Goal: Complete application form: Complete application form

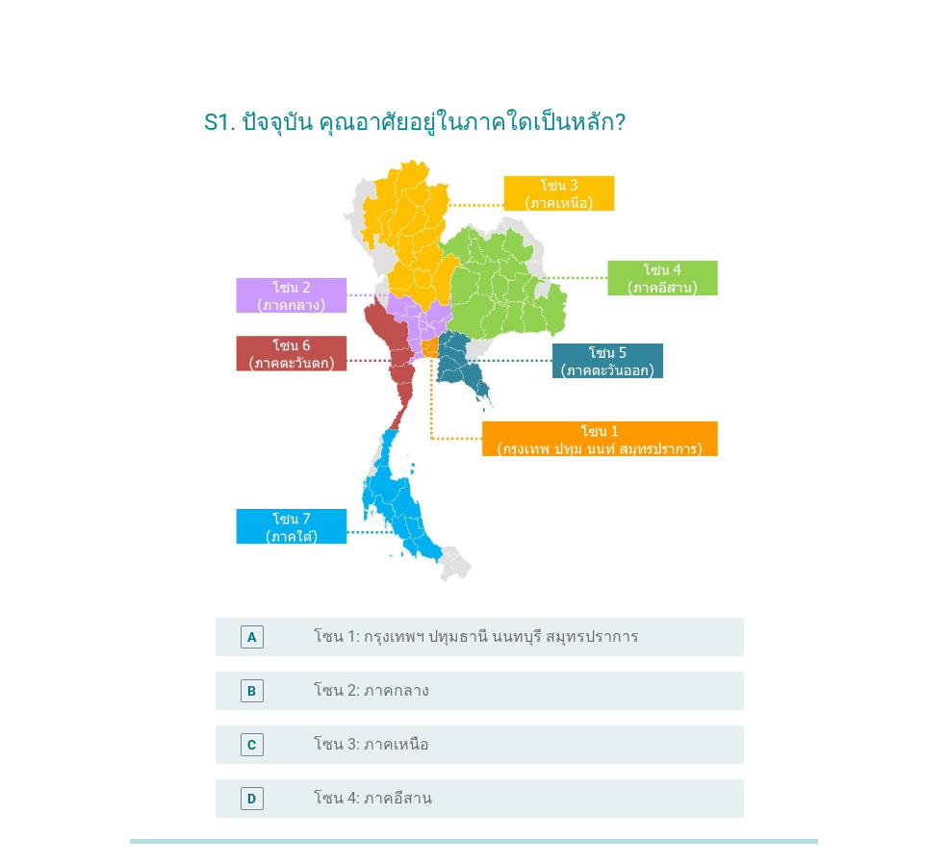
click at [451, 639] on label "โซน 1: กรุงเทพฯ ปทุมธานี นนทบุรี สมุทรปราการ" at bounding box center [476, 636] width 325 height 19
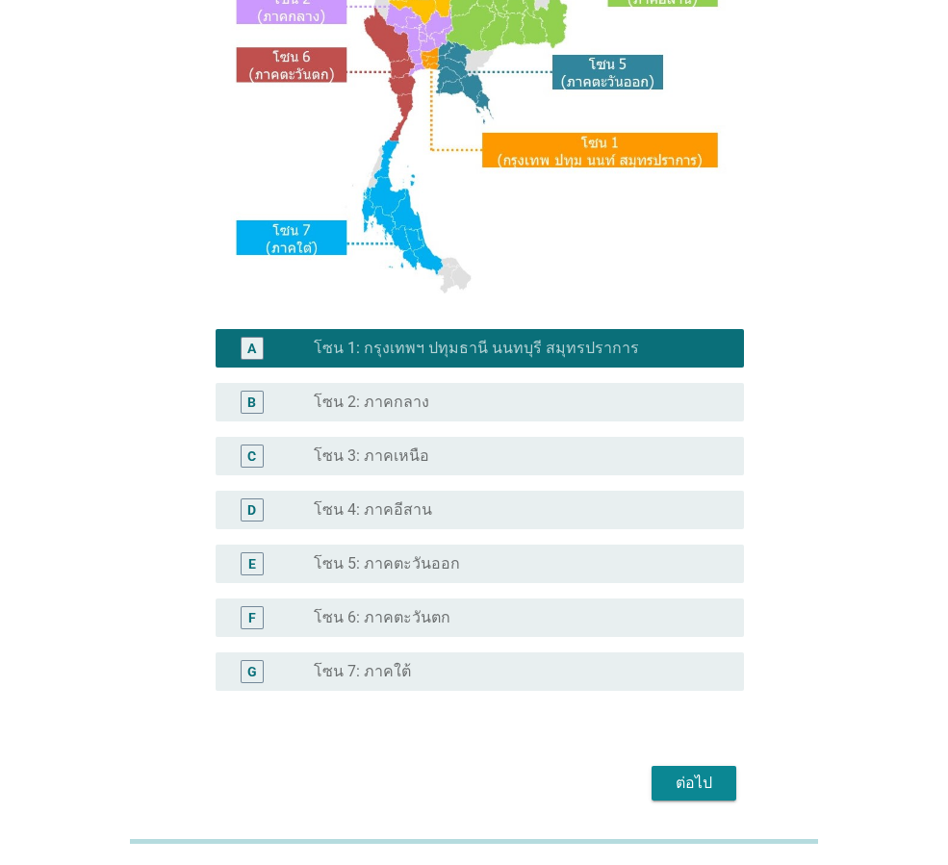
scroll to position [362, 0]
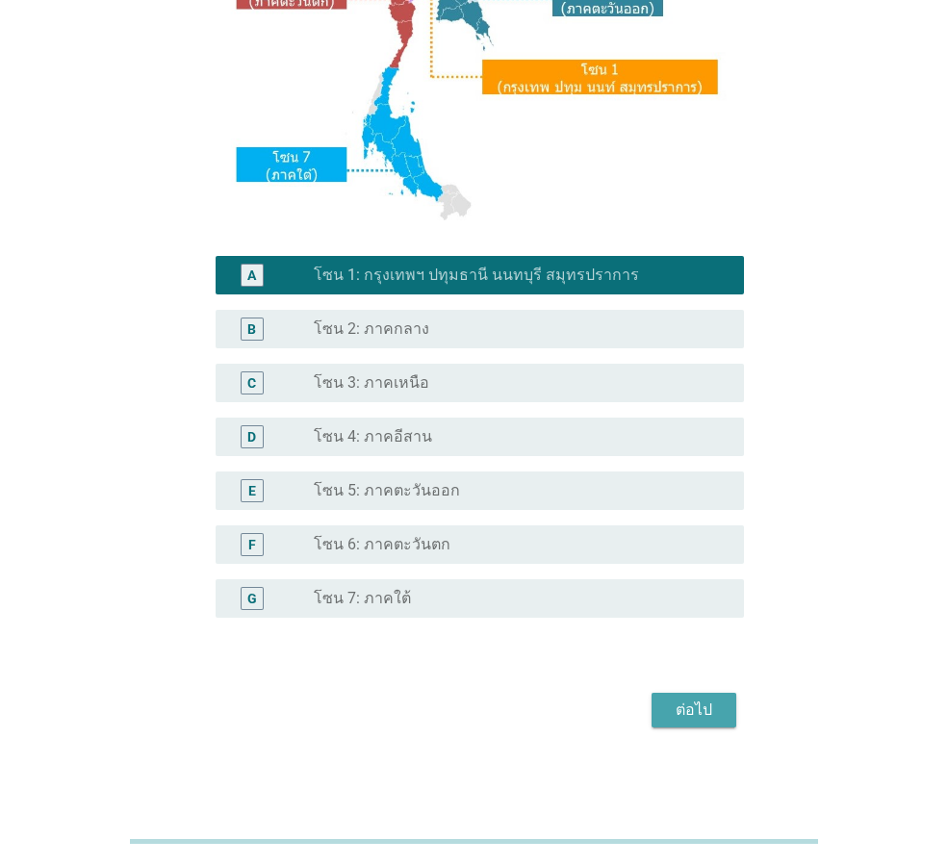
click at [712, 713] on div "ต่อไป" at bounding box center [694, 710] width 54 height 23
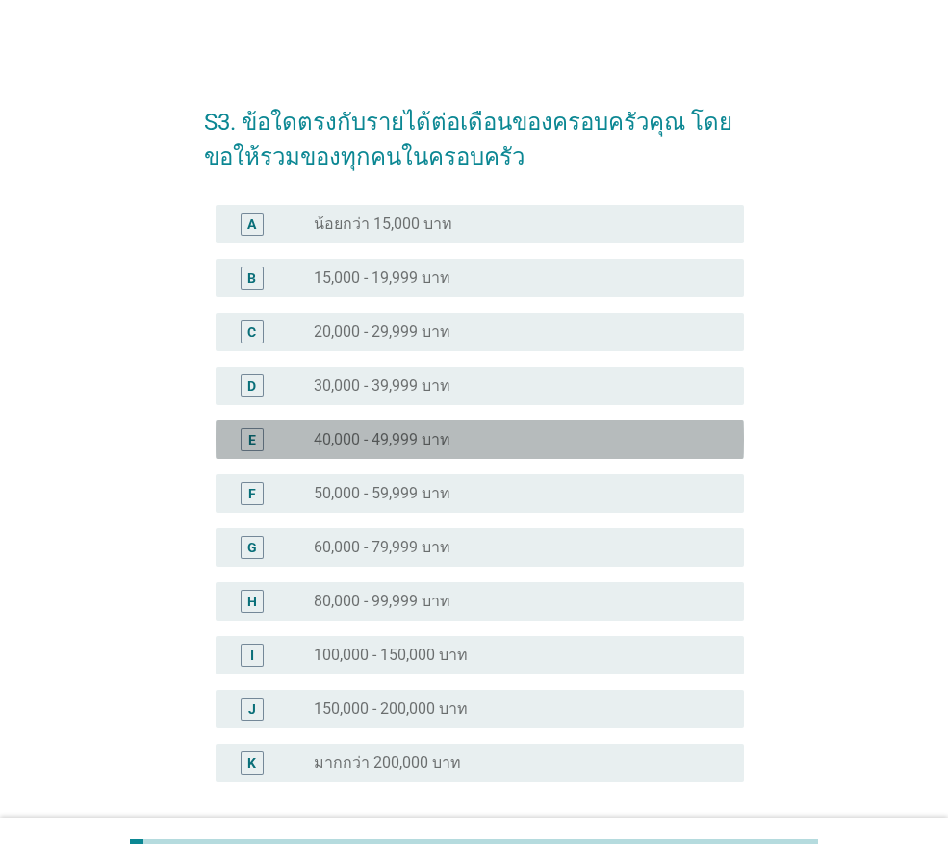
click at [375, 428] on div "radio_button_unchecked 40,000 - 49,999 บาท" at bounding box center [521, 439] width 415 height 23
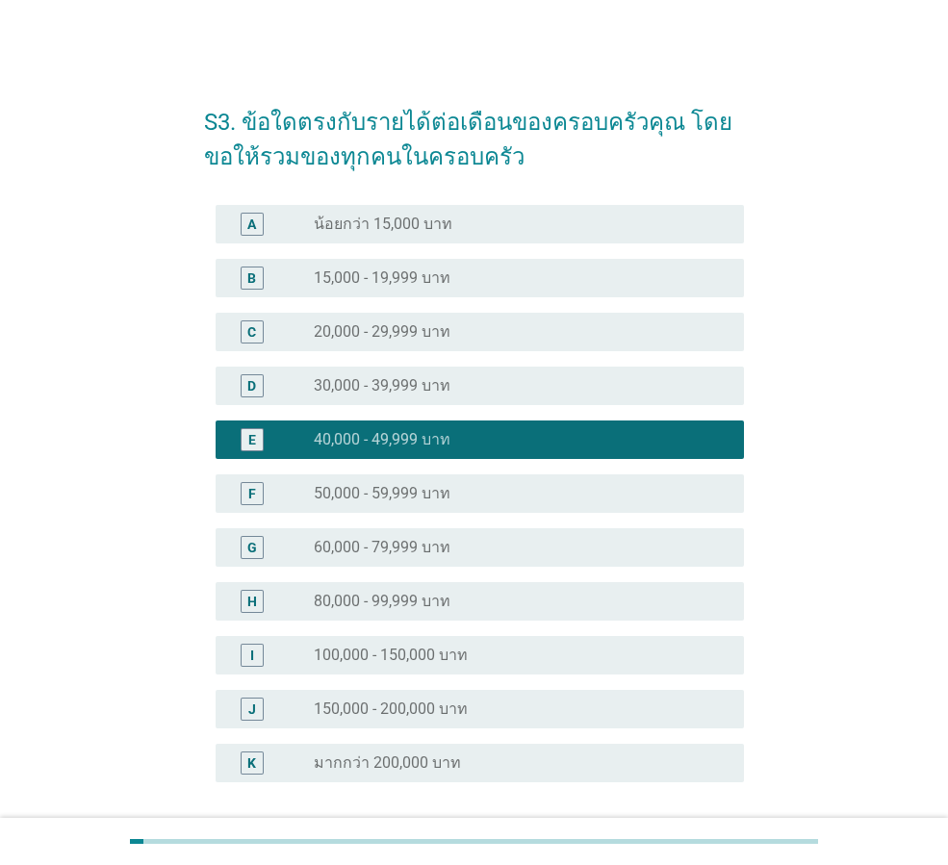
scroll to position [96, 0]
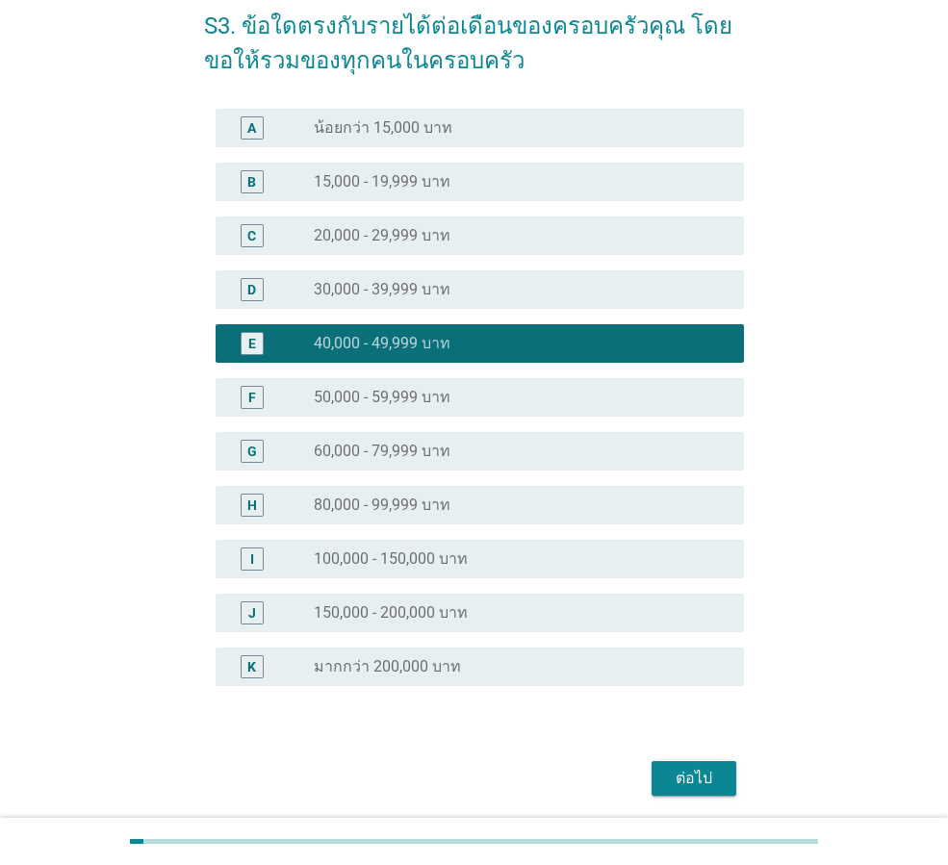
click at [679, 772] on div "ต่อไป" at bounding box center [694, 778] width 54 height 23
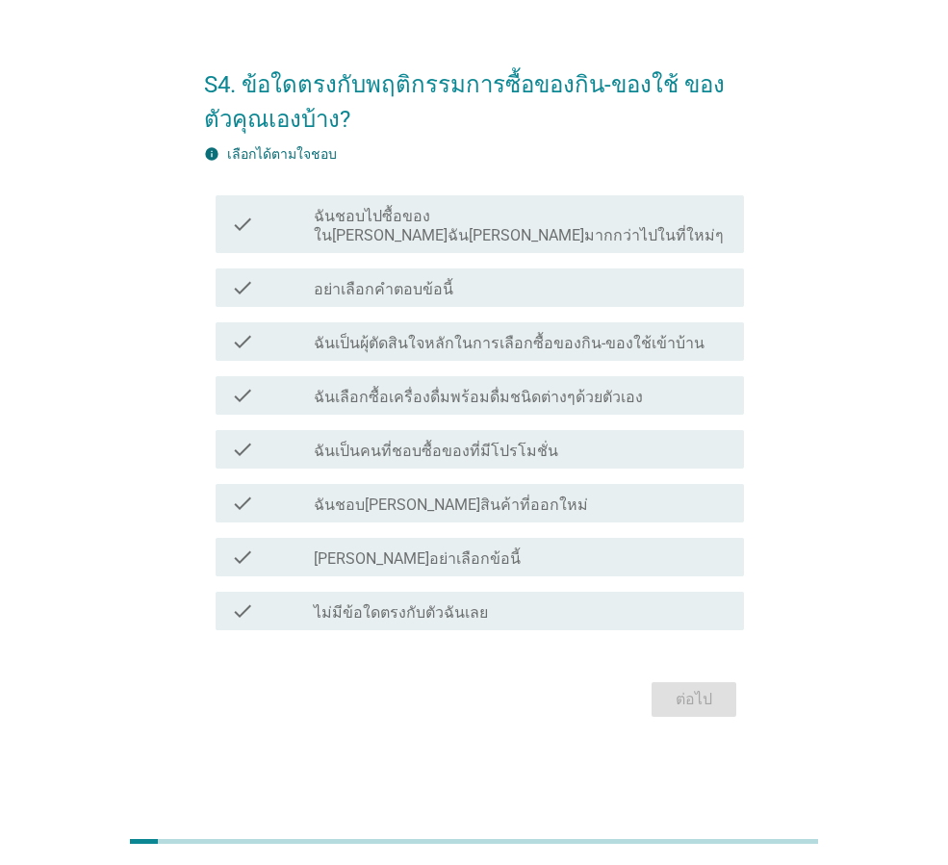
scroll to position [0, 0]
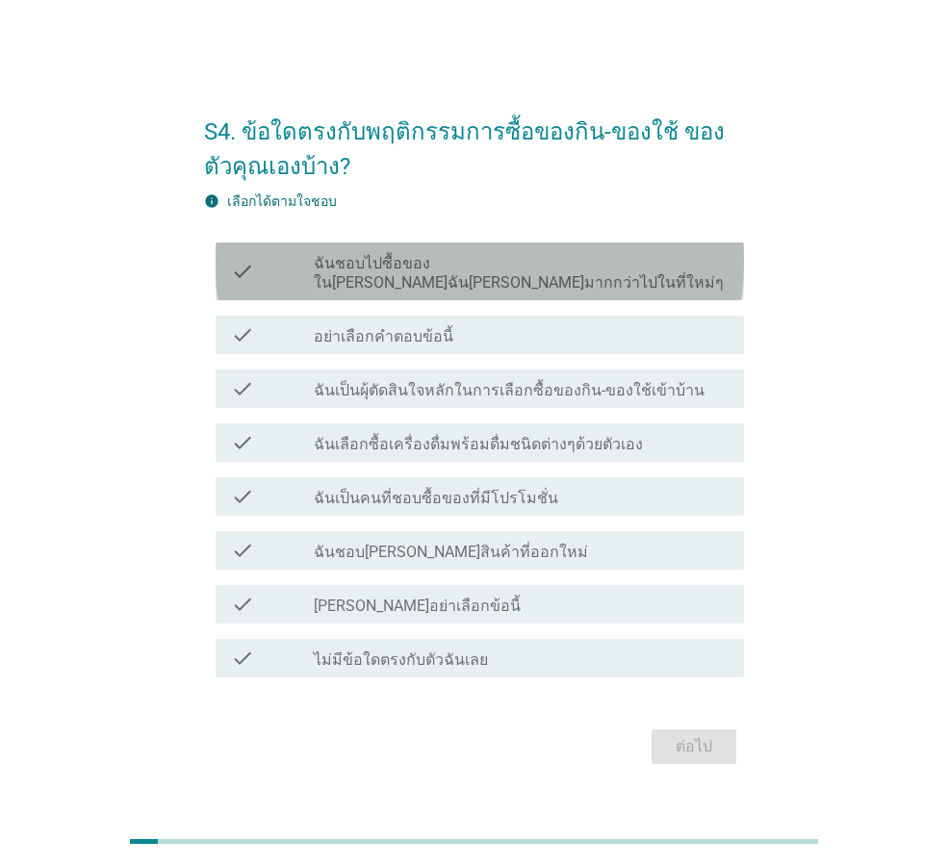
click at [437, 271] on label "ฉันชอบไปซื้อของใน[PERSON_NAME]ฉัน[PERSON_NAME]มากกว่าไปในที่ใหม่ๆ" at bounding box center [521, 273] width 415 height 38
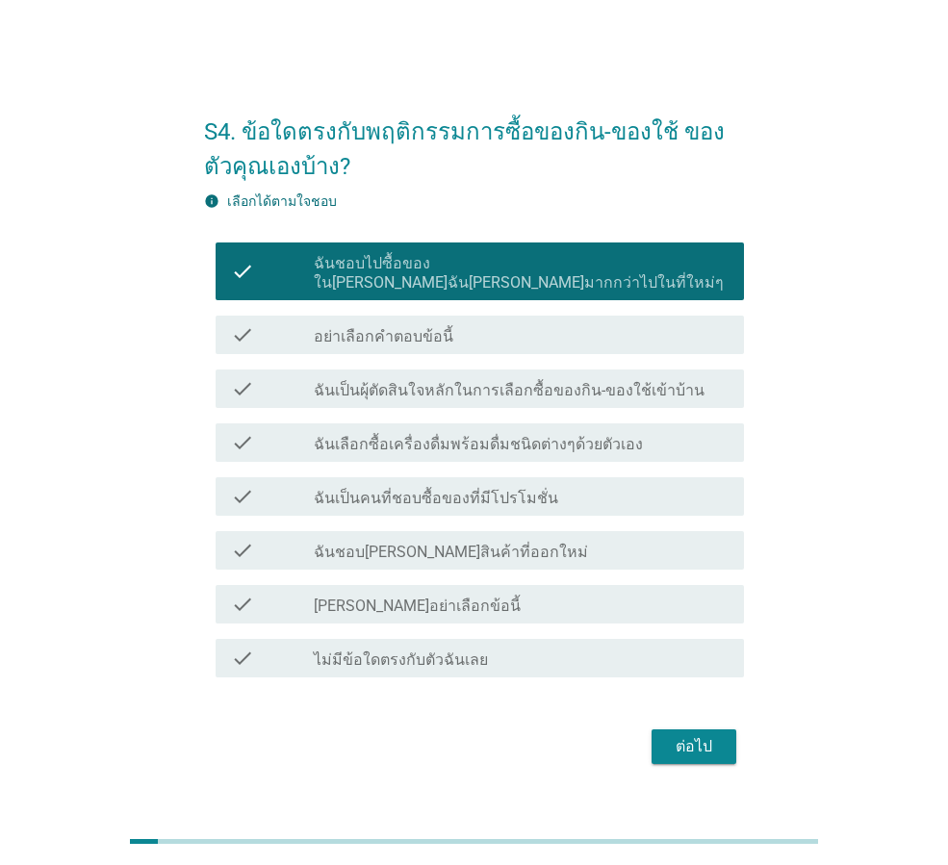
click at [447, 387] on label "ฉันเป็นผุ้ตัดสินใจหลักในการเลือกซื้อของกิน-ของใช้เข้าบ้าน" at bounding box center [509, 390] width 391 height 19
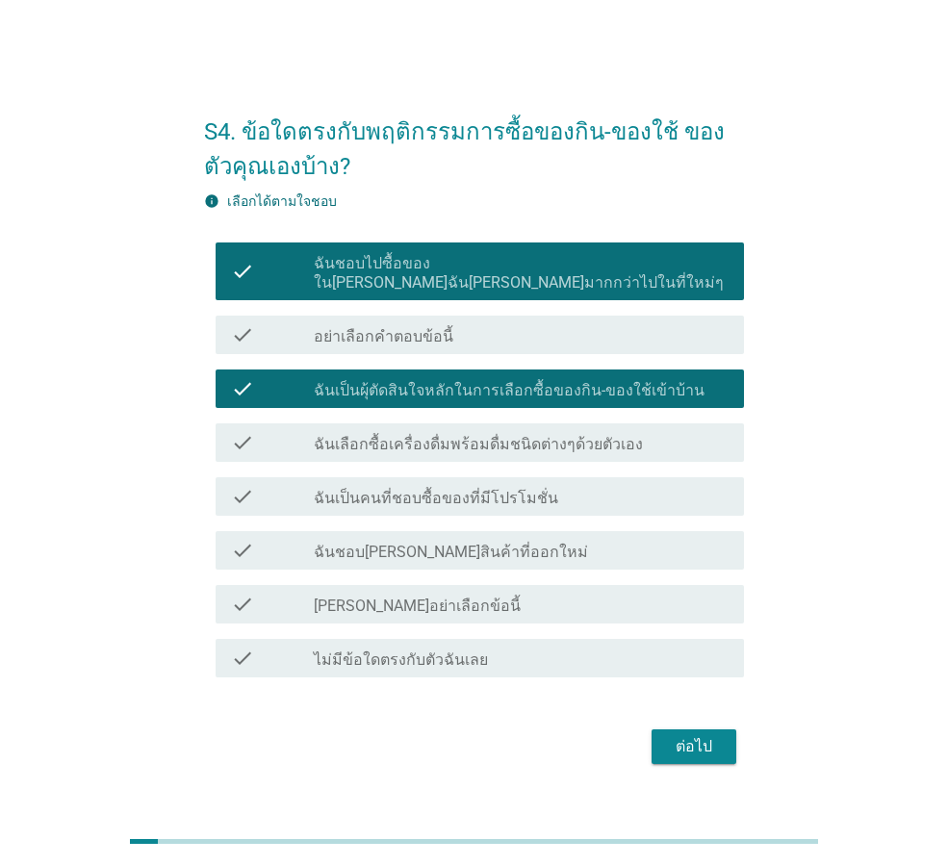
click at [416, 435] on label "ฉันเลือกซื้อเครื่องดื่มพร้อมดื่มชนิดต่างๆด้วยตัวเอง" at bounding box center [478, 444] width 329 height 19
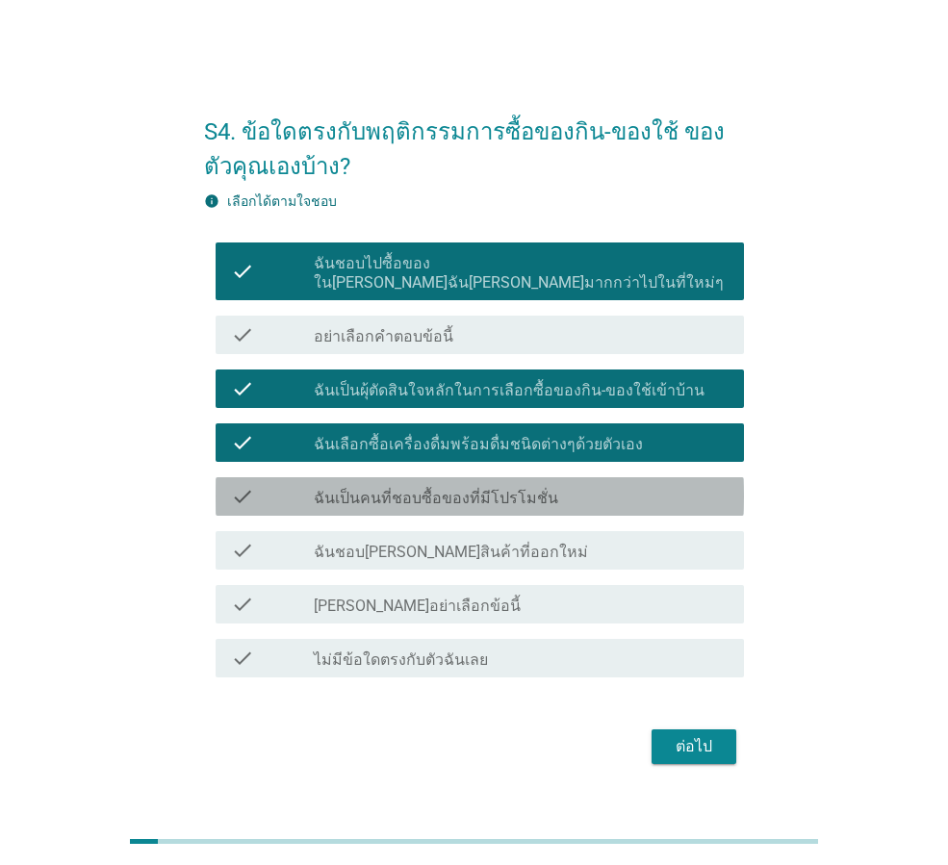
click at [427, 491] on label "ฉันเป็นคนที่ชอบซื้อของที่มีโปรโมชั่น" at bounding box center [436, 498] width 244 height 19
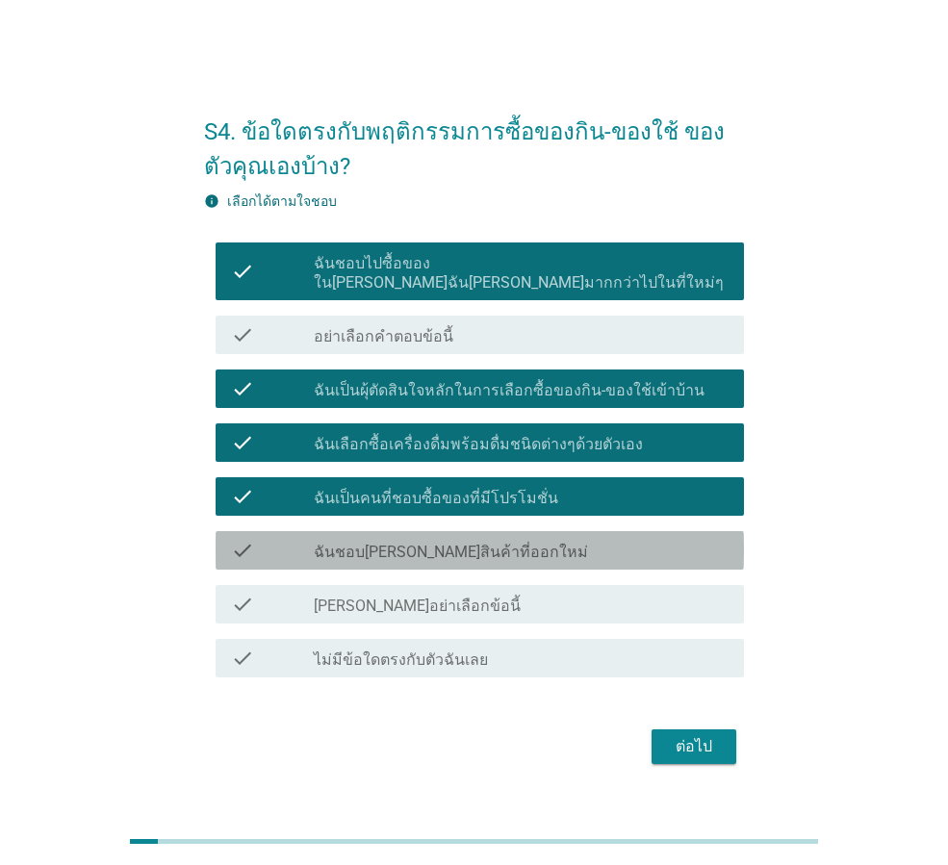
click at [404, 547] on label "ฉันชอบ[PERSON_NAME]สินค้าที่ออกใหม่" at bounding box center [451, 552] width 274 height 19
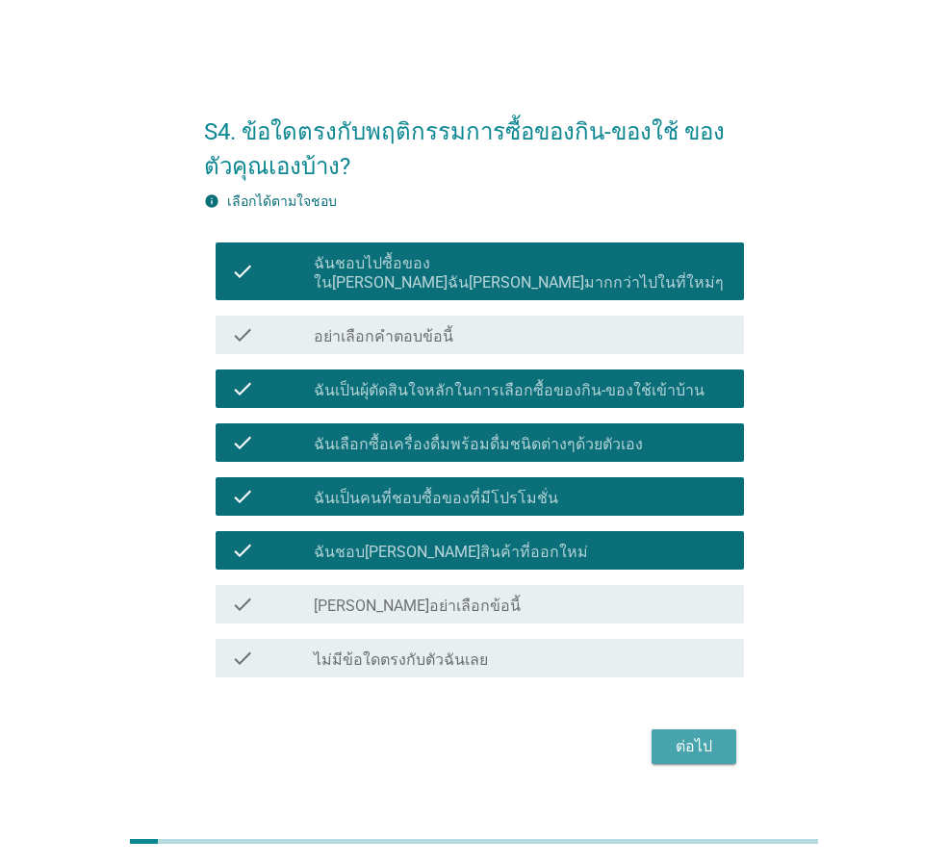
click at [707, 741] on div "ต่อไป" at bounding box center [694, 746] width 54 height 23
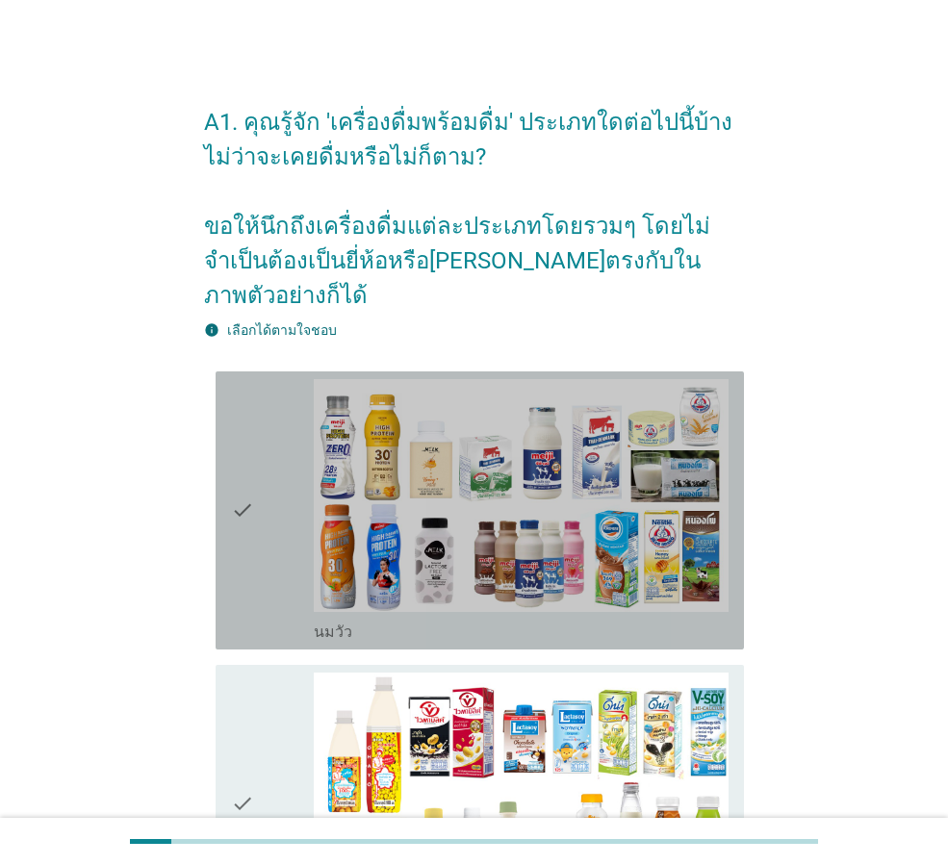
click at [267, 482] on div "check" at bounding box center [272, 510] width 83 height 263
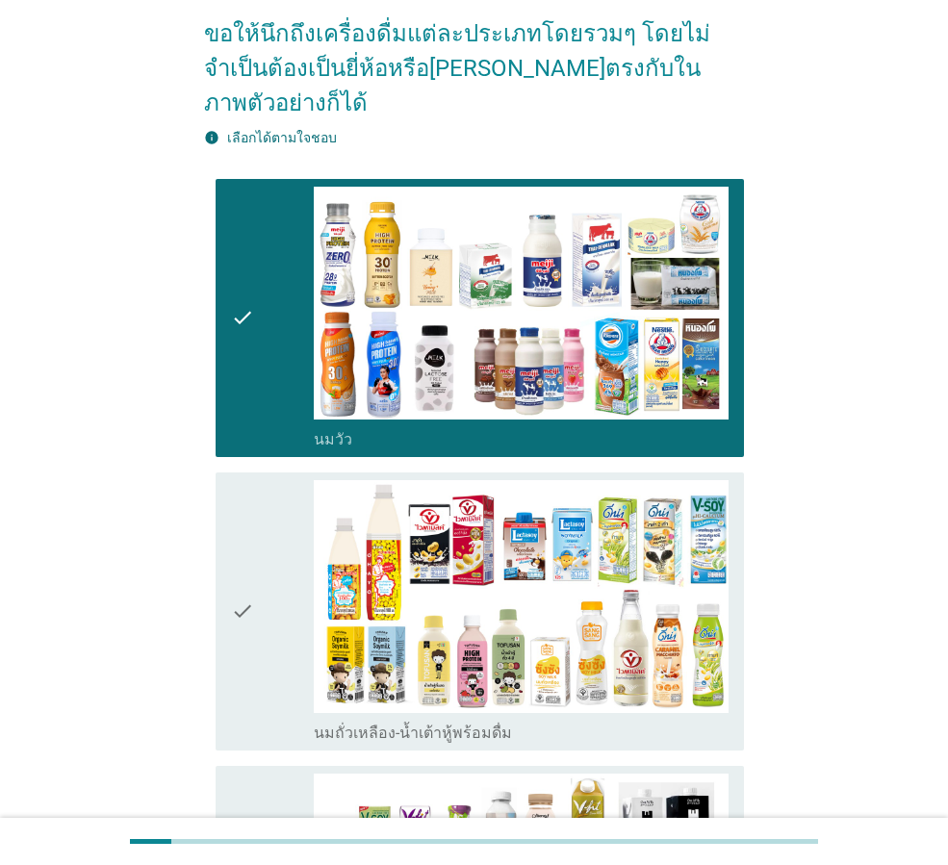
drag, startPoint x: 256, startPoint y: 575, endPoint x: 272, endPoint y: 589, distance: 21.2
click at [259, 575] on div "check" at bounding box center [272, 611] width 83 height 263
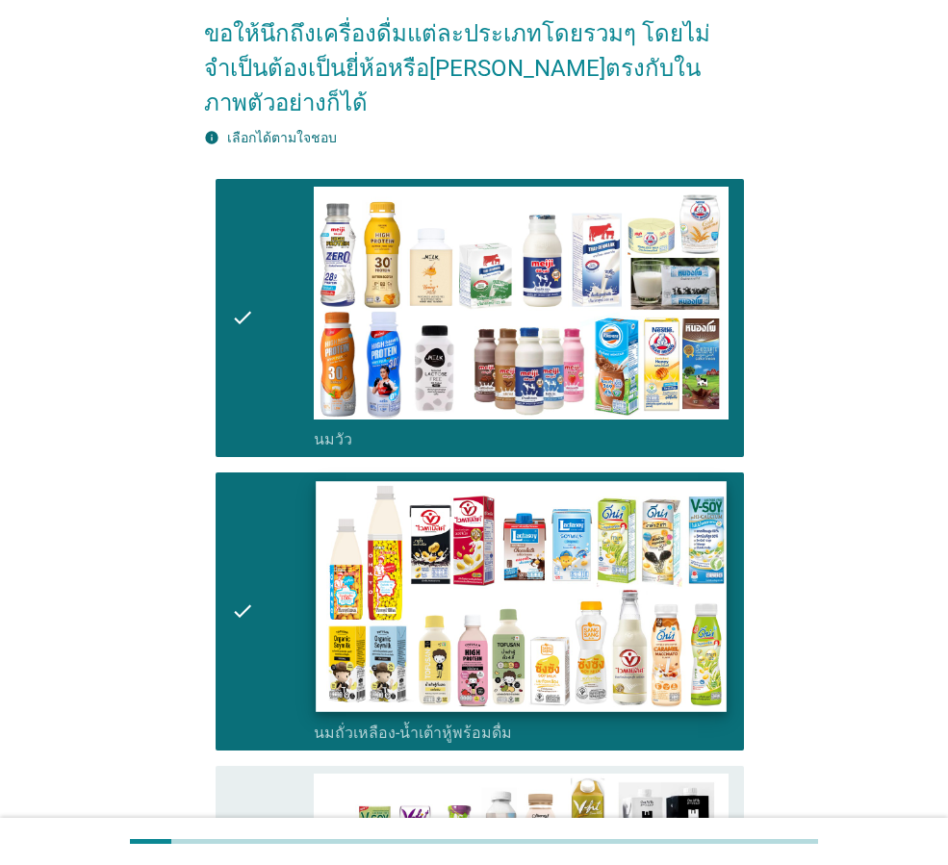
scroll to position [481, 0]
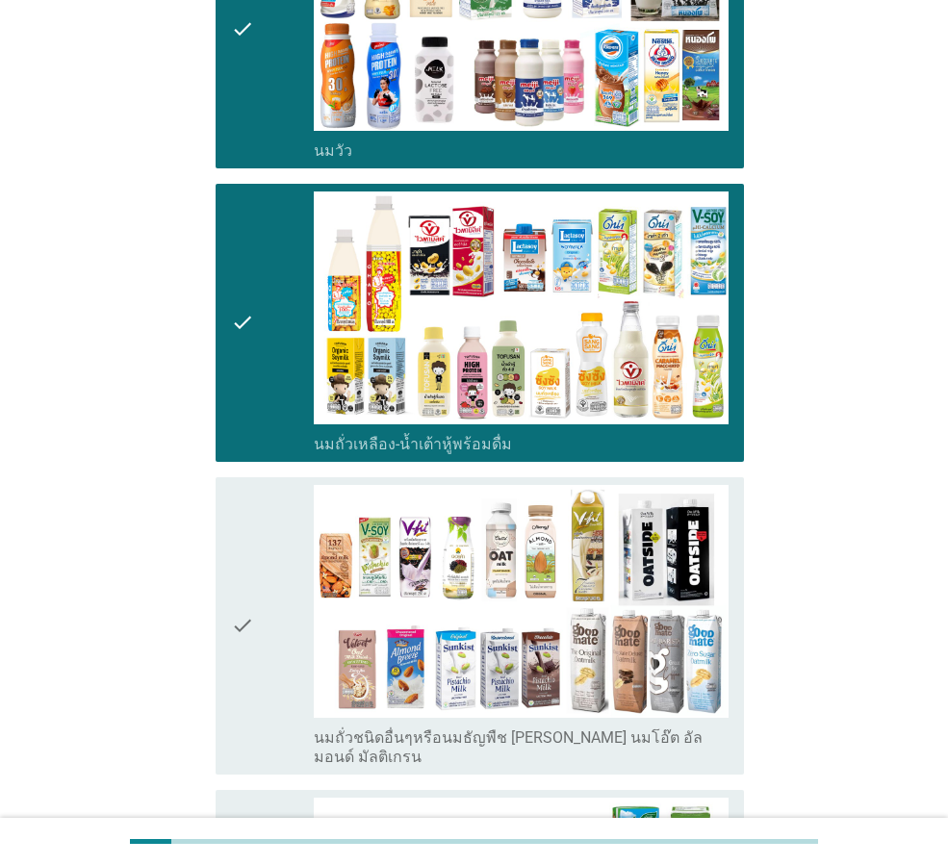
click at [256, 587] on div "check" at bounding box center [272, 626] width 83 height 282
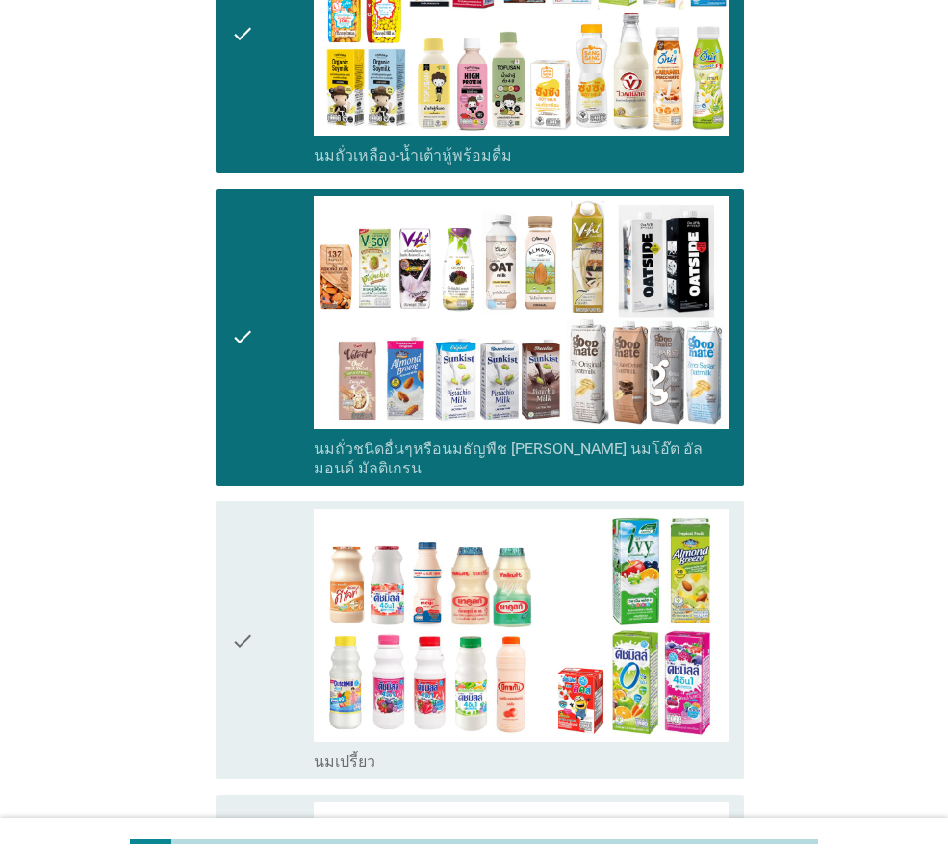
click at [255, 574] on div "check" at bounding box center [272, 640] width 83 height 263
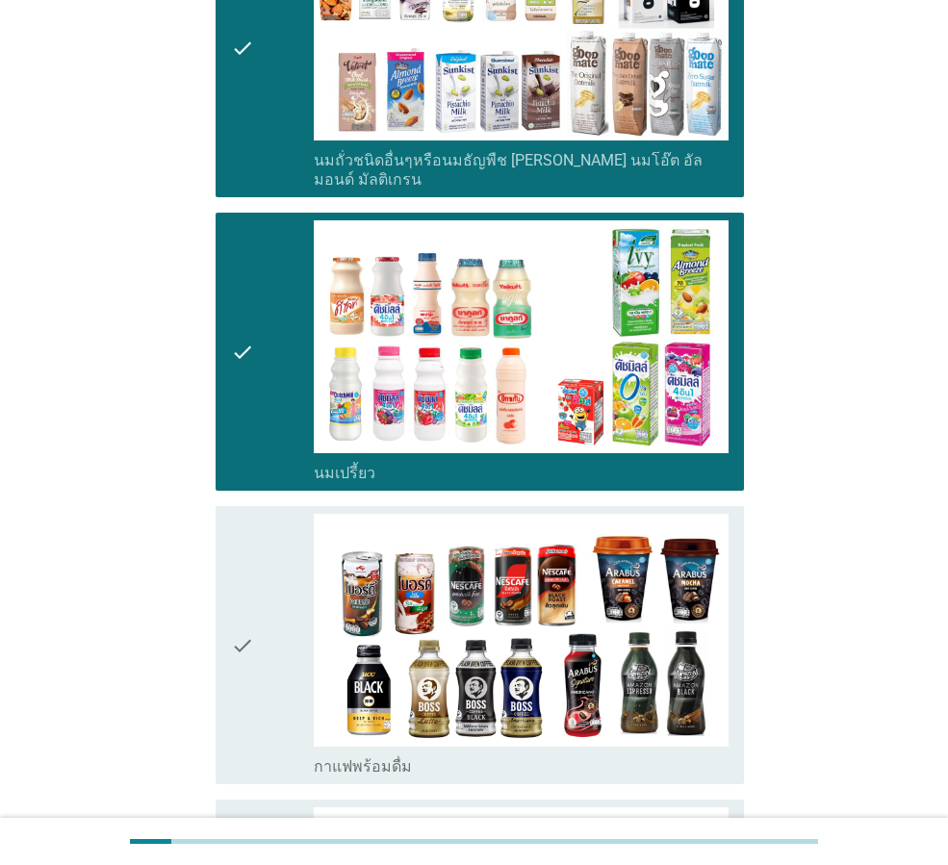
click at [297, 609] on div "check" at bounding box center [272, 645] width 83 height 263
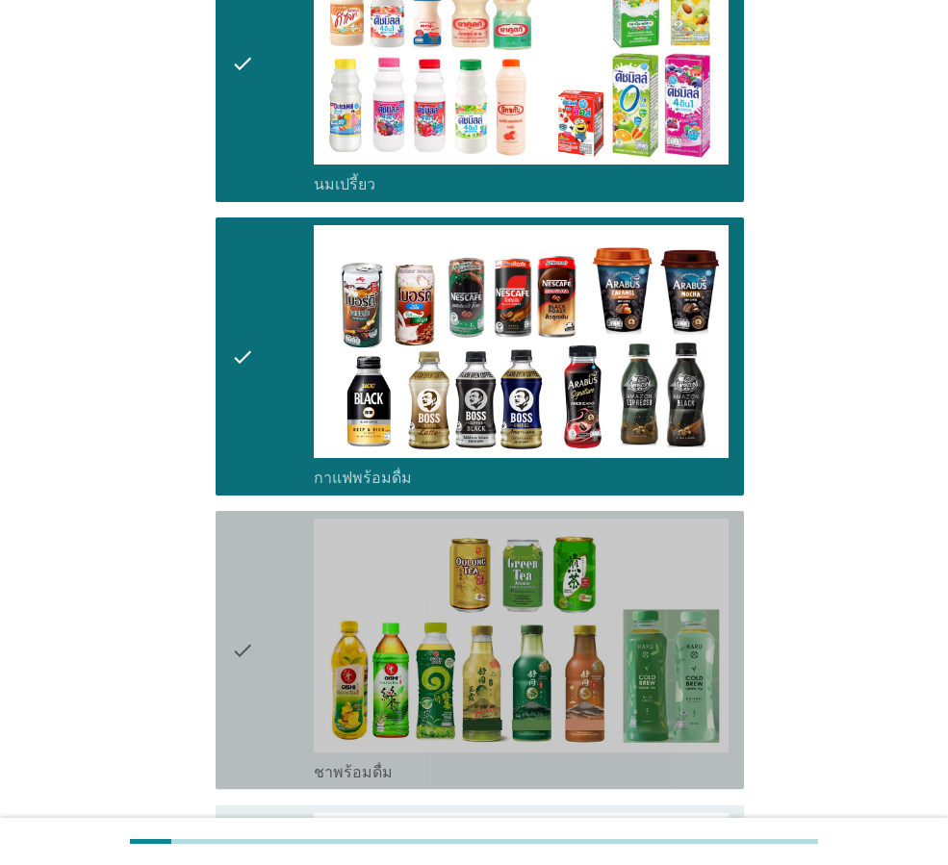
click at [262, 611] on div "check" at bounding box center [272, 650] width 83 height 263
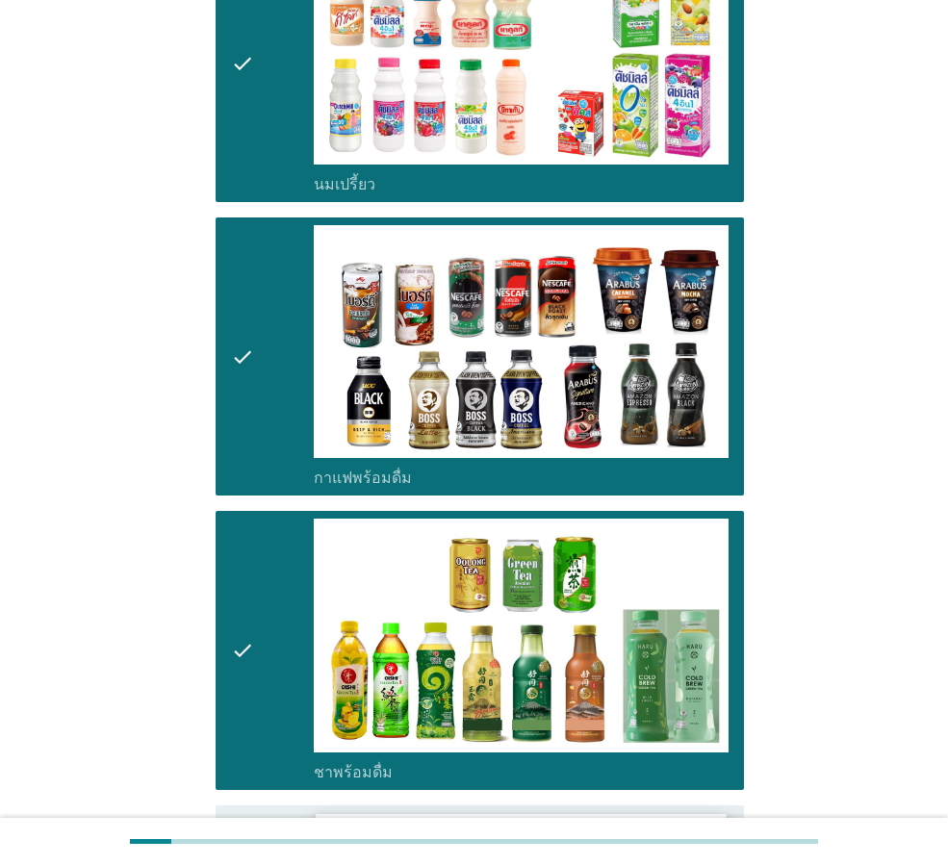
scroll to position [1636, 0]
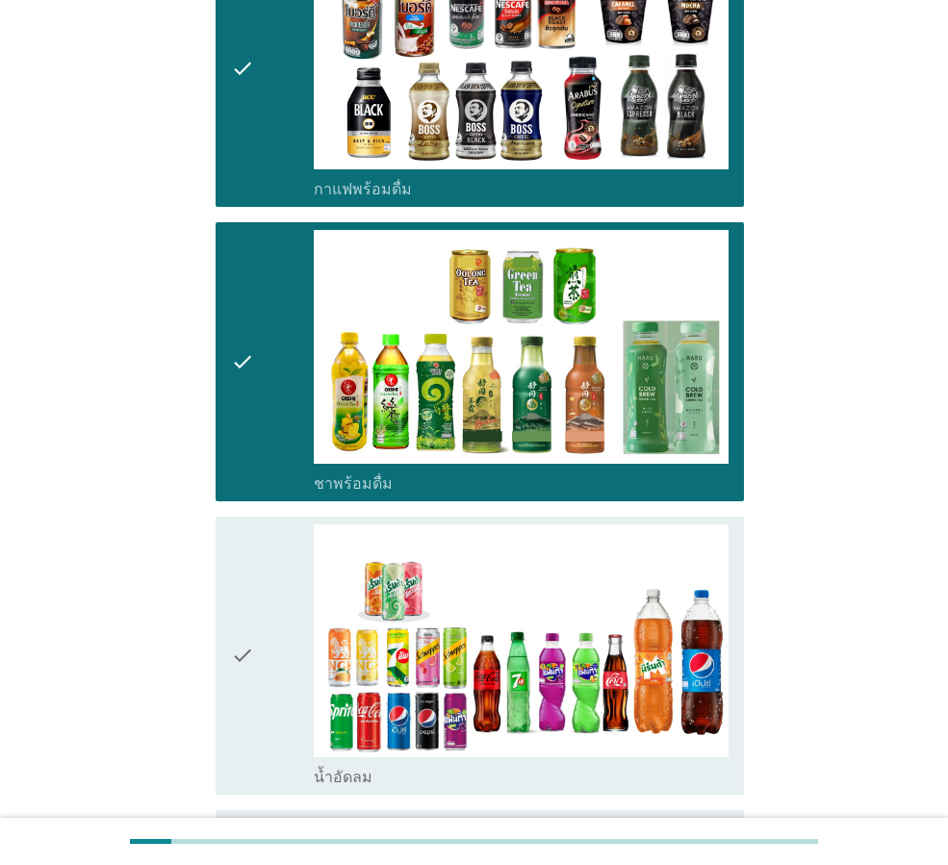
click at [282, 630] on div "check" at bounding box center [272, 655] width 83 height 263
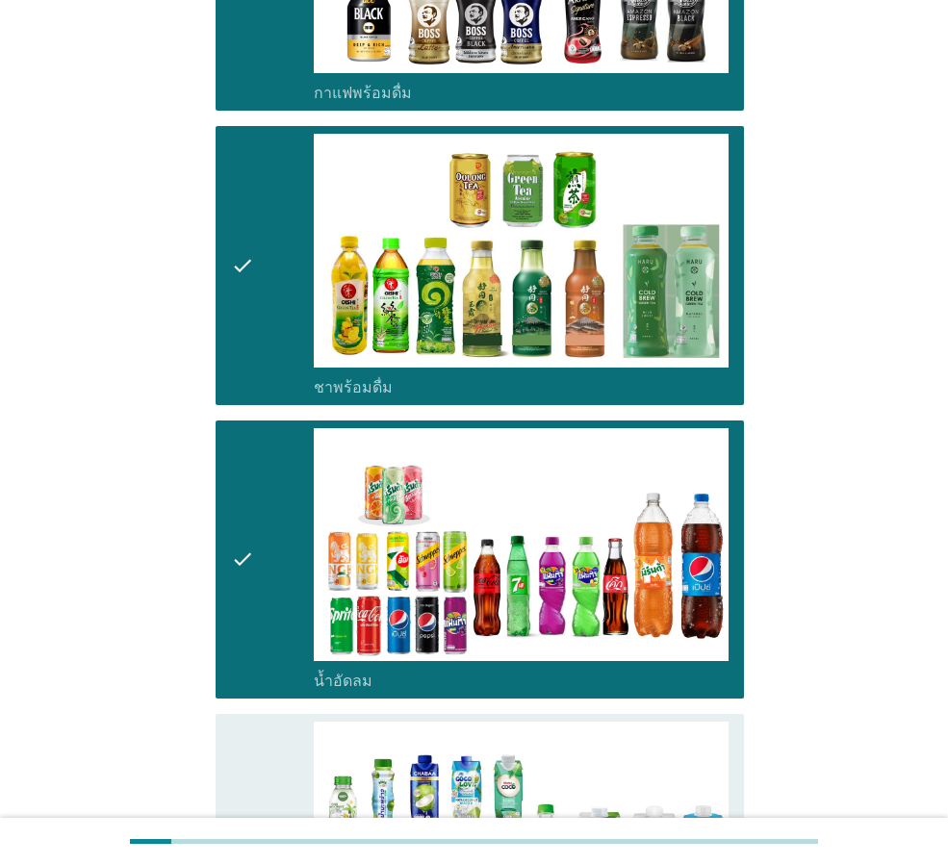
scroll to position [2021, 0]
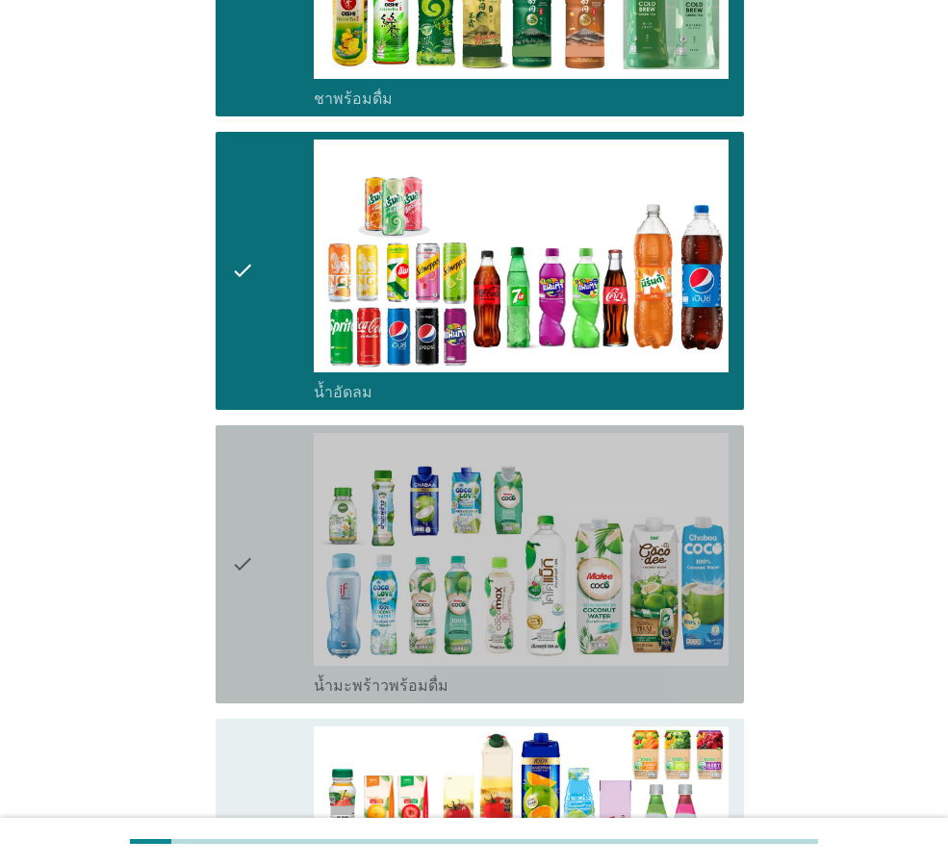
click at [264, 545] on div "check" at bounding box center [272, 564] width 83 height 263
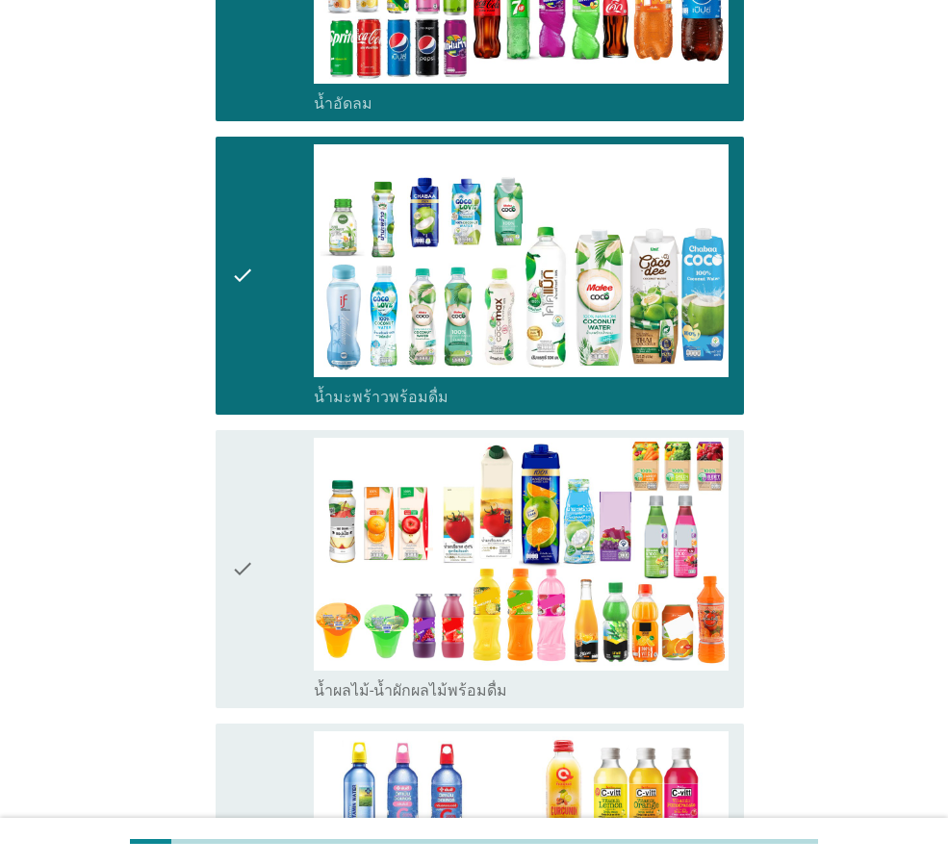
click at [267, 541] on div "check" at bounding box center [272, 569] width 83 height 263
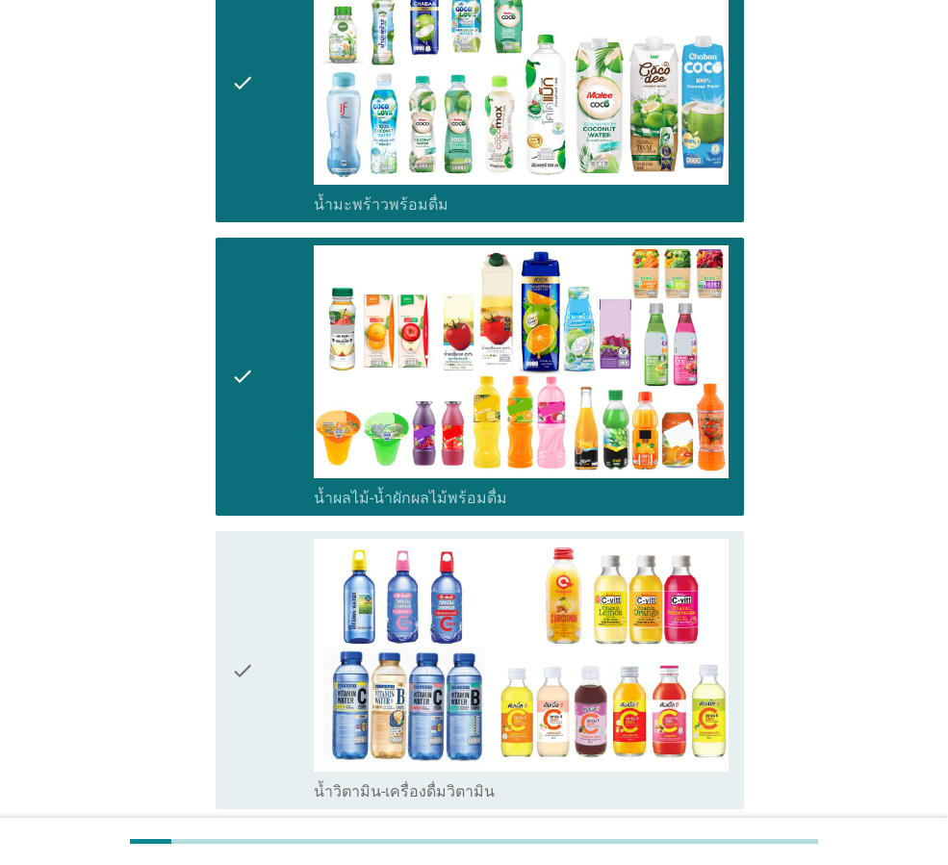
click at [259, 590] on div "check" at bounding box center [272, 670] width 83 height 263
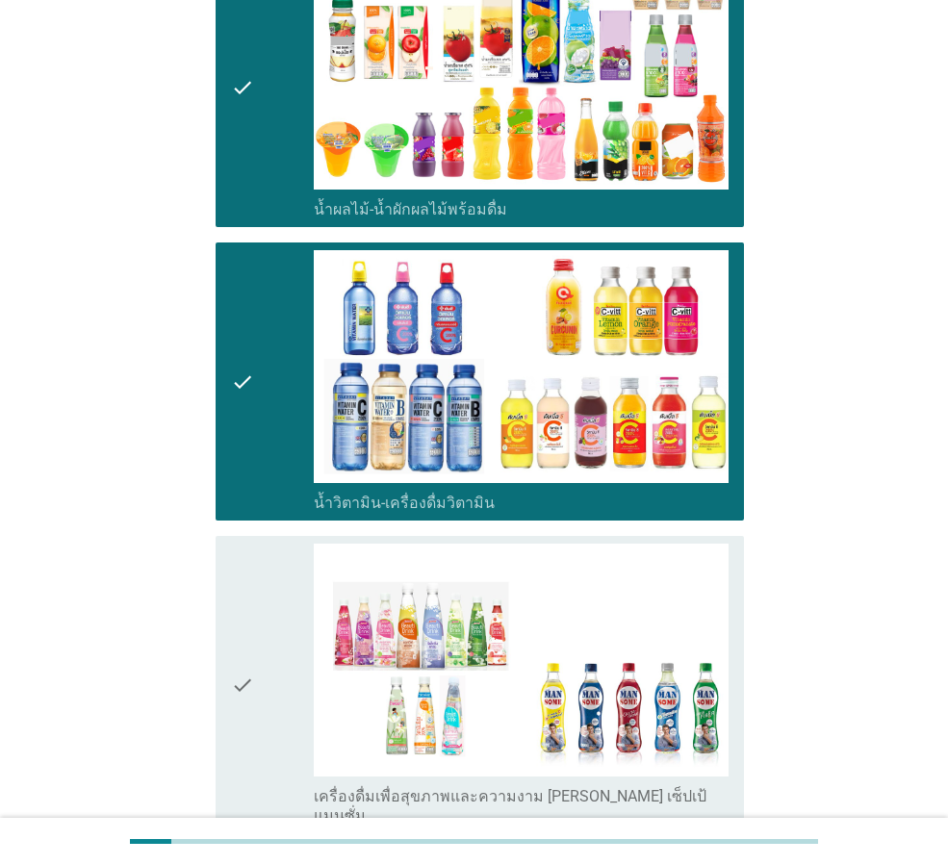
scroll to position [2887, 0]
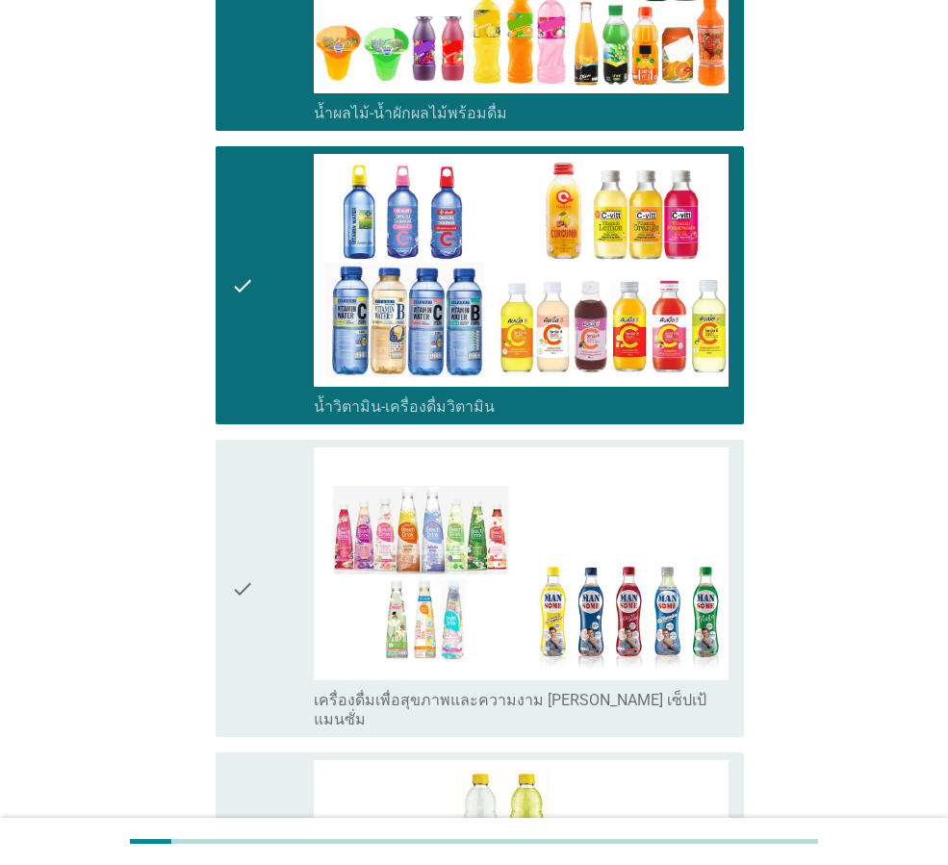
click at [279, 551] on div "check" at bounding box center [272, 588] width 83 height 282
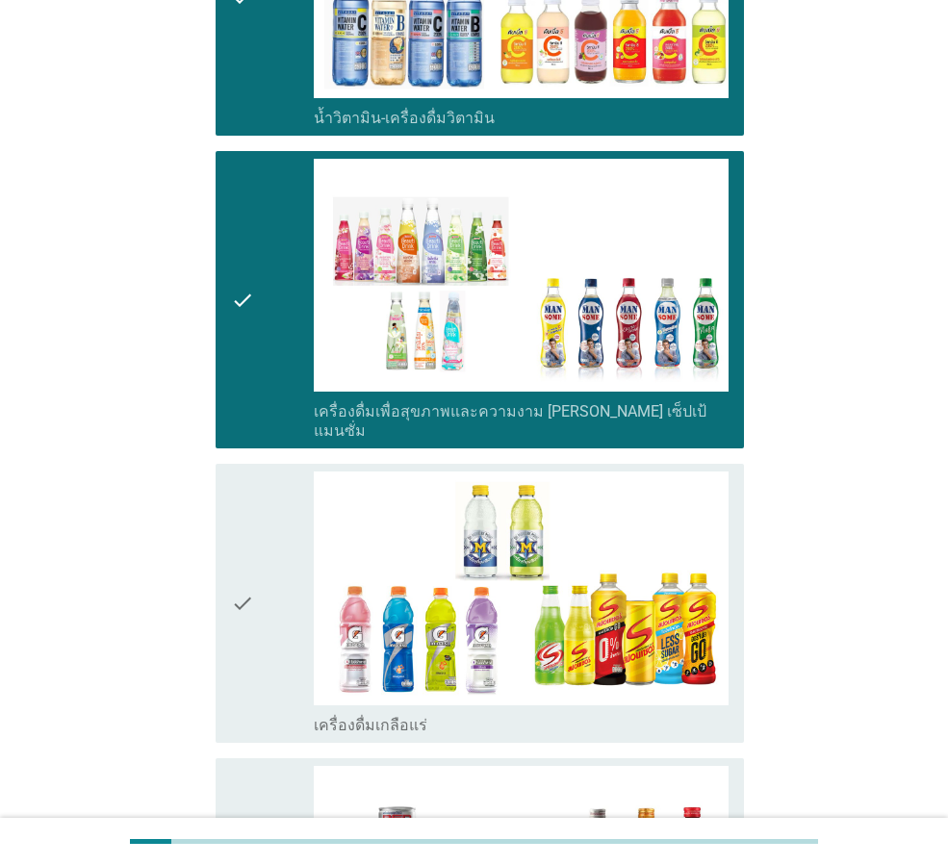
drag, startPoint x: 242, startPoint y: 570, endPoint x: 242, endPoint y: 579, distance: 9.7
click at [242, 569] on icon "check" at bounding box center [242, 602] width 23 height 263
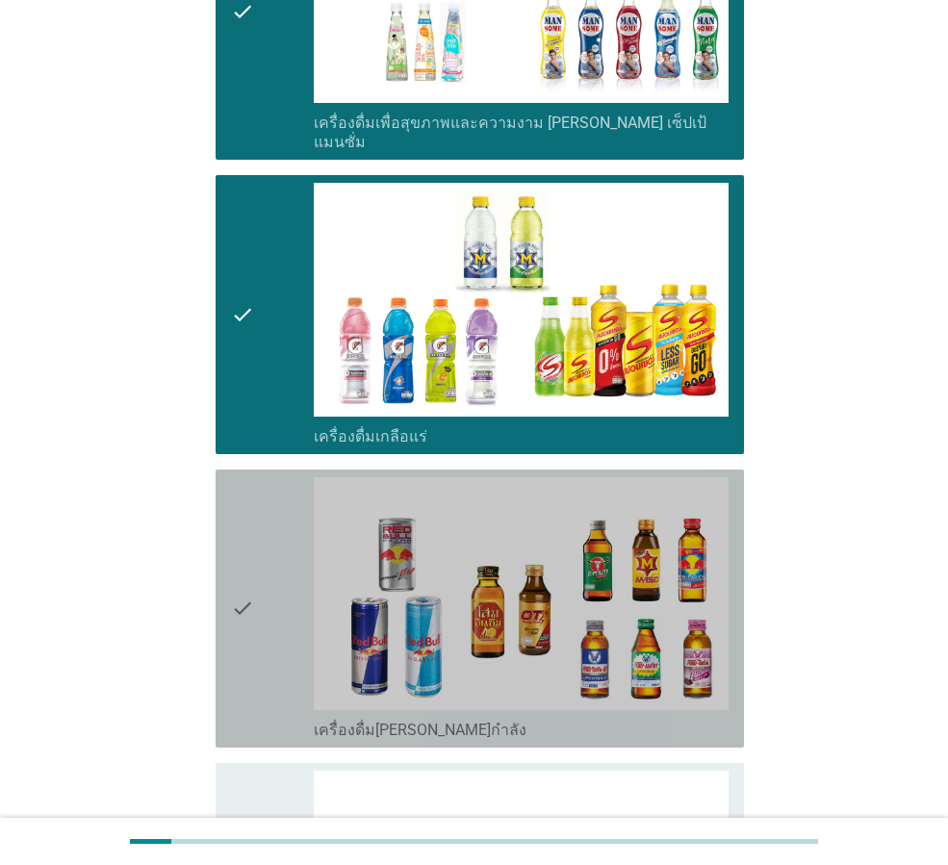
click at [250, 570] on icon "check" at bounding box center [242, 608] width 23 height 263
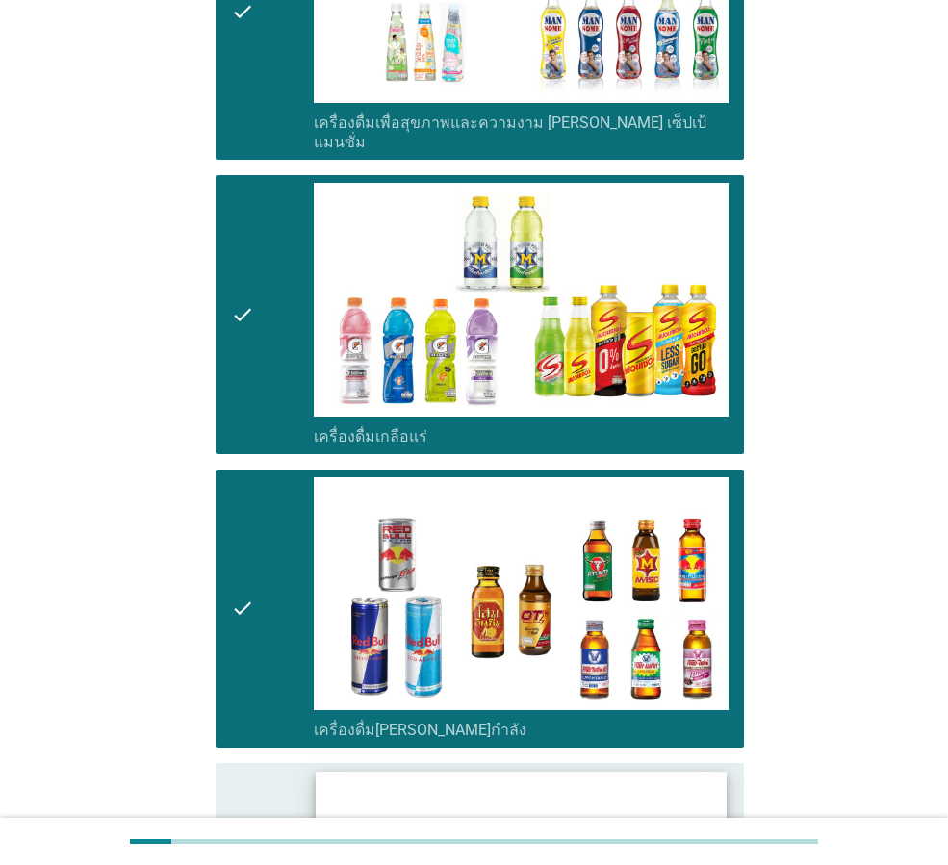
scroll to position [3656, 0]
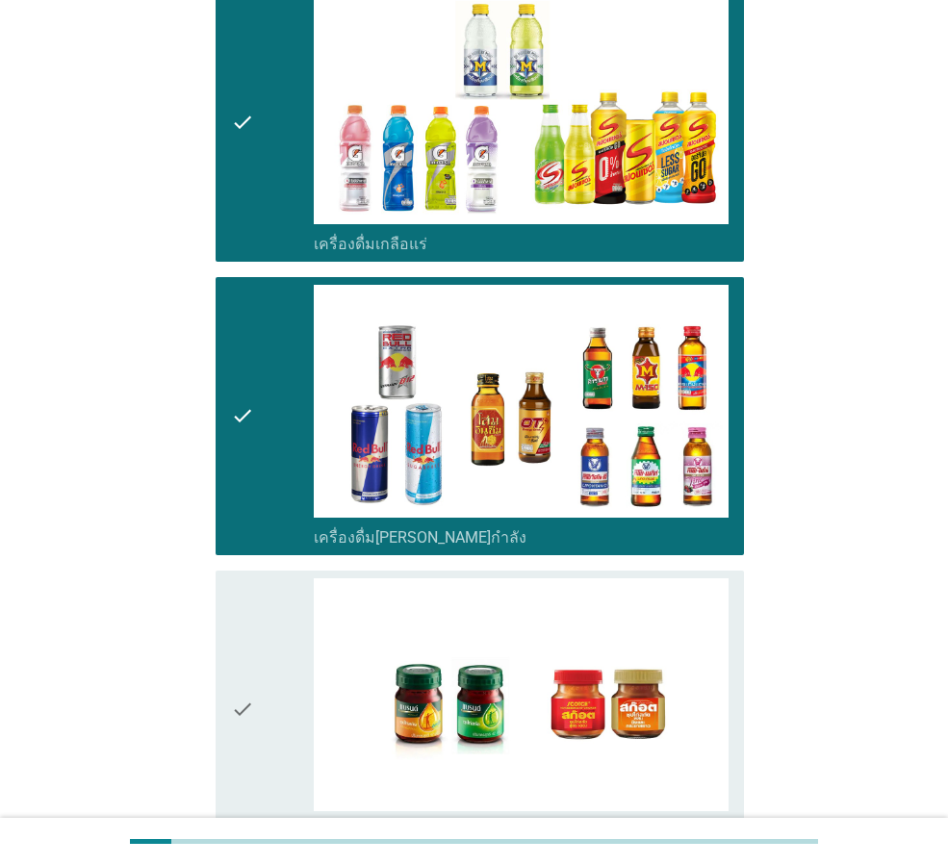
click at [266, 602] on div "check" at bounding box center [272, 709] width 83 height 263
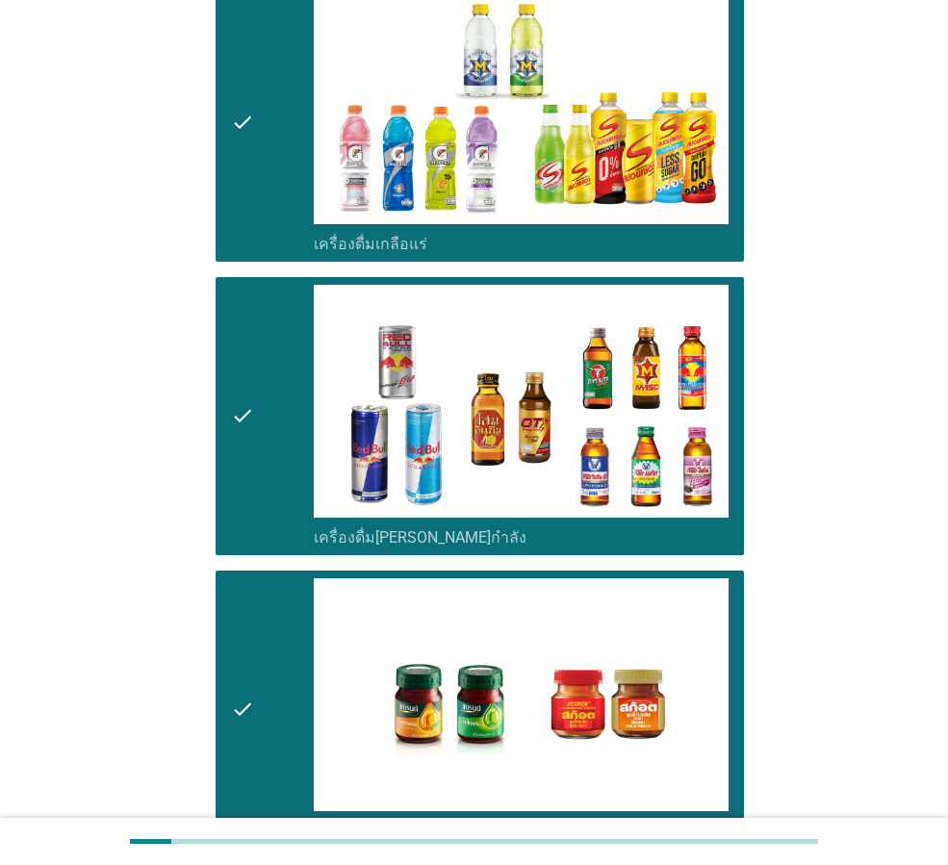
scroll to position [3845, 0]
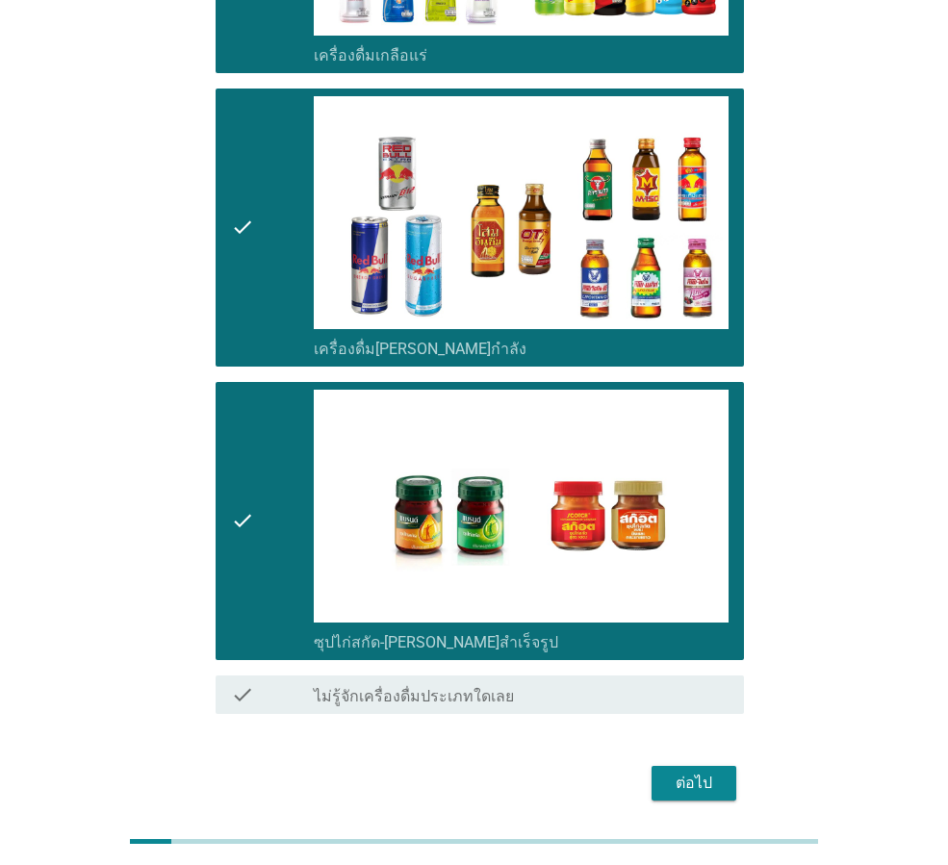
click at [675, 772] on div "ต่อไป" at bounding box center [694, 783] width 54 height 23
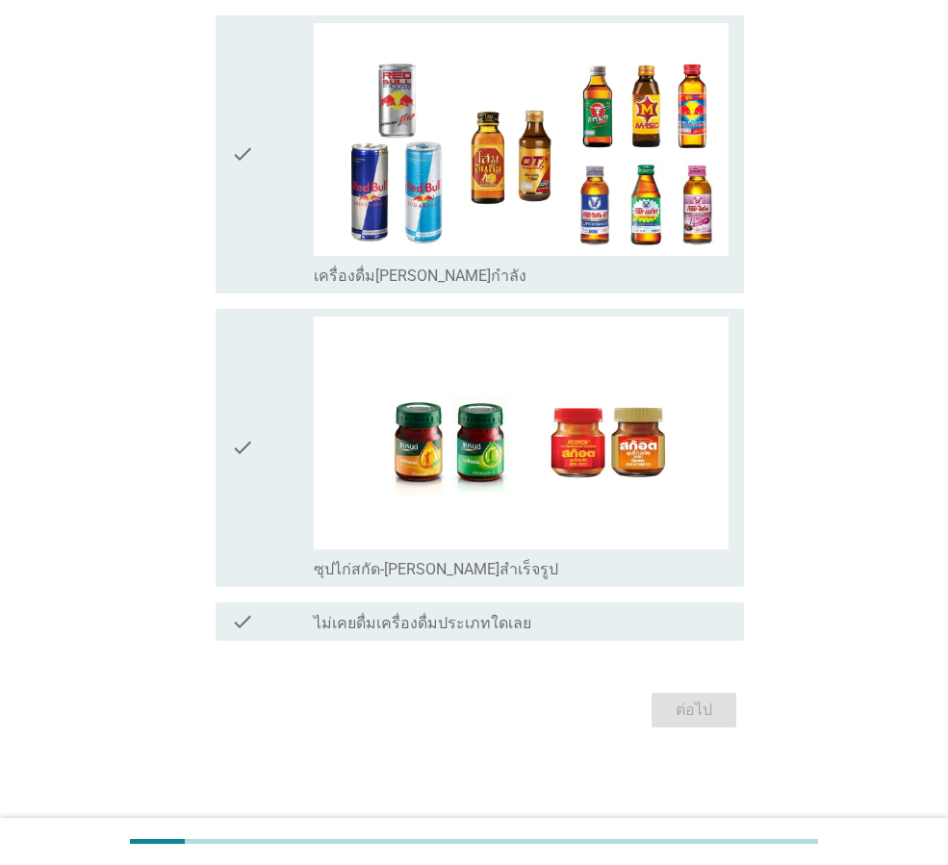
scroll to position [0, 0]
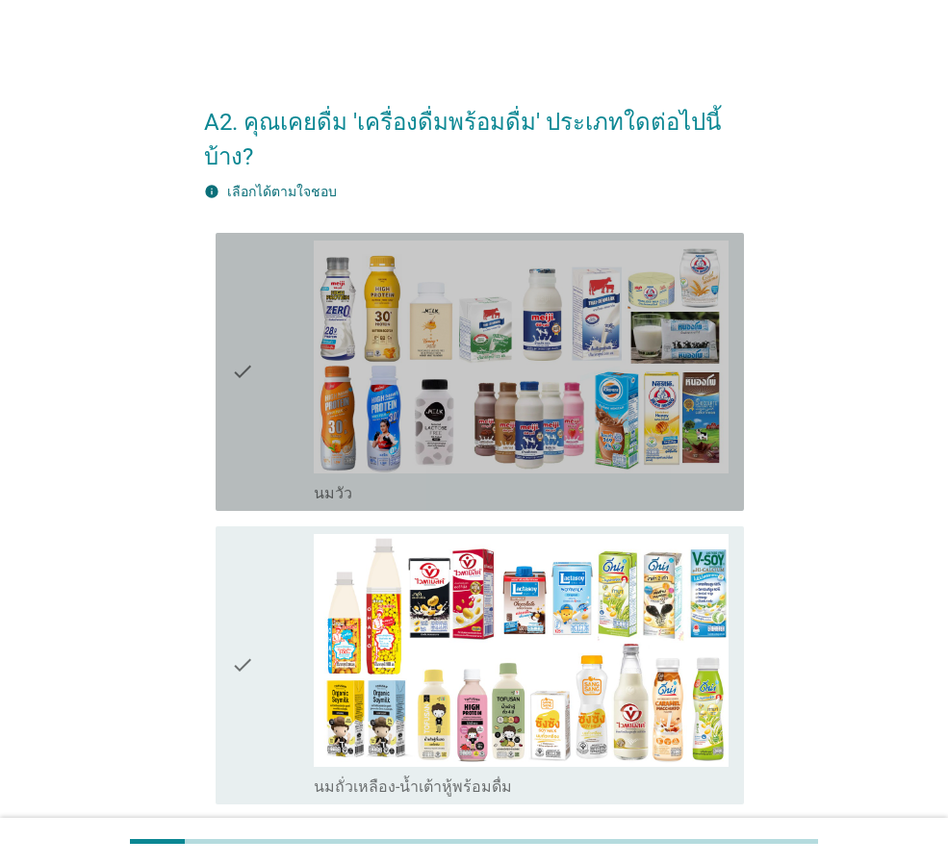
click at [273, 379] on div "check" at bounding box center [272, 372] width 83 height 263
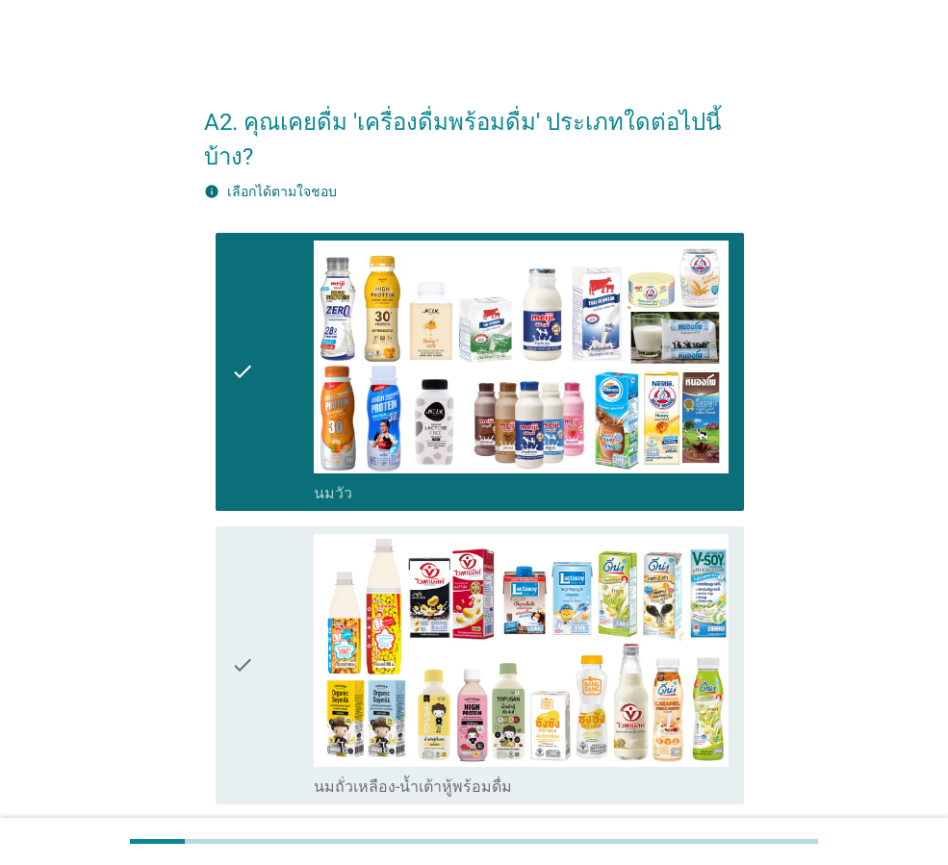
click at [273, 623] on div "check" at bounding box center [272, 665] width 83 height 263
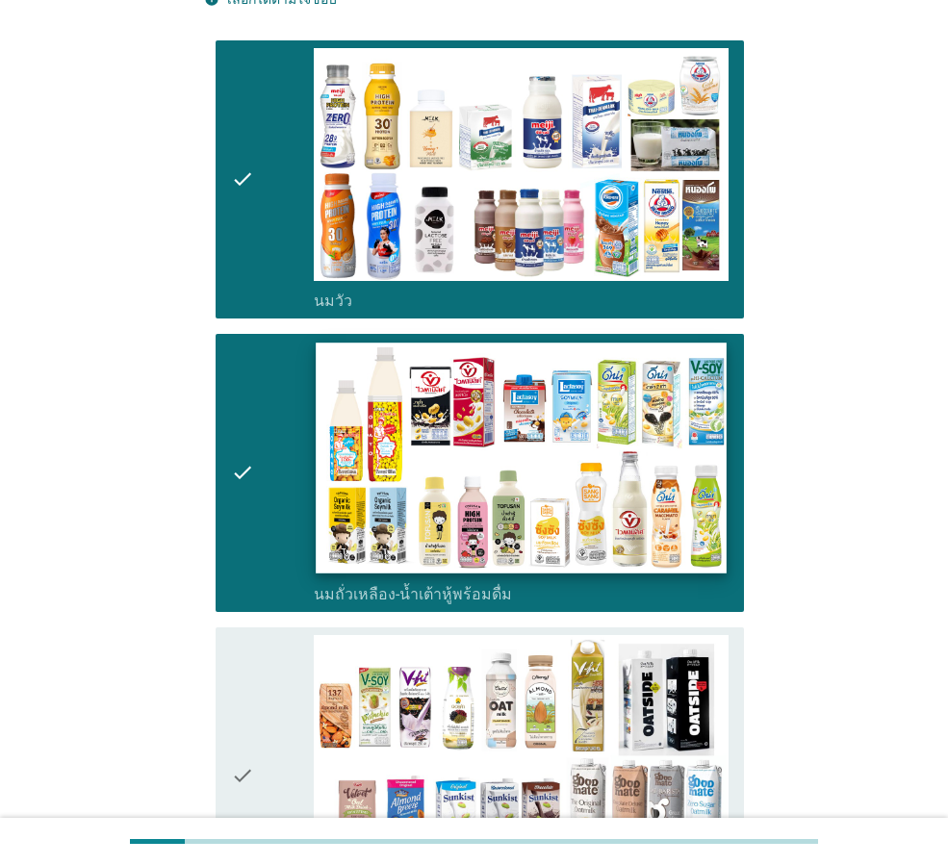
scroll to position [289, 0]
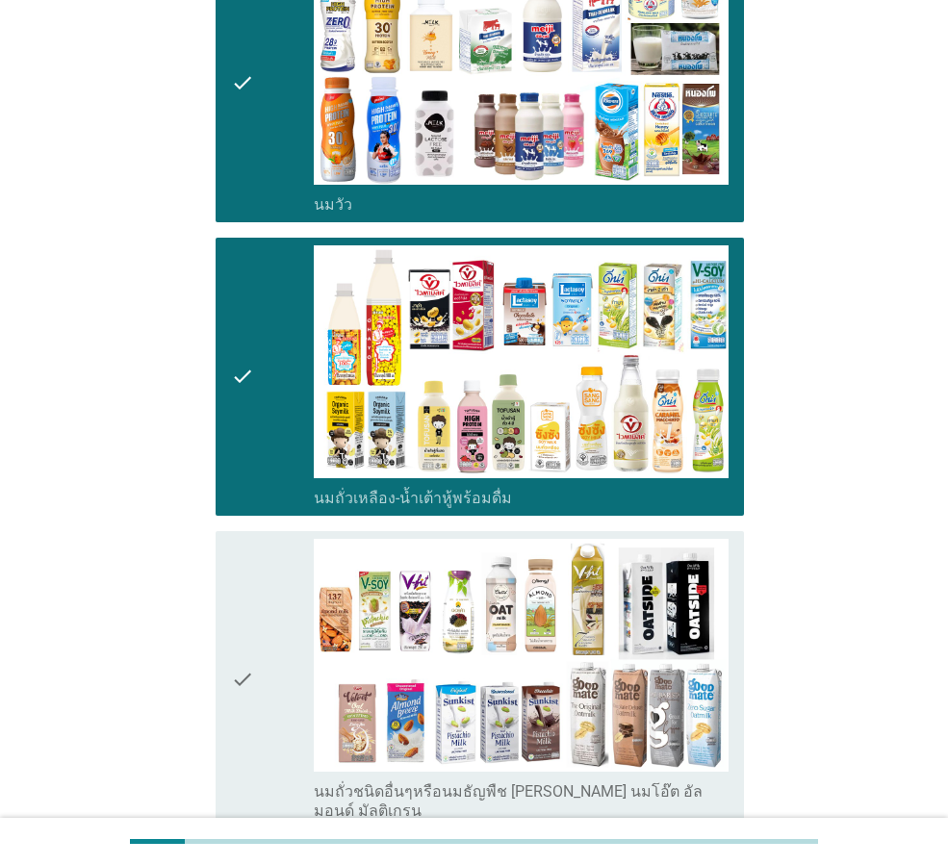
click at [260, 593] on div "check" at bounding box center [272, 680] width 83 height 282
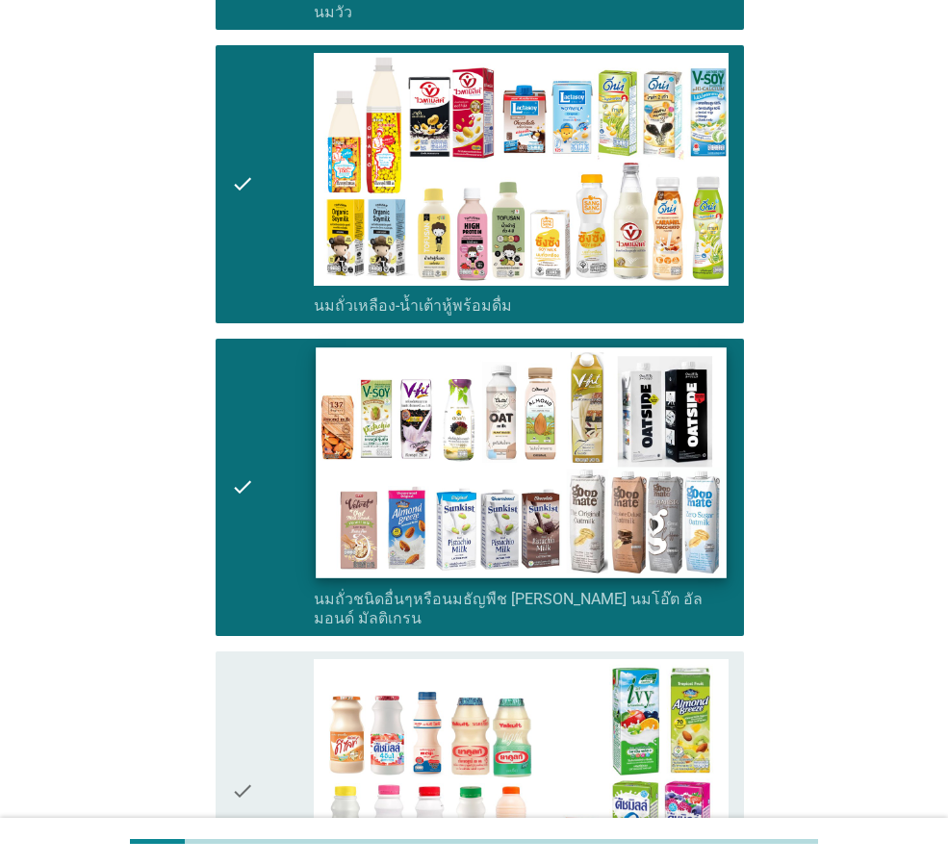
scroll to position [674, 0]
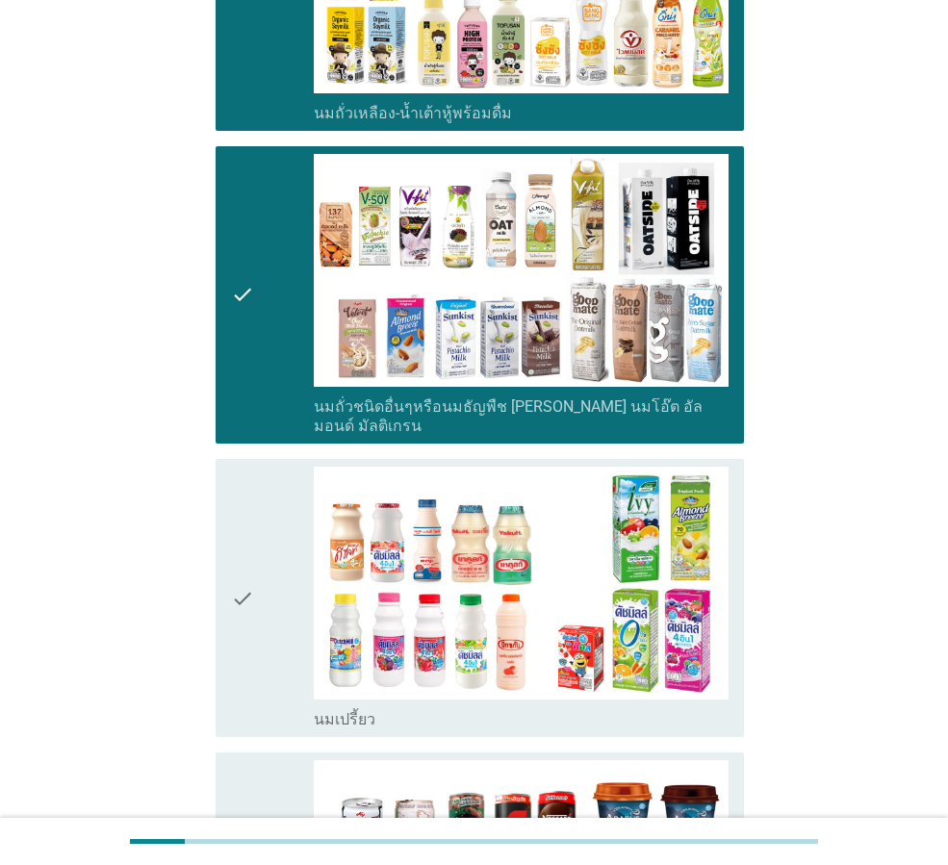
click at [248, 566] on icon "check" at bounding box center [242, 598] width 23 height 263
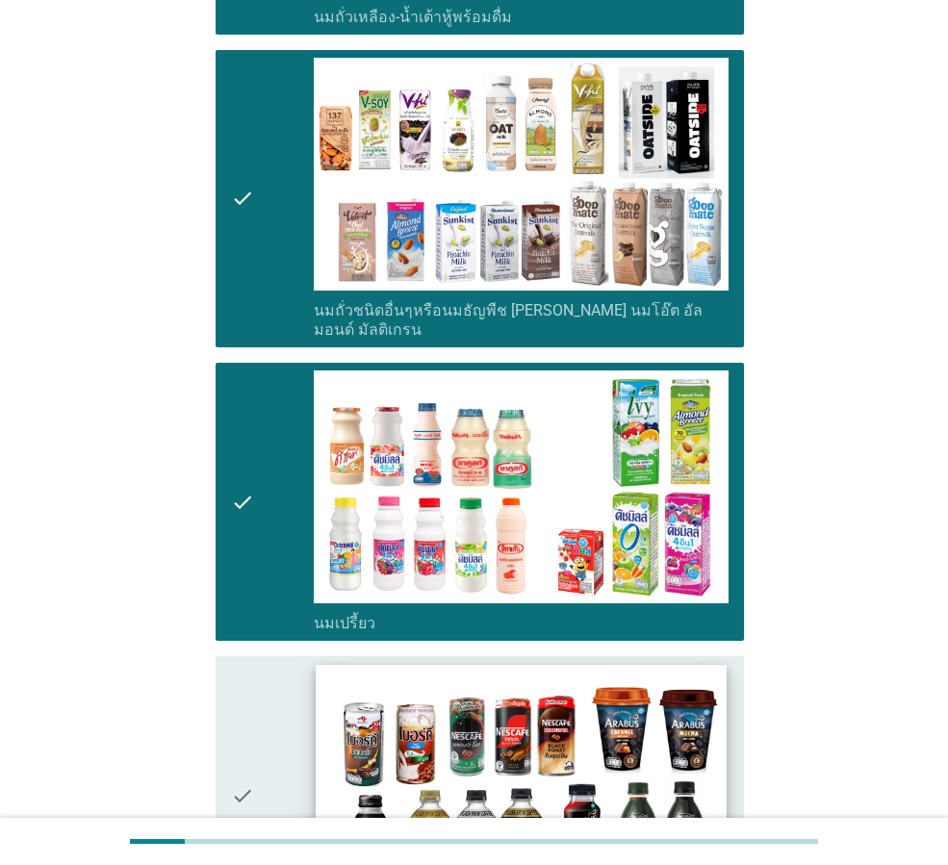
scroll to position [962, 0]
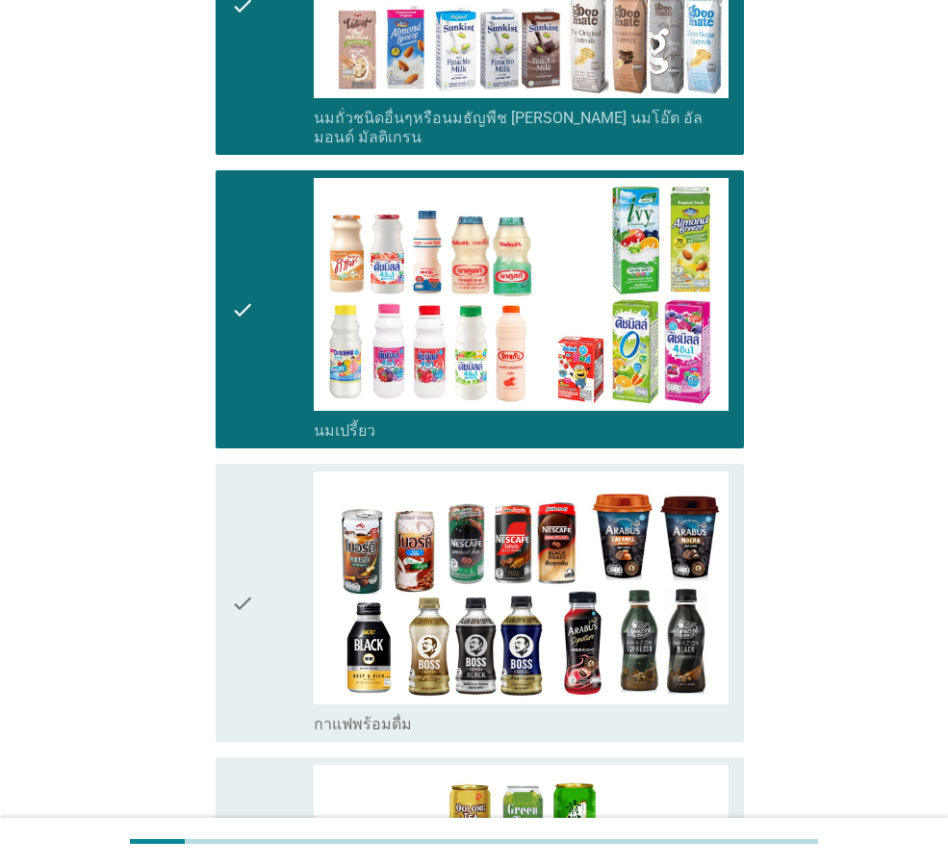
click at [263, 553] on div "check" at bounding box center [272, 602] width 83 height 263
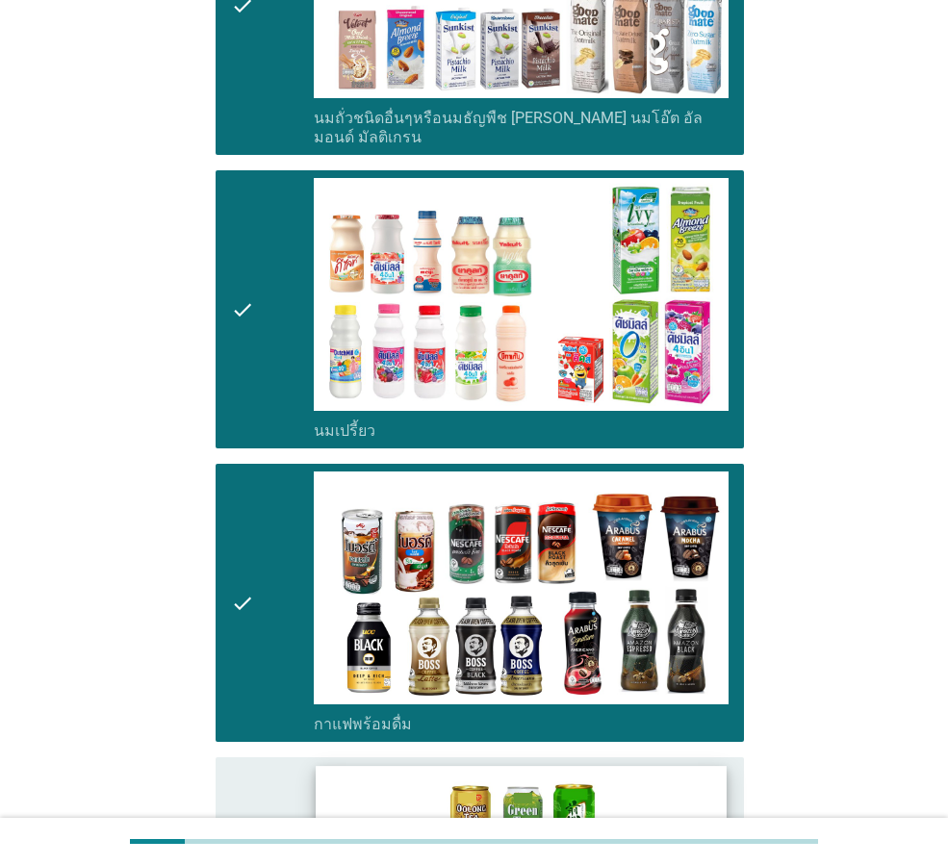
scroll to position [1155, 0]
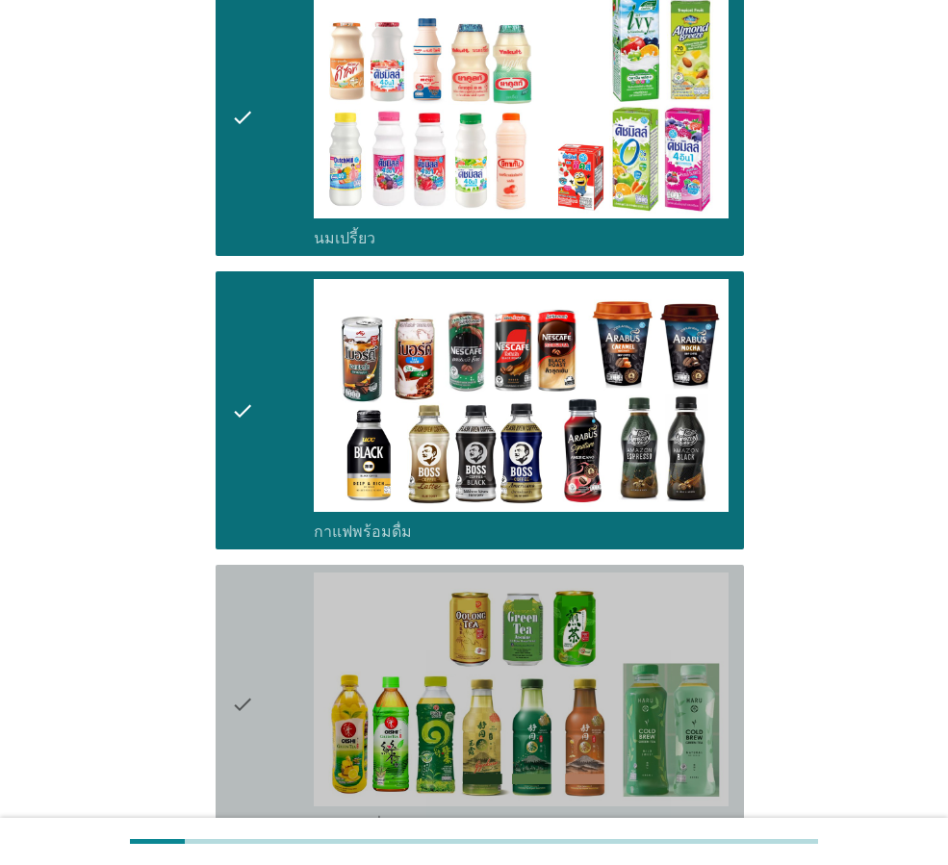
click at [259, 620] on div "check" at bounding box center [272, 703] width 83 height 263
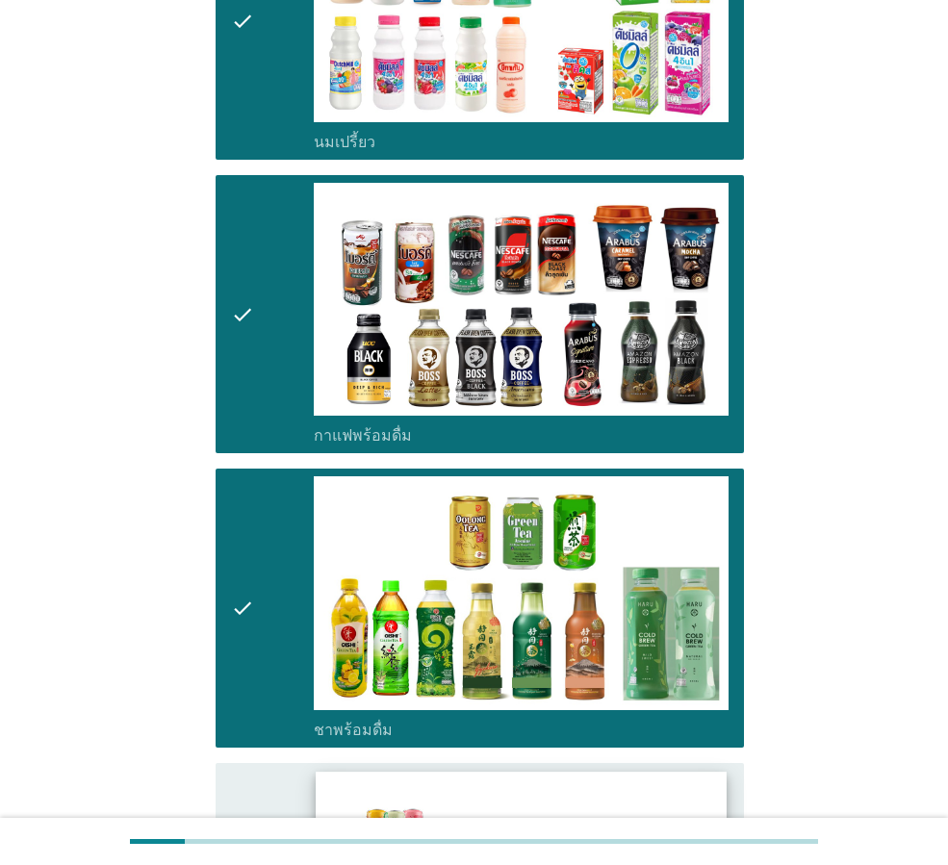
scroll to position [1443, 0]
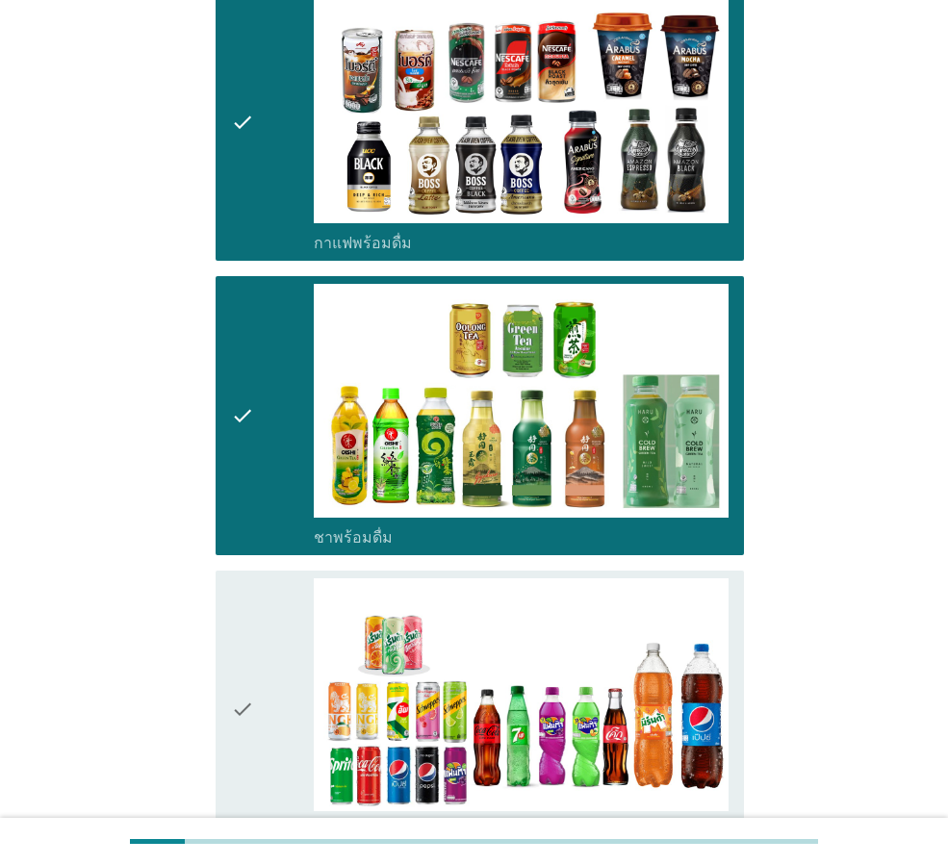
click at [258, 652] on div "check" at bounding box center [272, 709] width 83 height 263
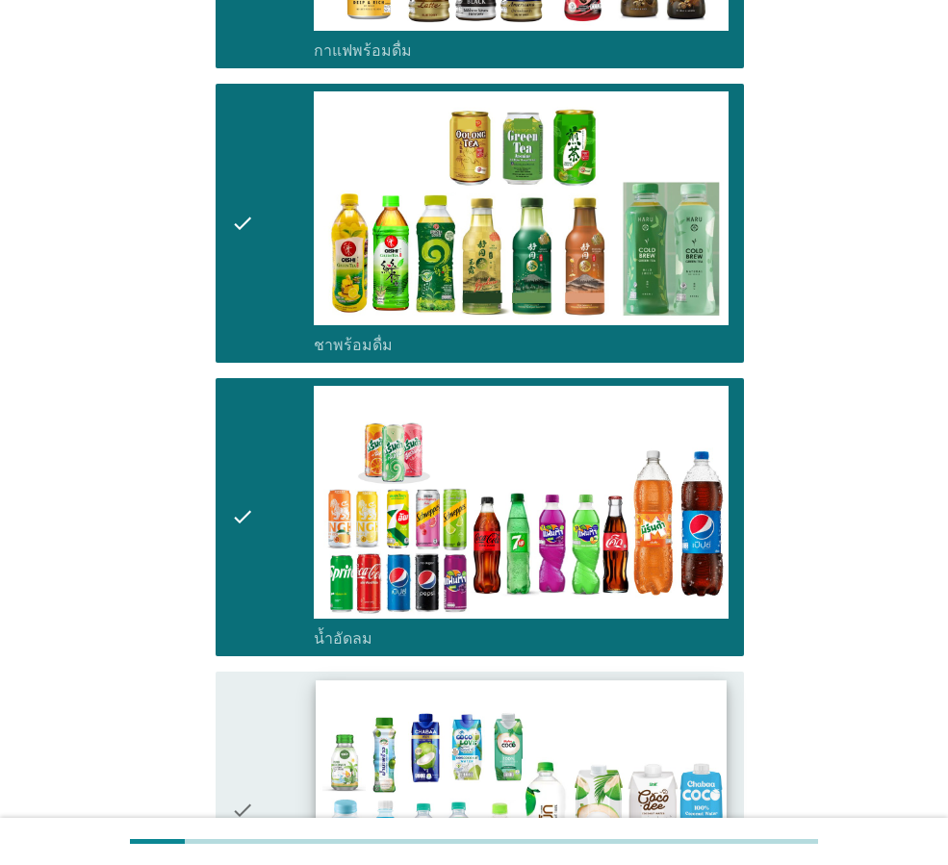
scroll to position [1732, 0]
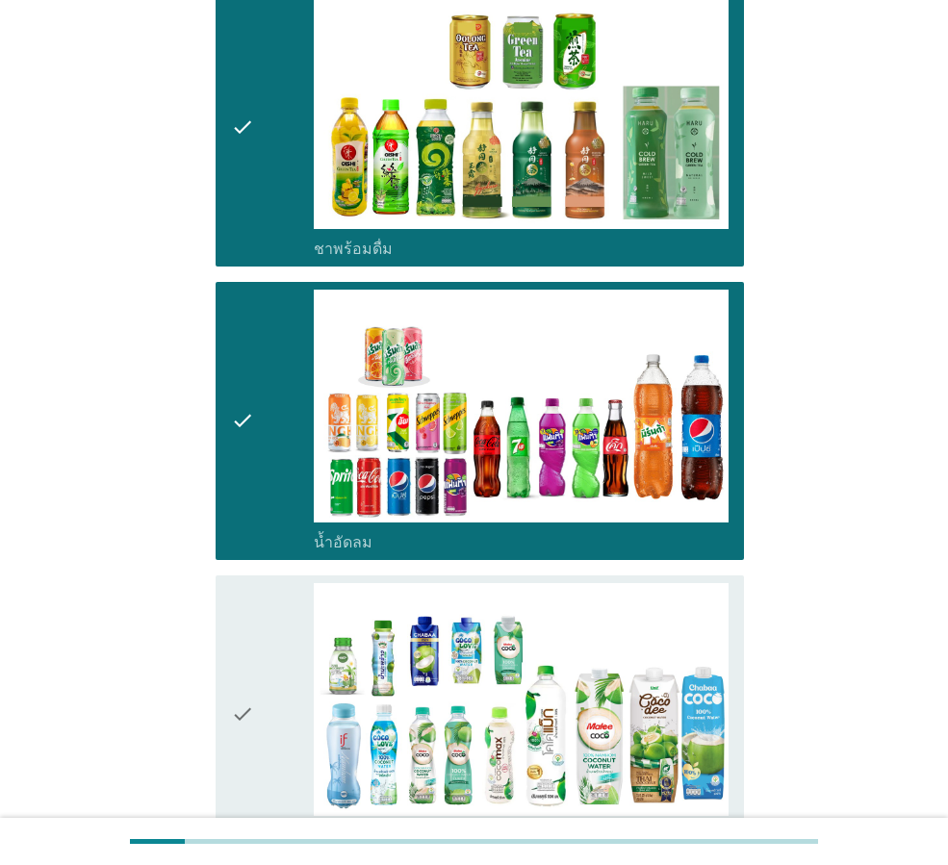
click at [282, 654] on div "check" at bounding box center [272, 714] width 83 height 263
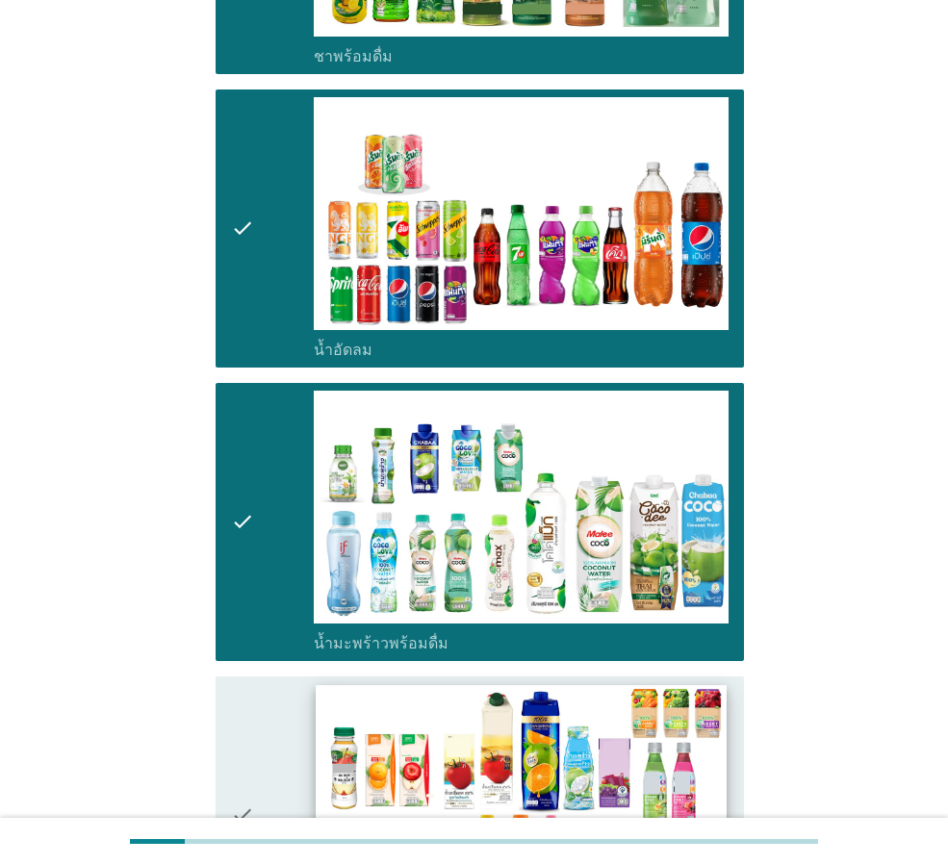
scroll to position [2117, 0]
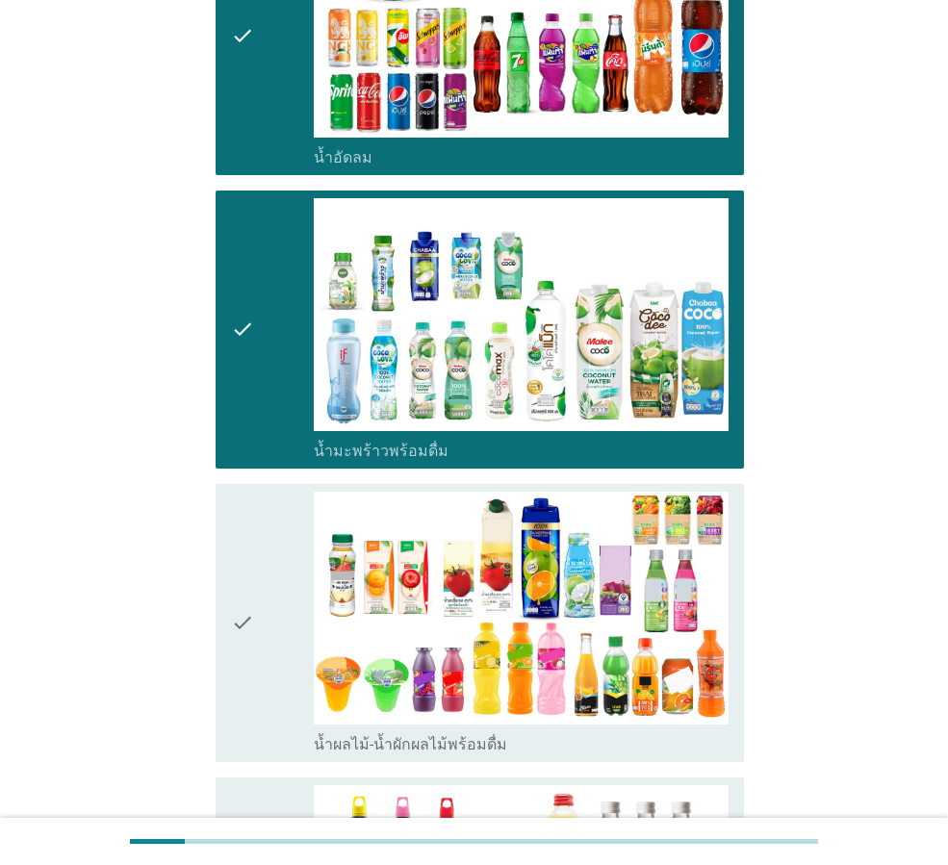
click at [233, 564] on icon "check" at bounding box center [242, 623] width 23 height 263
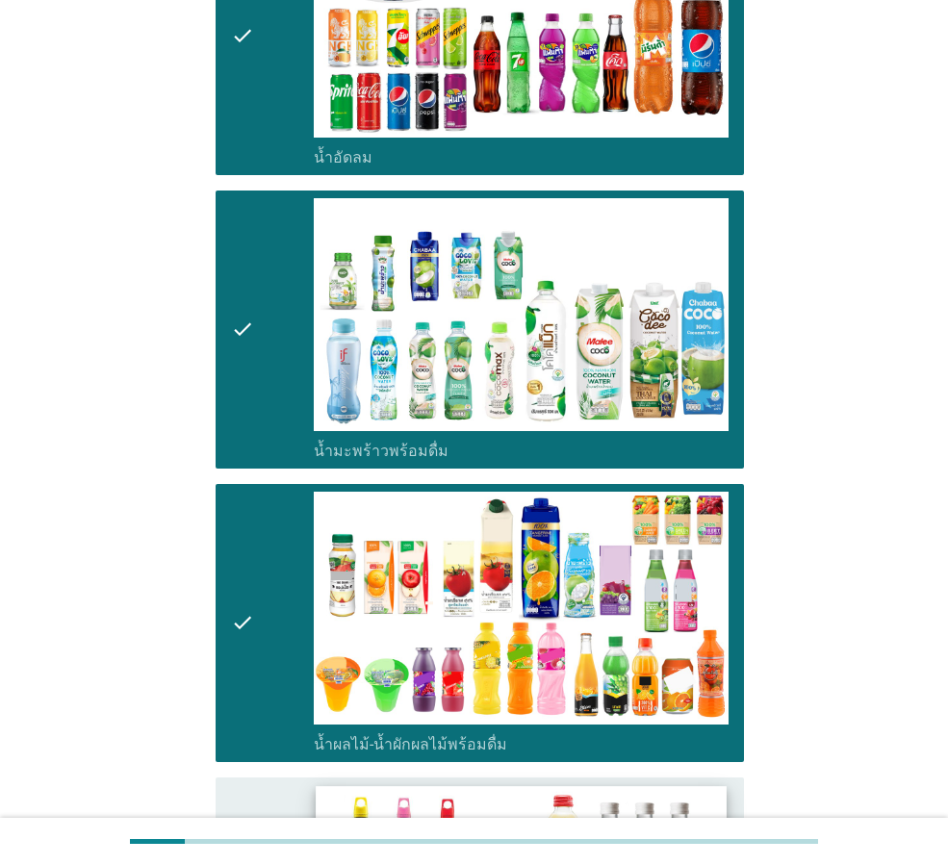
scroll to position [2405, 0]
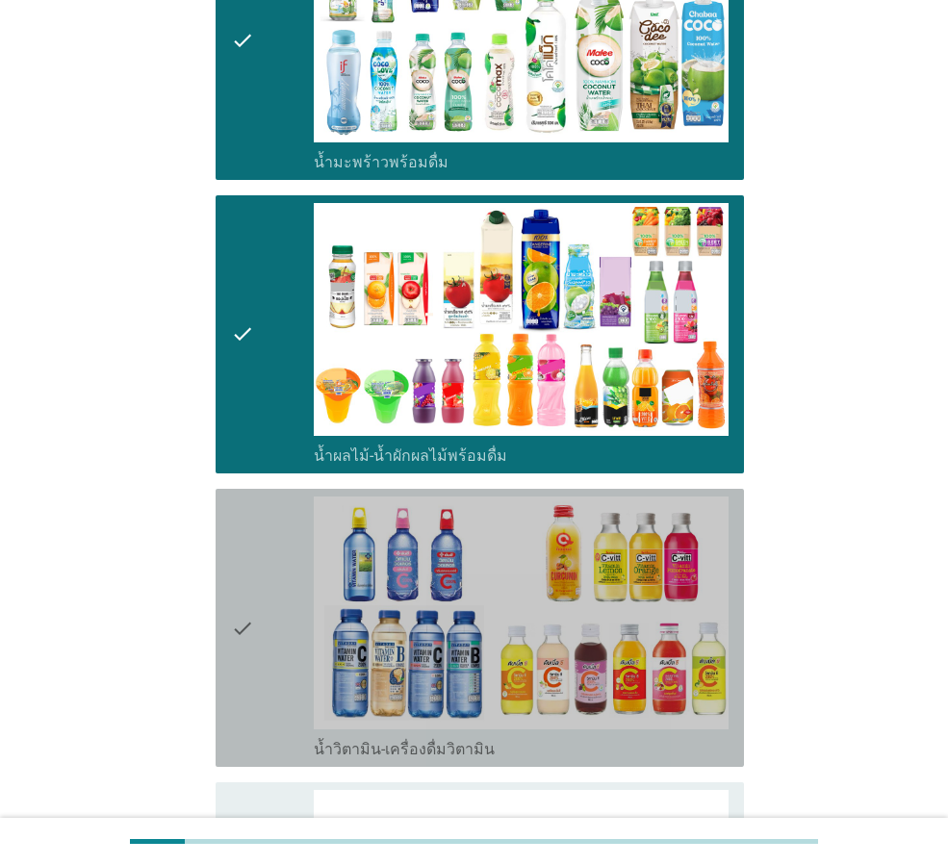
click at [249, 585] on icon "check" at bounding box center [242, 627] width 23 height 263
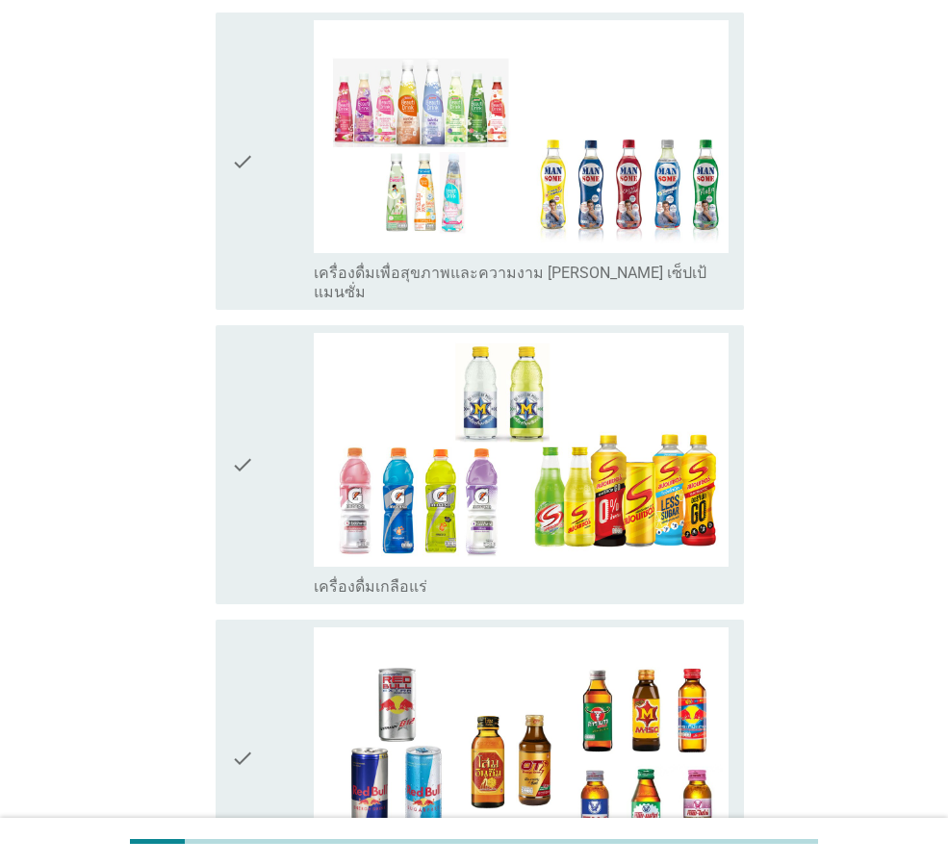
scroll to position [3368, 0]
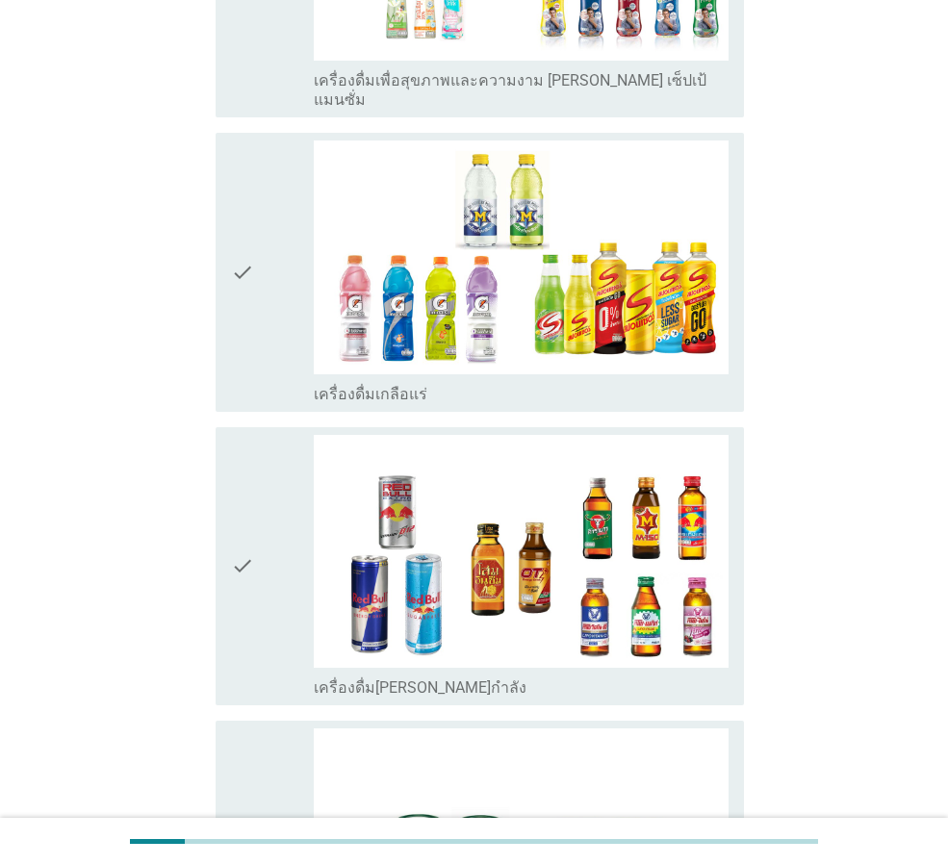
click at [257, 497] on div "check" at bounding box center [272, 566] width 83 height 263
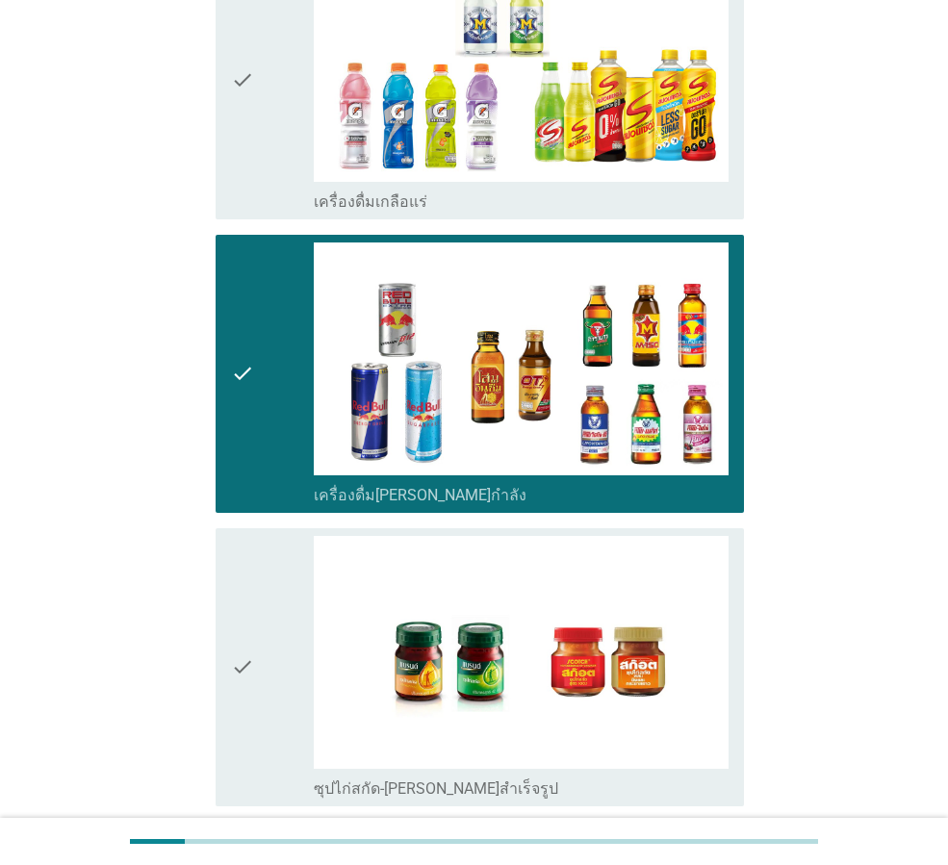
scroll to position [3706, 0]
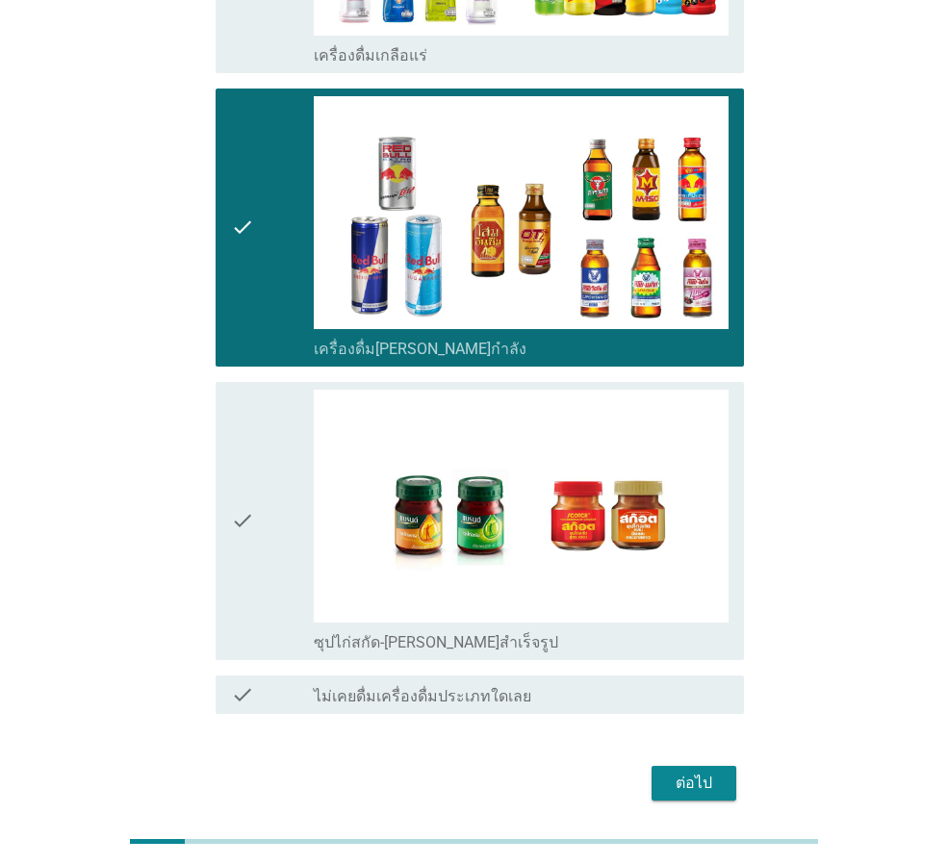
click at [700, 772] on div "ต่อไป" at bounding box center [694, 783] width 54 height 23
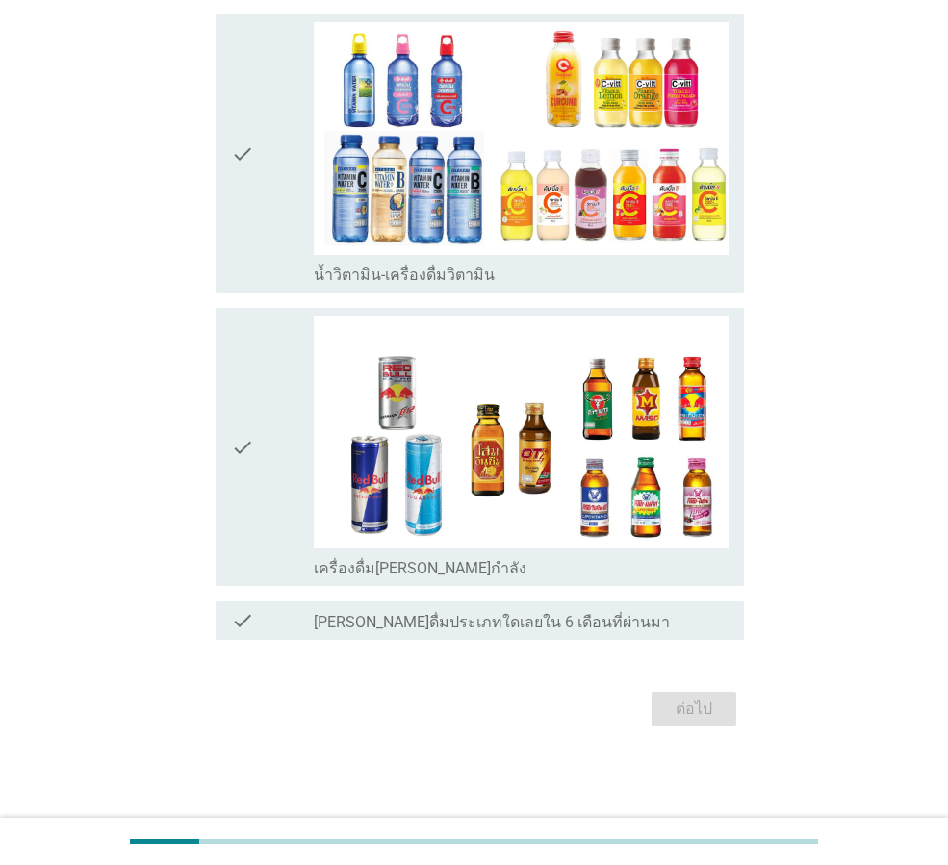
scroll to position [0, 0]
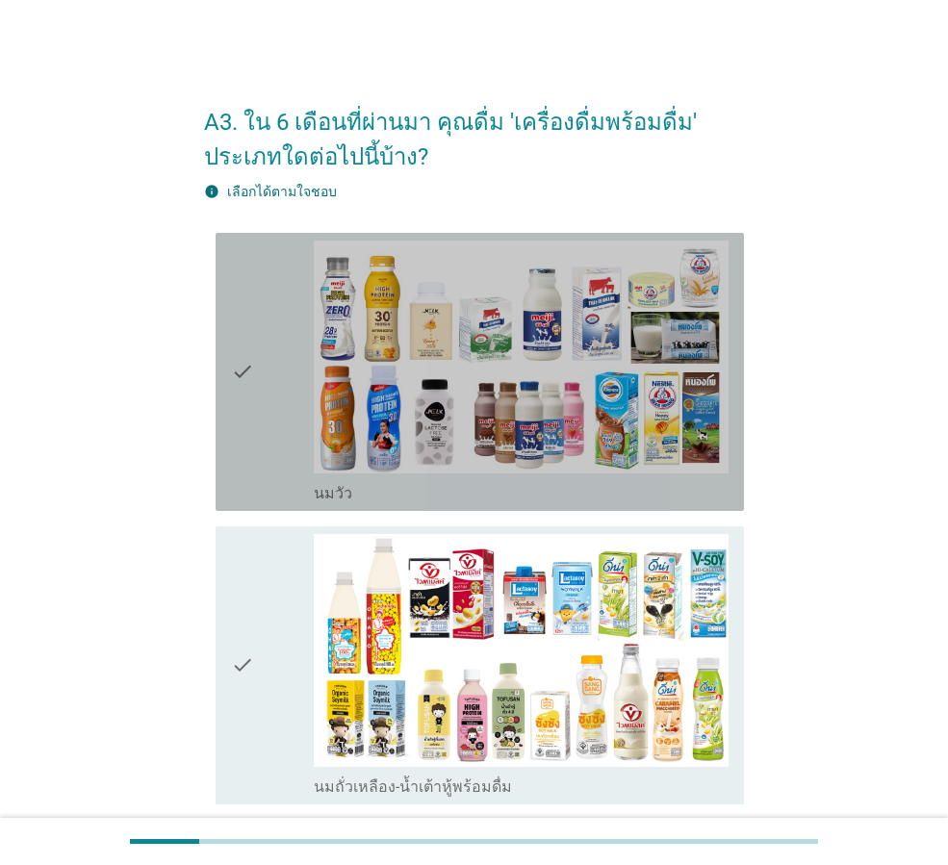
click at [284, 408] on div "check" at bounding box center [272, 372] width 83 height 263
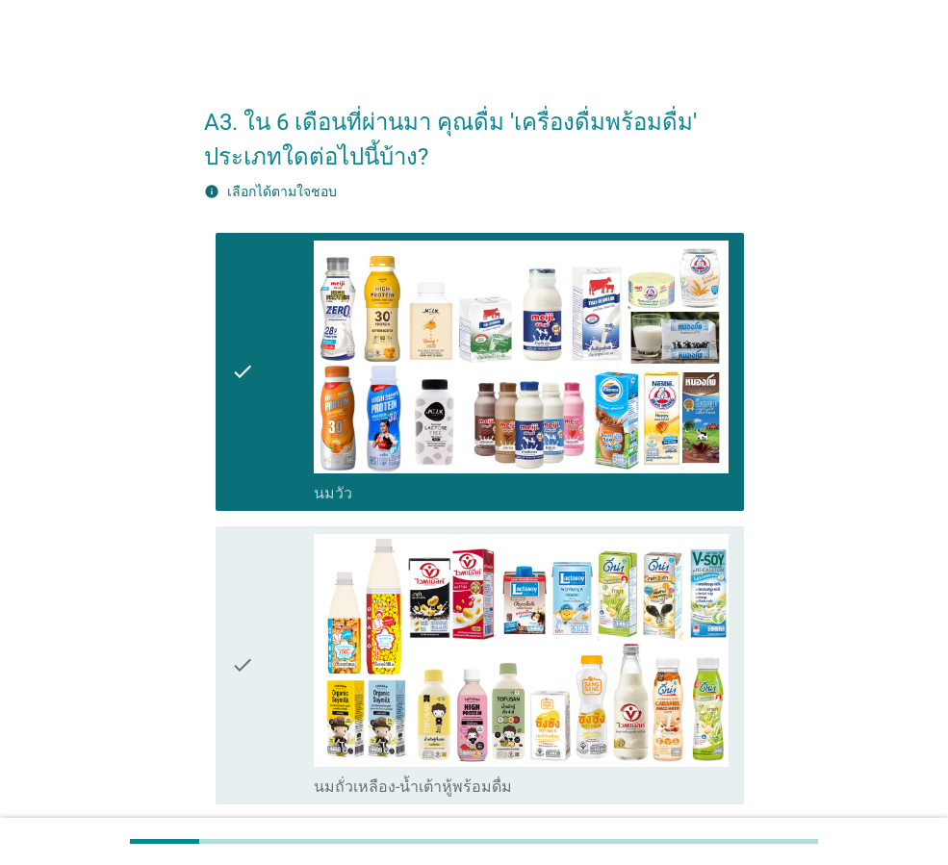
click at [280, 645] on div "check" at bounding box center [272, 665] width 83 height 263
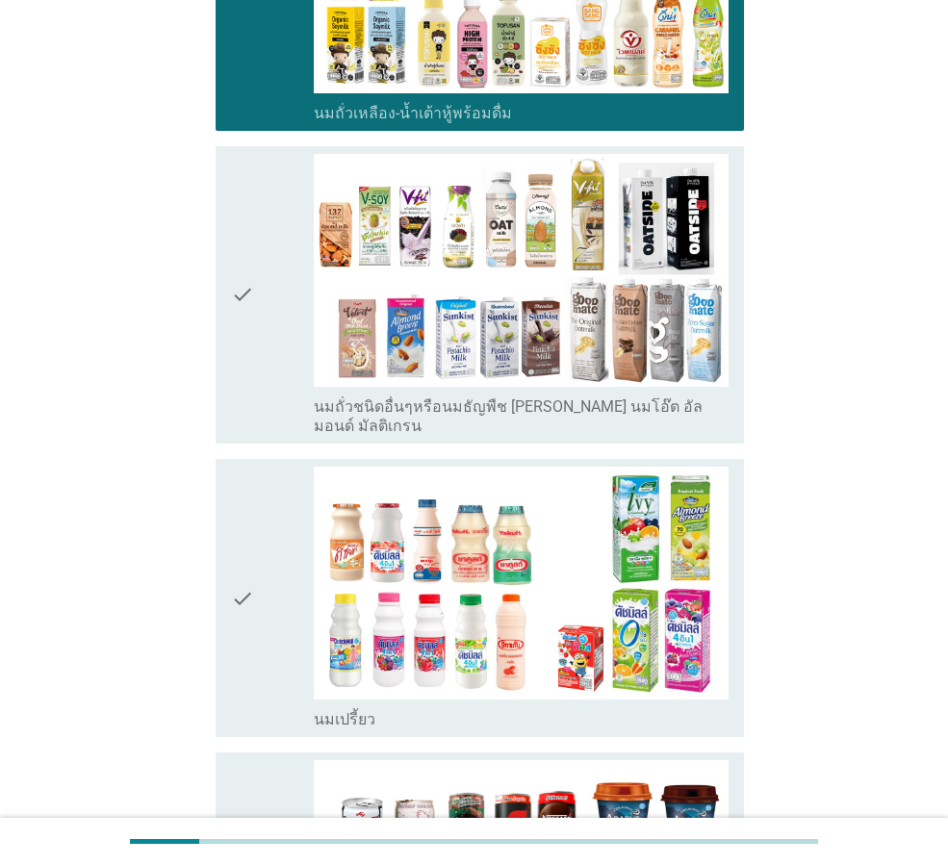
scroll to position [770, 0]
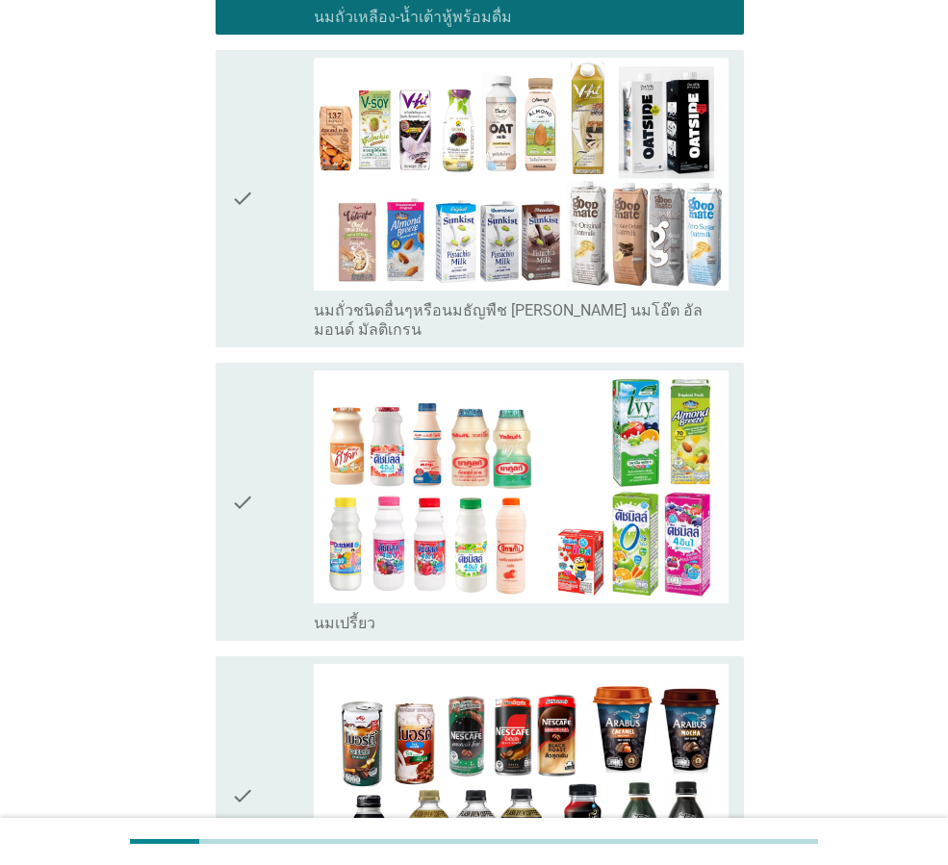
click at [263, 520] on div "check" at bounding box center [272, 501] width 83 height 263
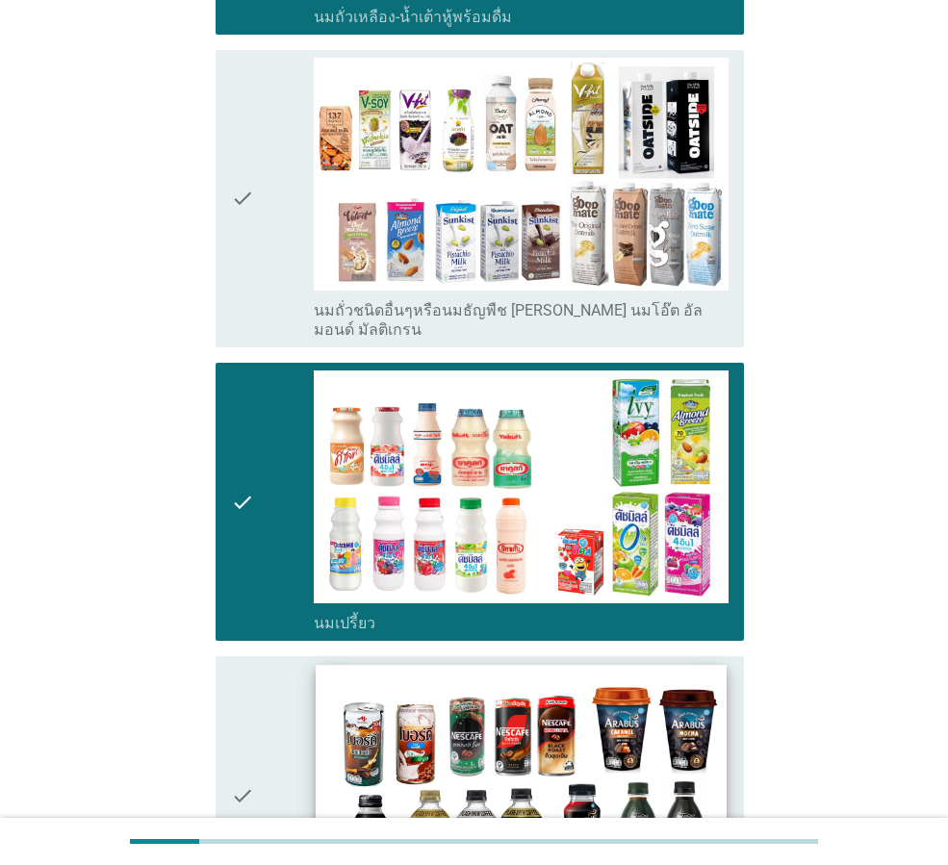
scroll to position [962, 0]
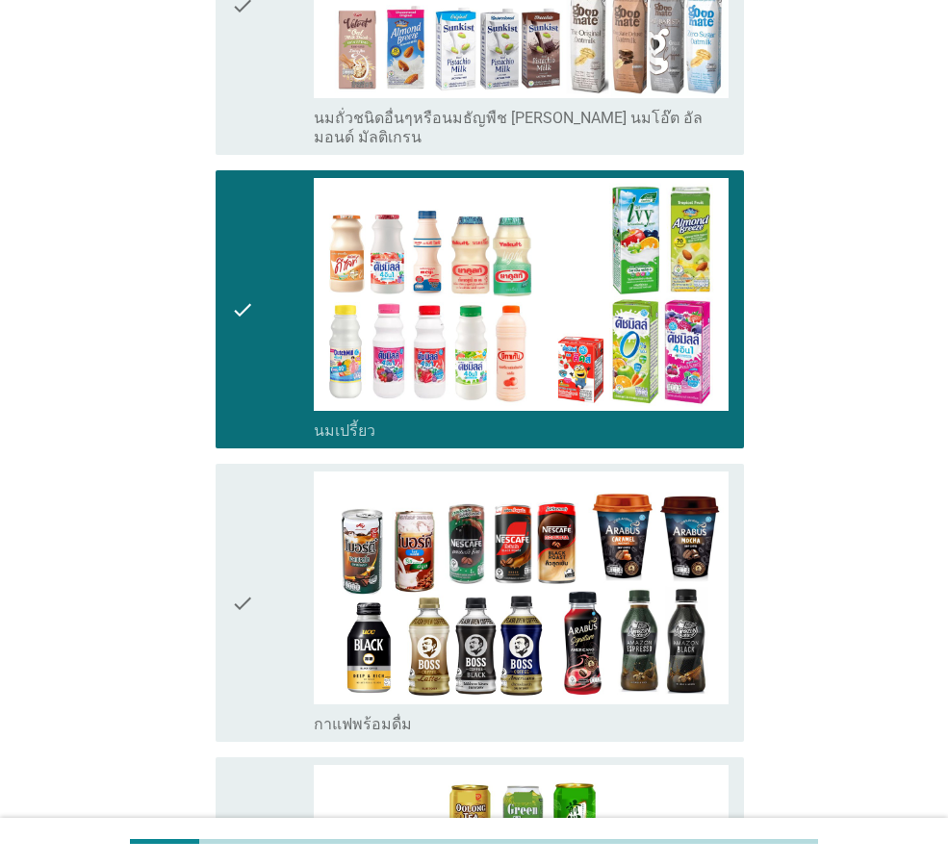
click at [304, 602] on div "check" at bounding box center [272, 602] width 83 height 263
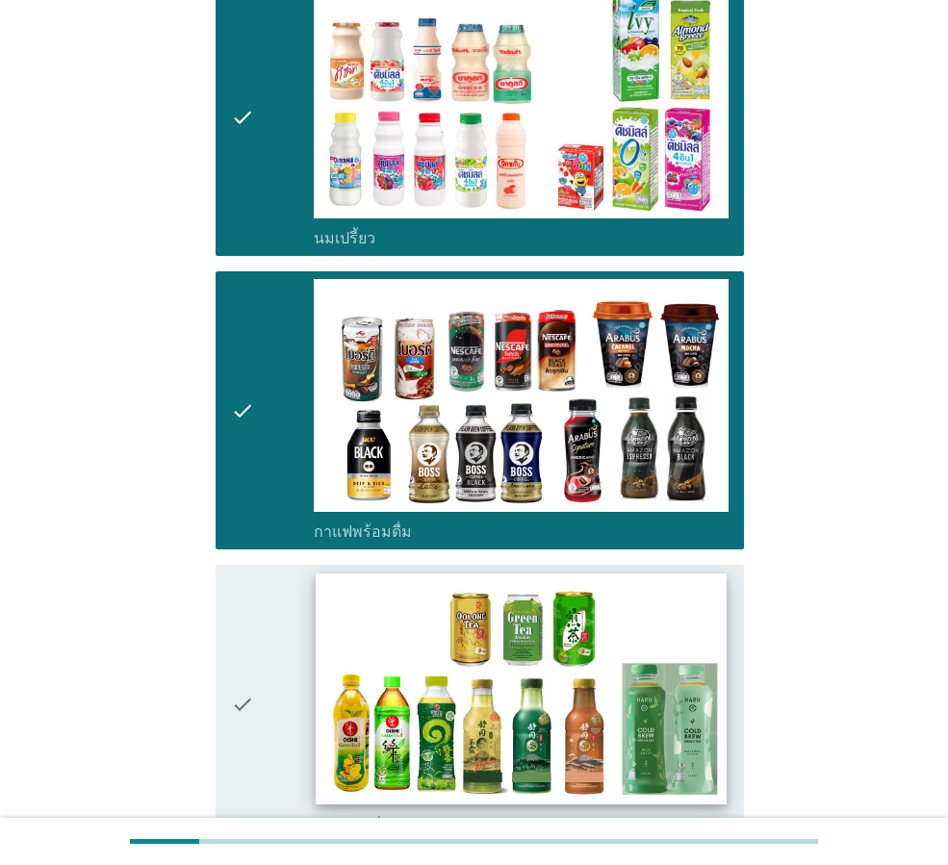
scroll to position [1347, 0]
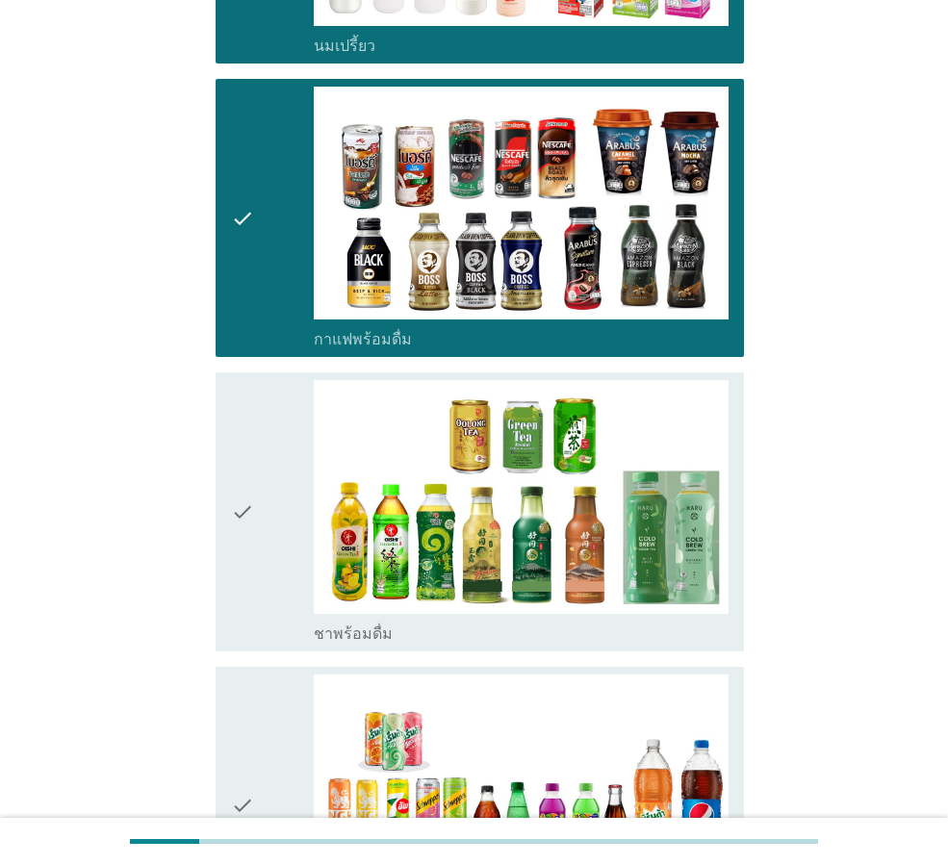
click at [268, 545] on div "check" at bounding box center [272, 511] width 83 height 263
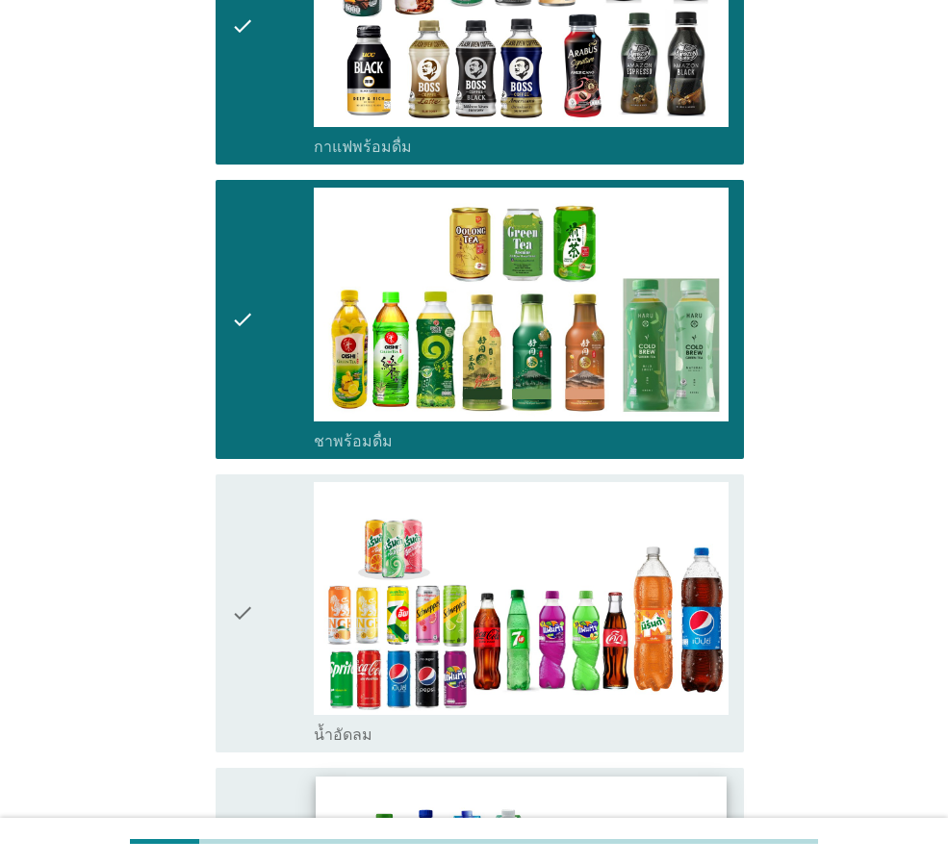
scroll to position [1732, 0]
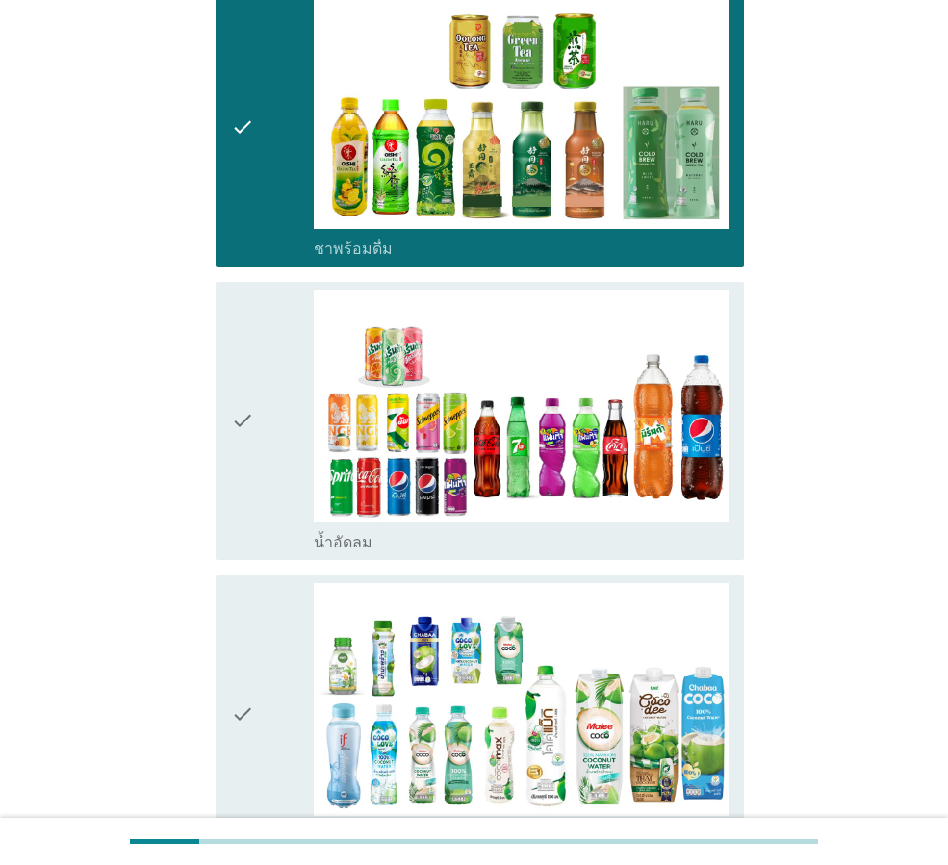
click at [255, 426] on div "check" at bounding box center [272, 421] width 83 height 263
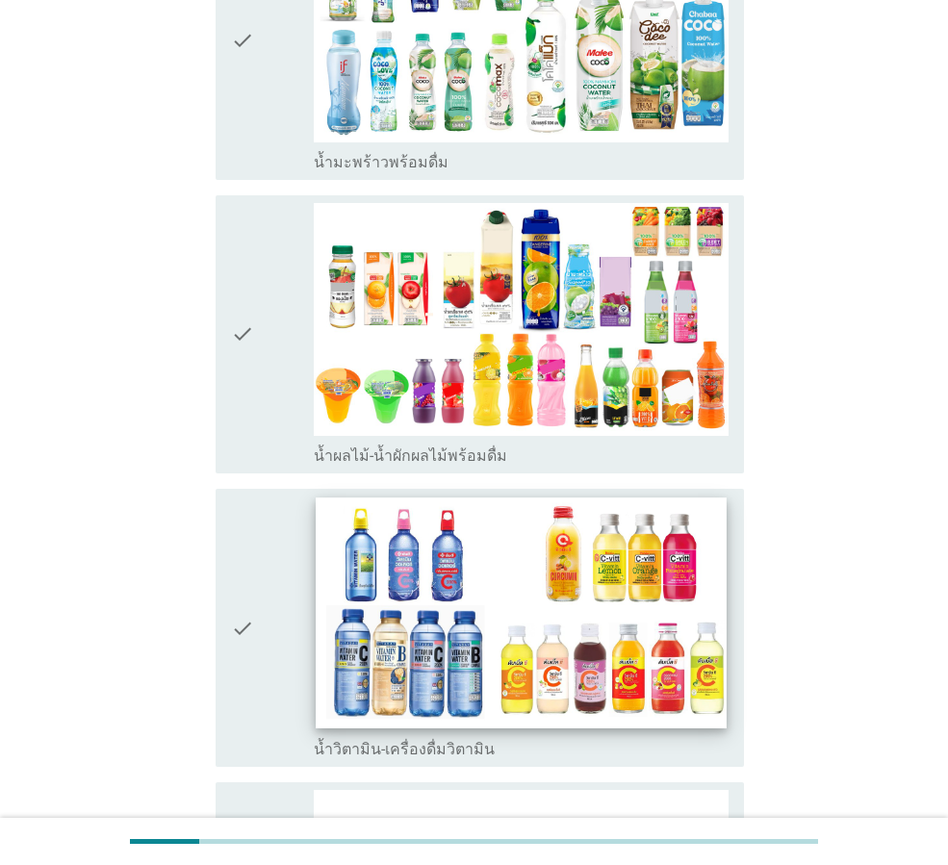
scroll to position [2502, 0]
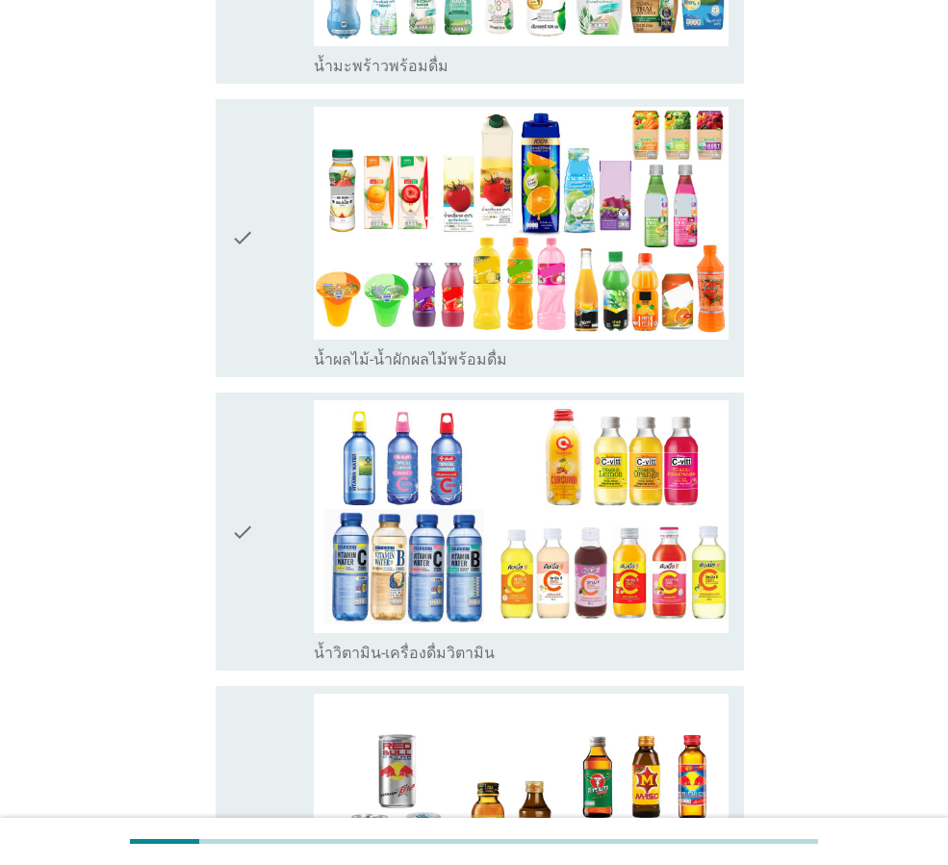
click at [261, 221] on div "check" at bounding box center [272, 238] width 83 height 263
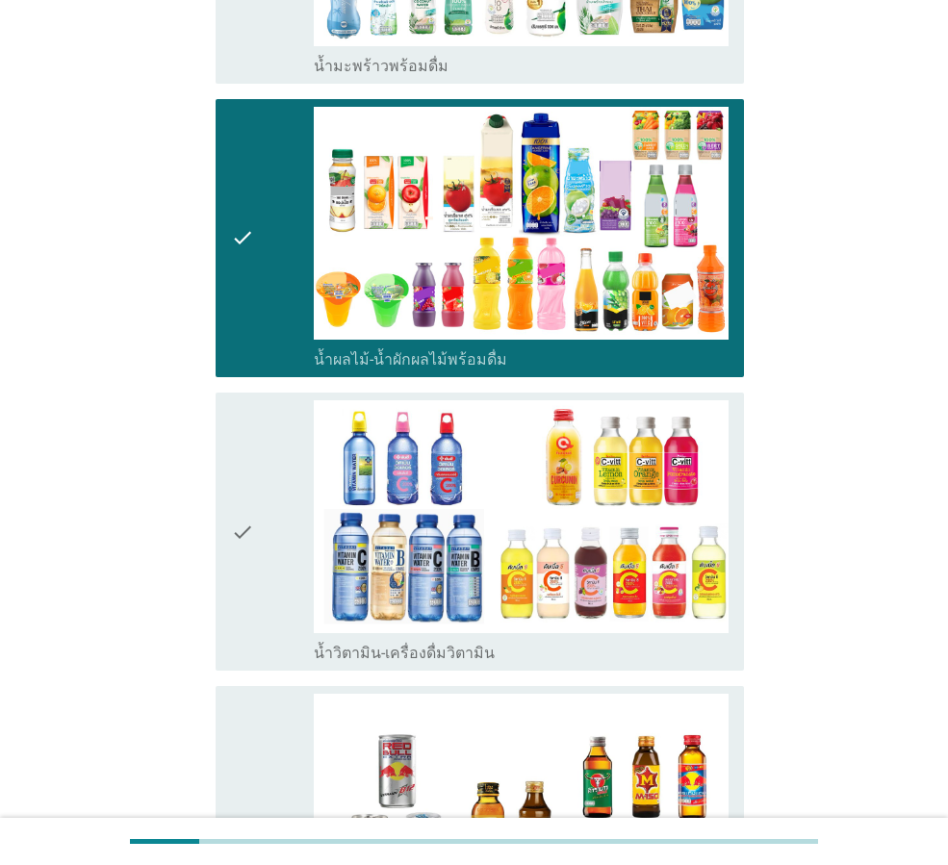
scroll to position [2790, 0]
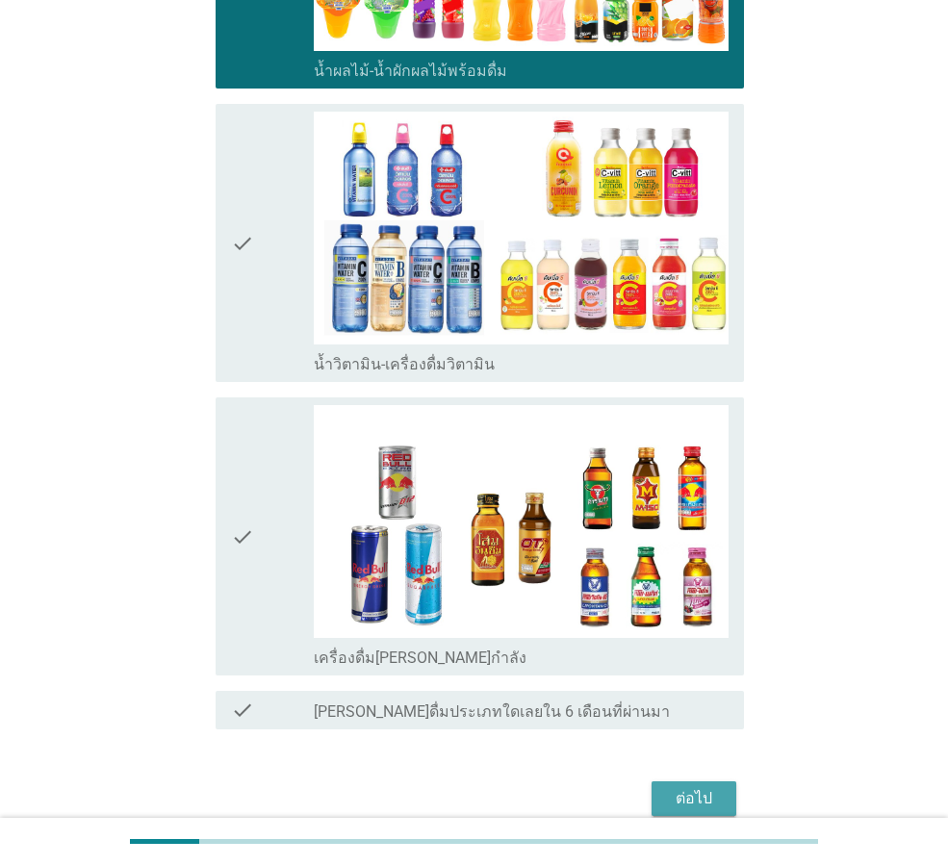
drag, startPoint x: 701, startPoint y: 770, endPoint x: 679, endPoint y: 762, distance: 23.4
click at [700, 787] on div "ต่อไป" at bounding box center [694, 798] width 54 height 23
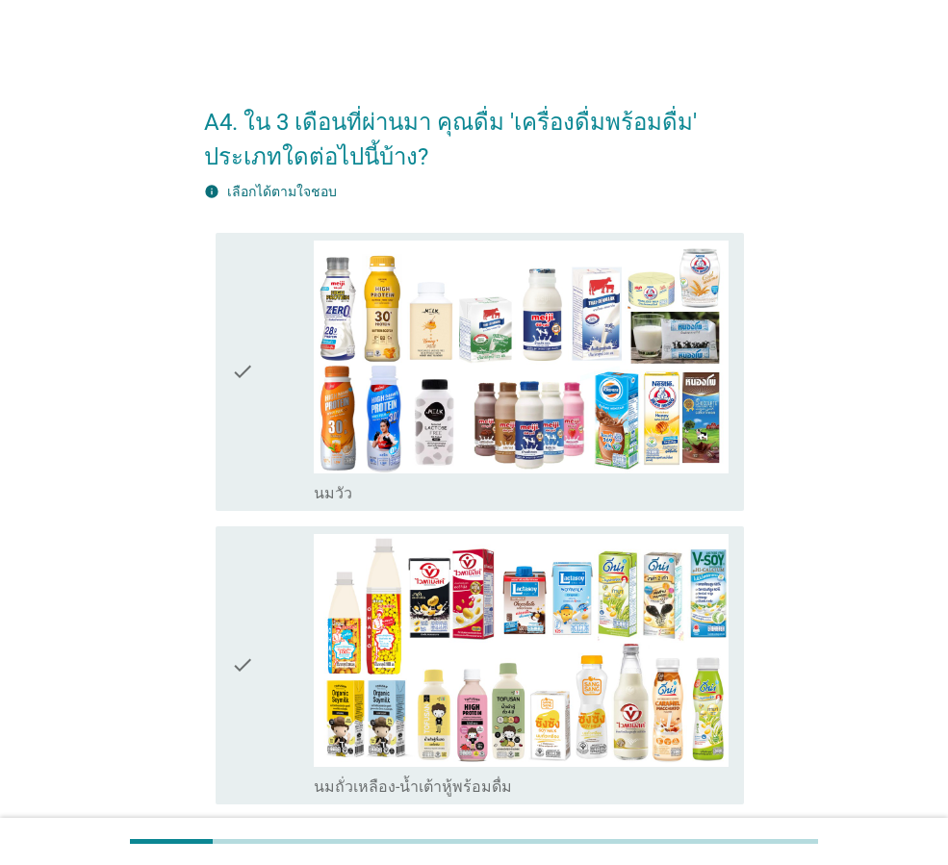
click at [258, 408] on div "check" at bounding box center [272, 372] width 83 height 263
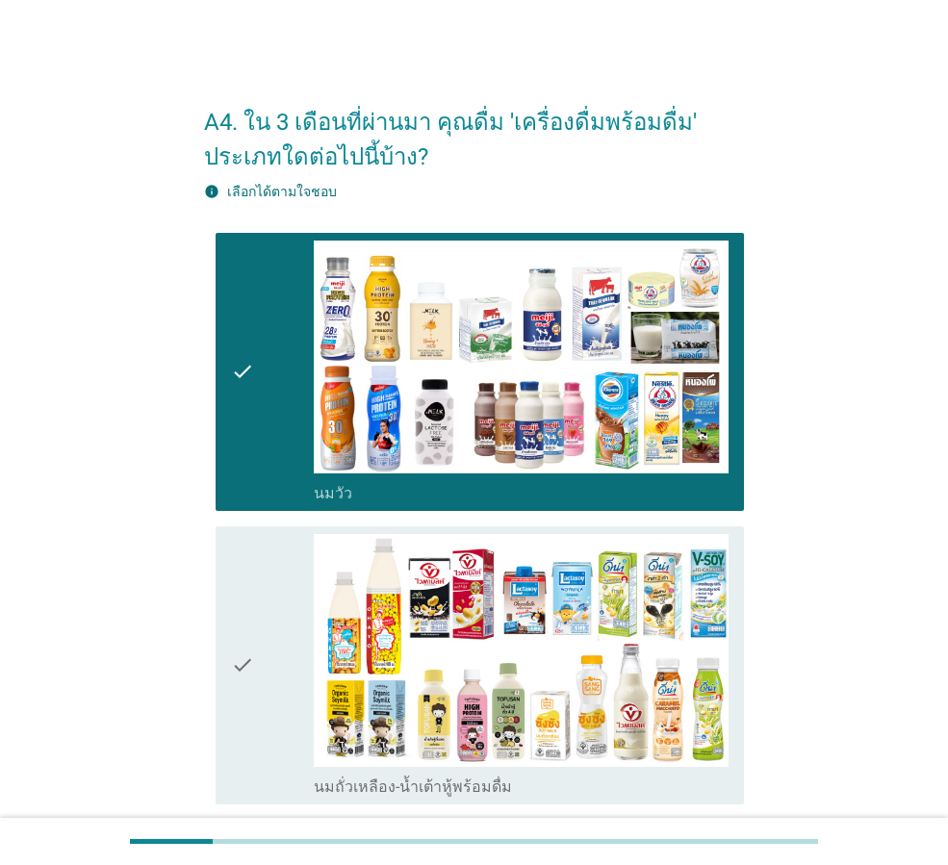
click at [249, 608] on icon "check" at bounding box center [242, 665] width 23 height 263
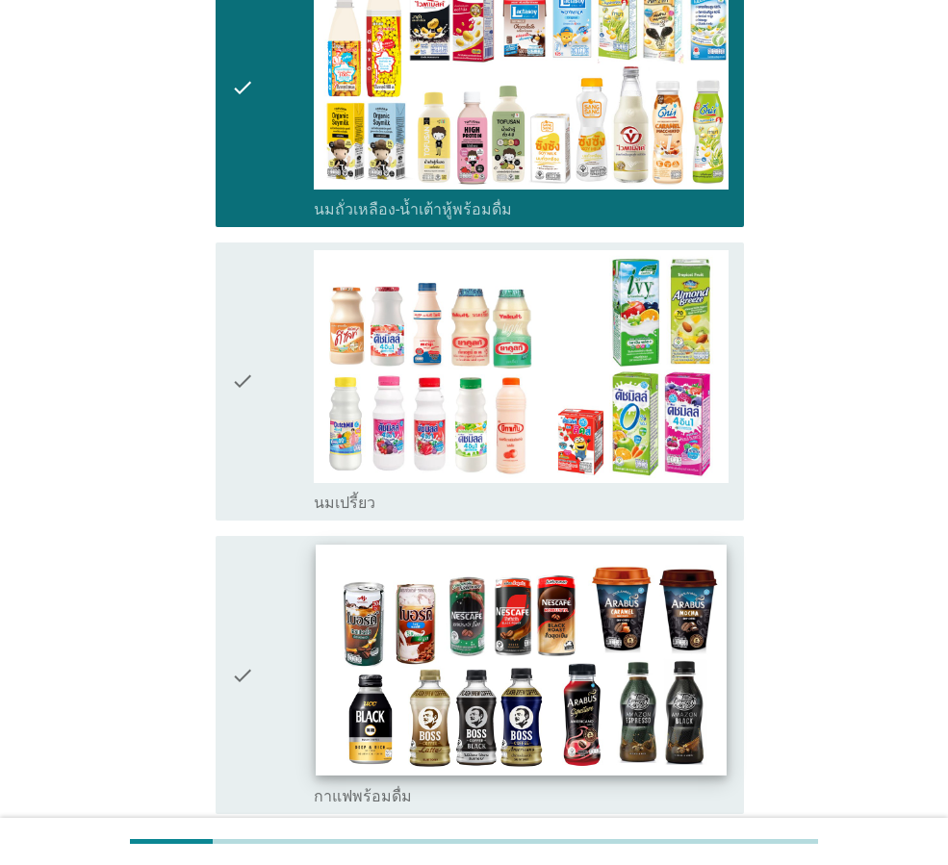
scroll to position [770, 0]
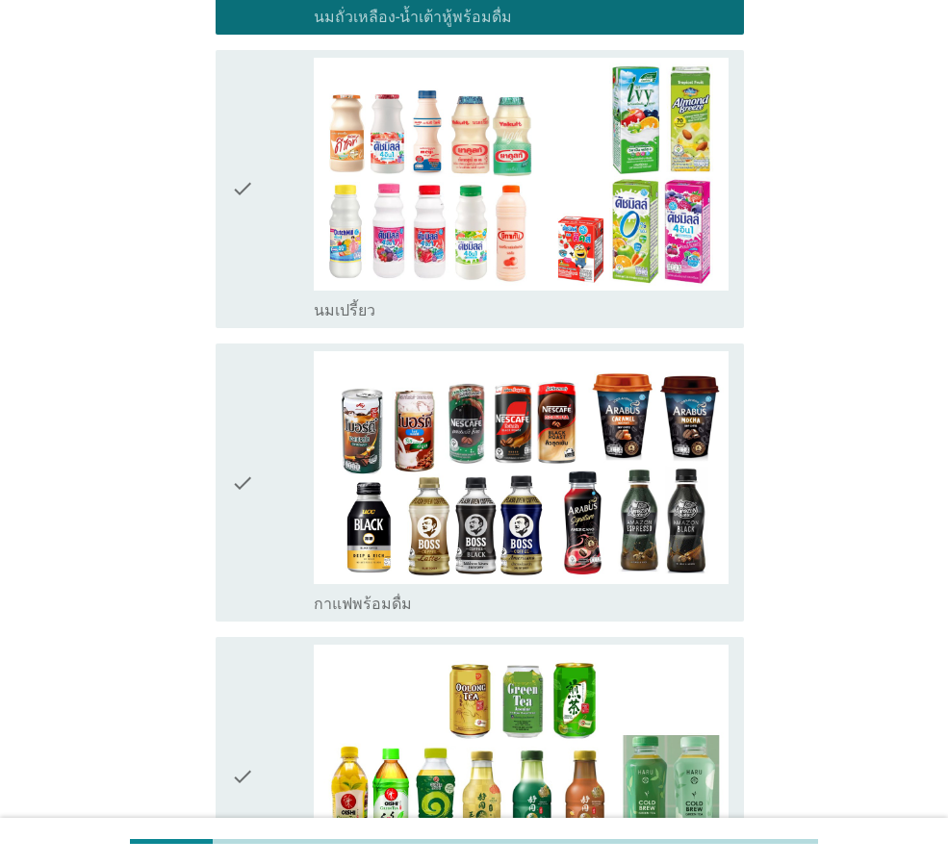
click at [240, 473] on icon "check" at bounding box center [242, 482] width 23 height 263
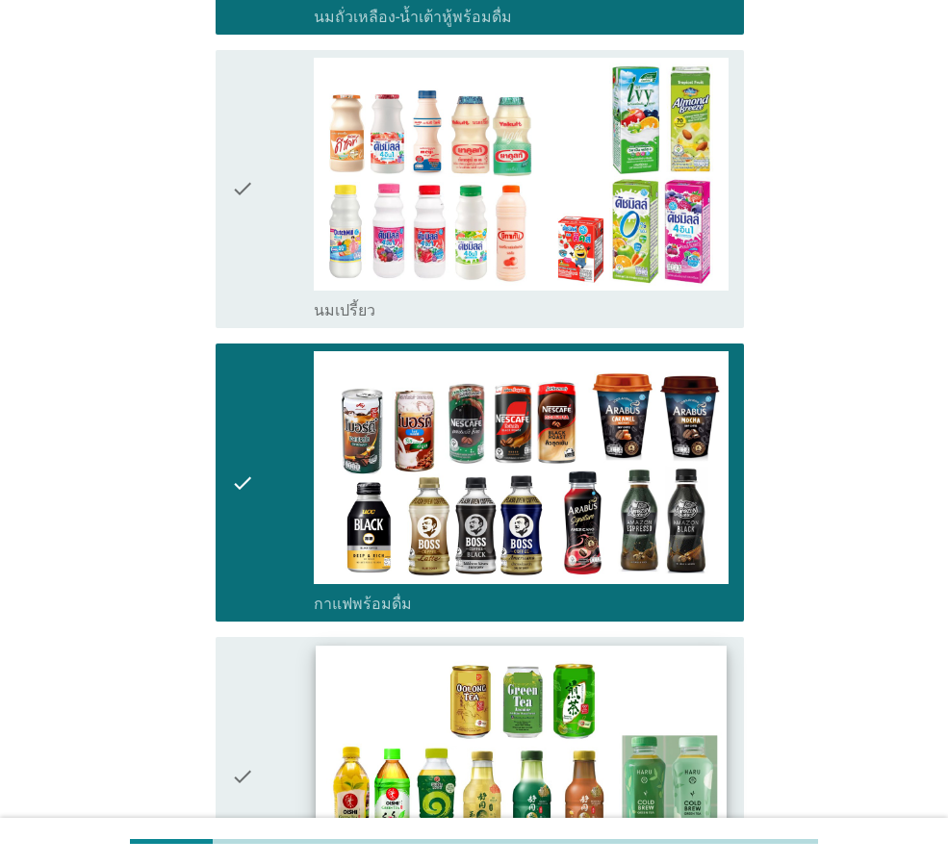
scroll to position [962, 0]
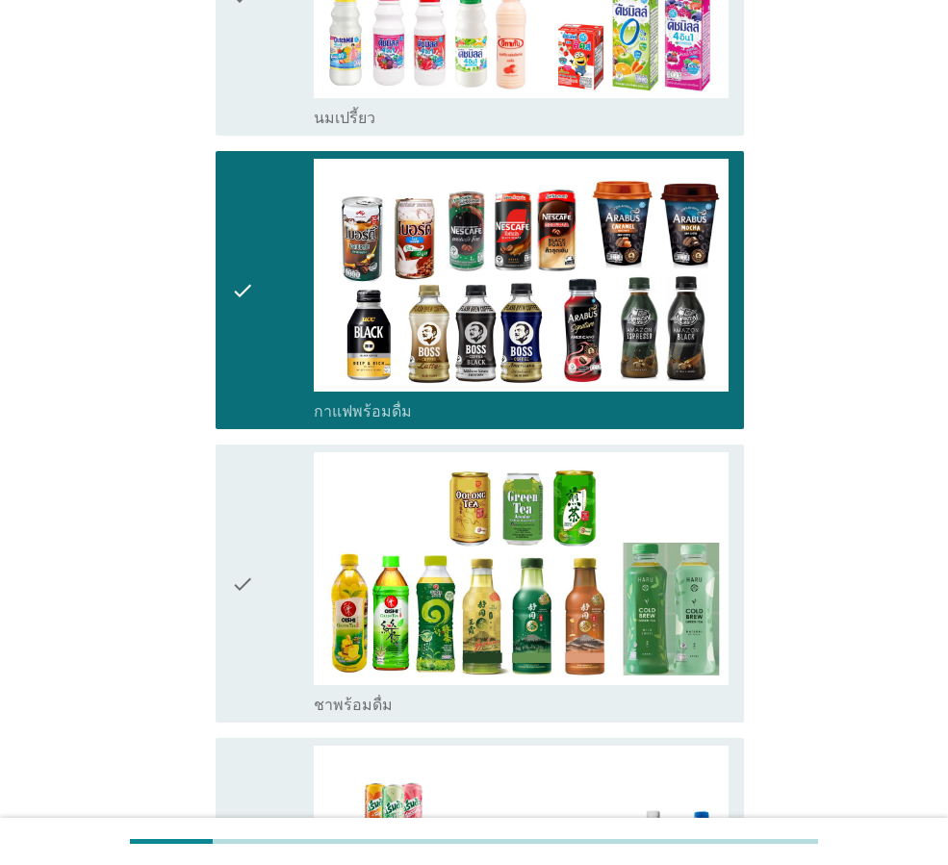
click at [260, 590] on div "check" at bounding box center [272, 583] width 83 height 263
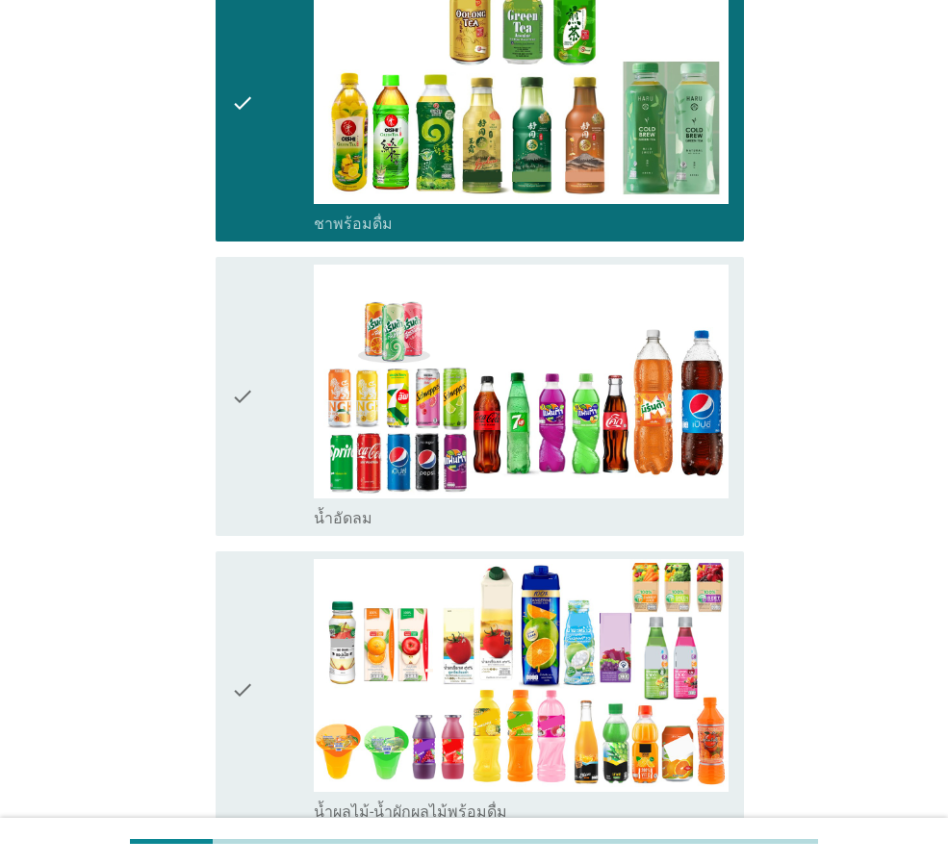
scroll to position [1686, 0]
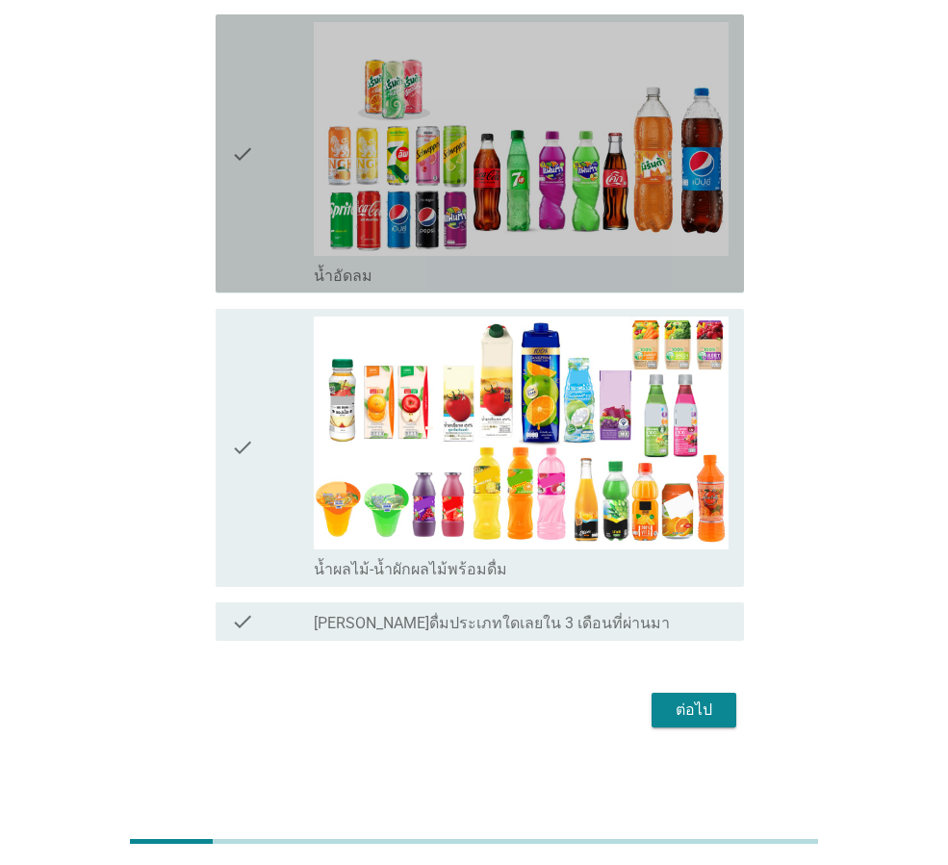
click at [270, 214] on div "check" at bounding box center [272, 153] width 83 height 263
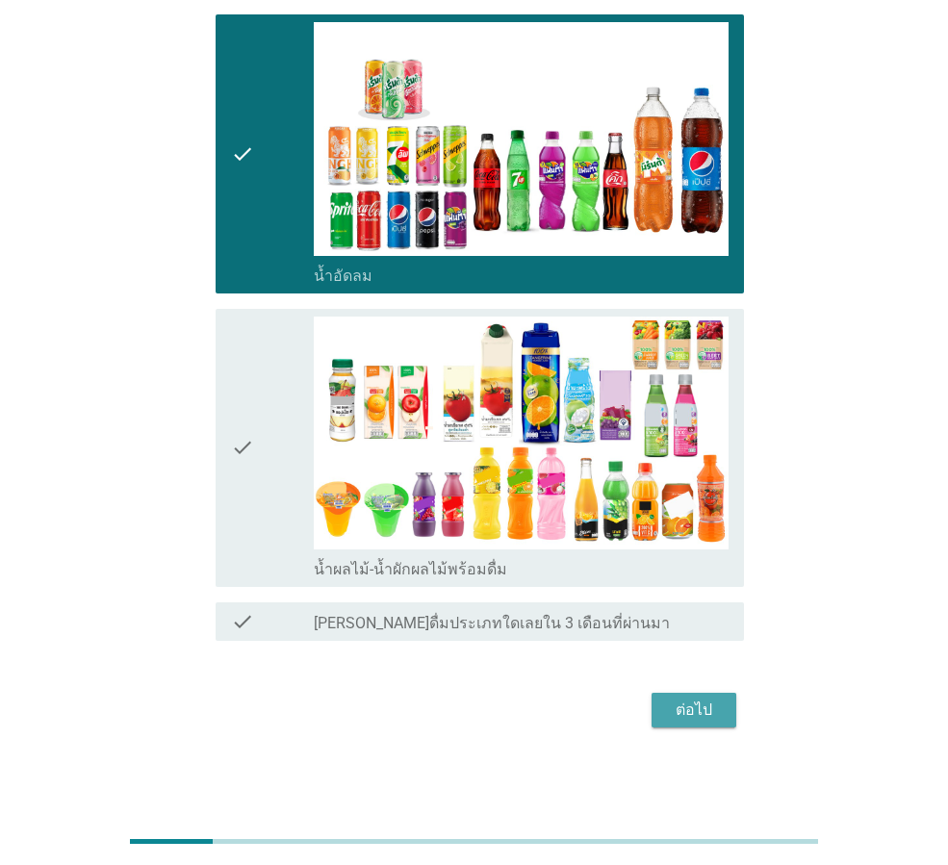
click at [692, 704] on div "ต่อไป" at bounding box center [694, 710] width 54 height 23
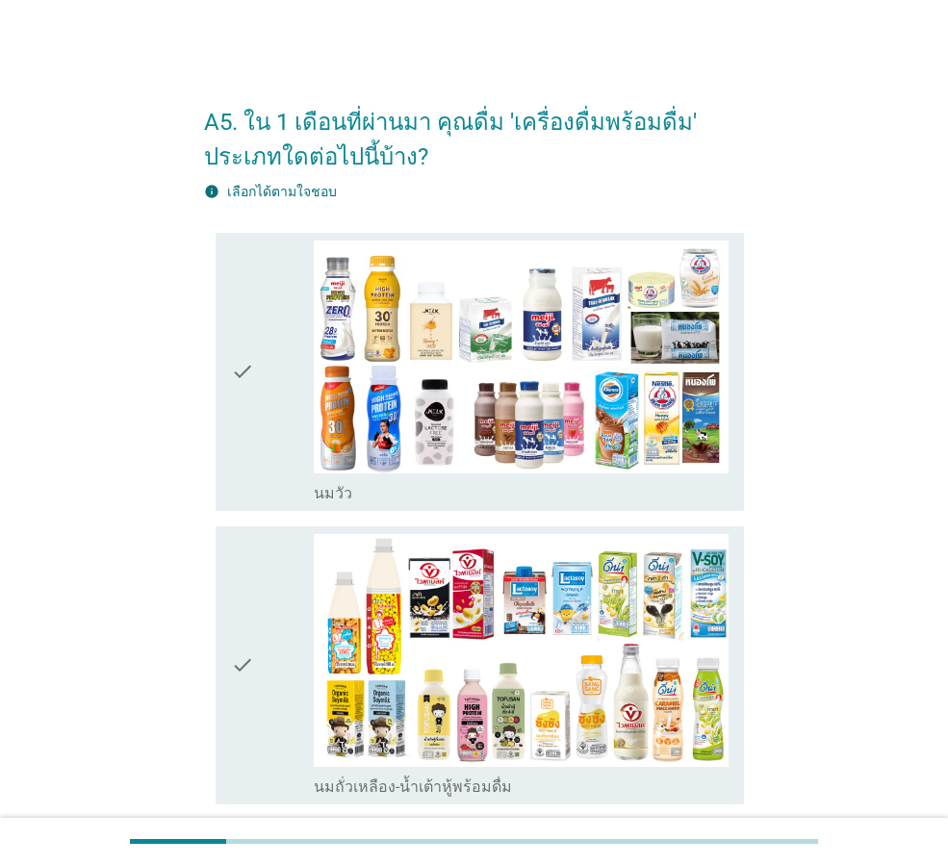
click at [263, 382] on div "check" at bounding box center [272, 372] width 83 height 263
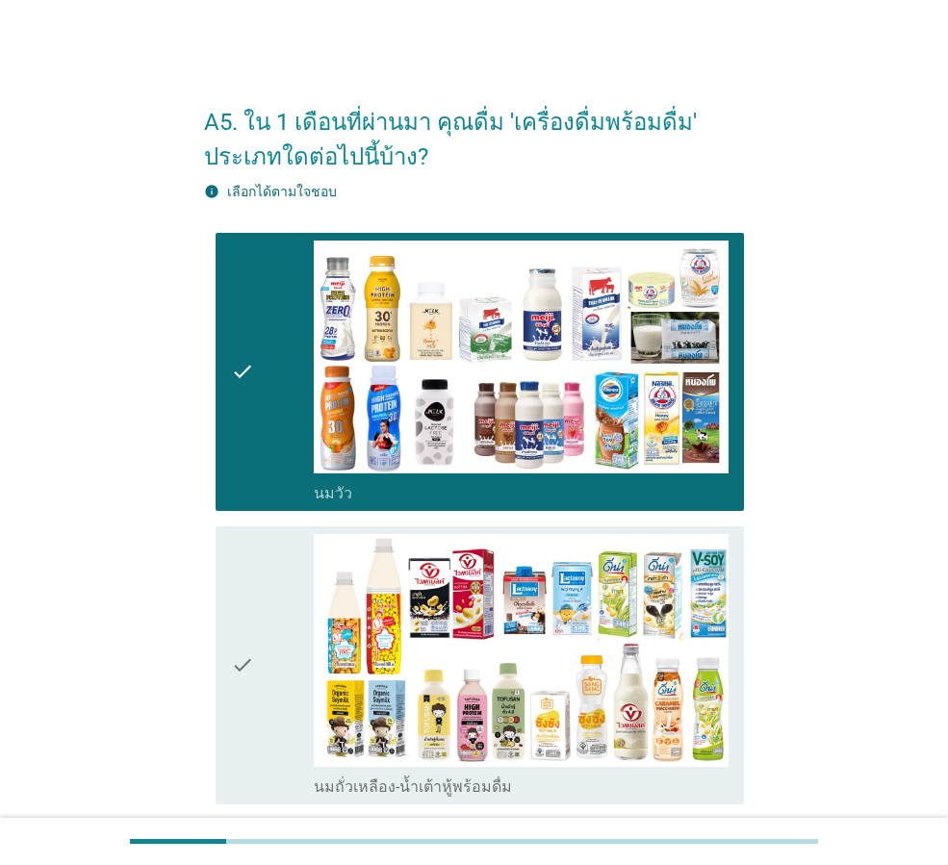
click at [265, 614] on div "check" at bounding box center [272, 665] width 83 height 263
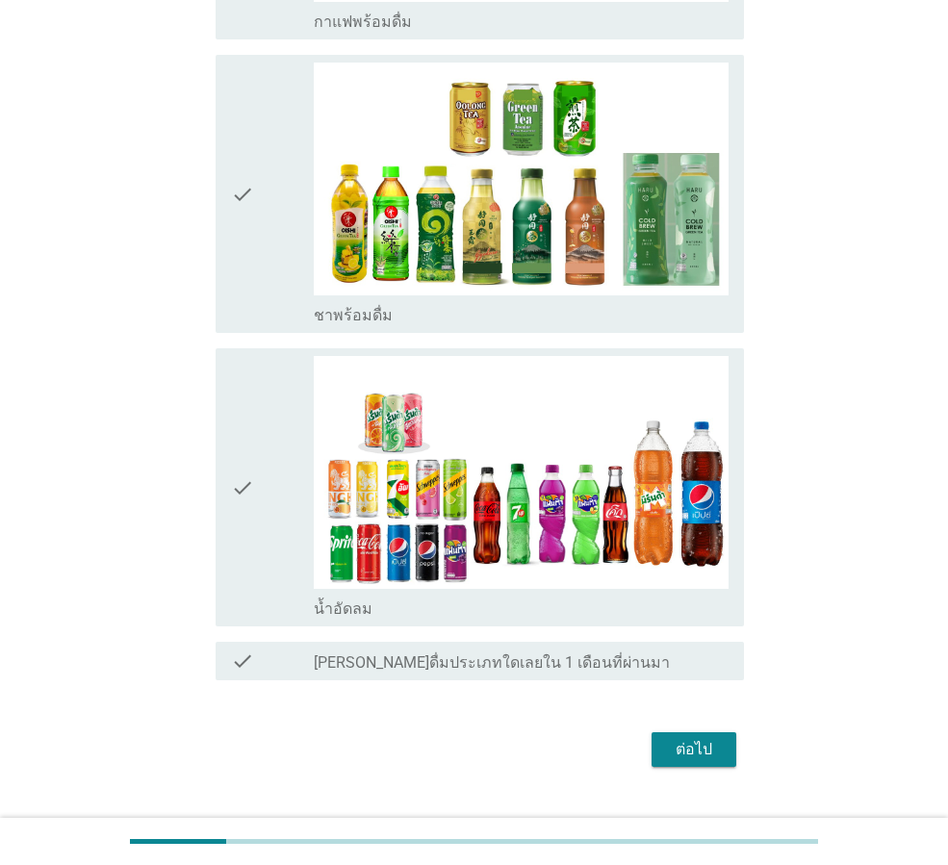
scroll to position [1099, 0]
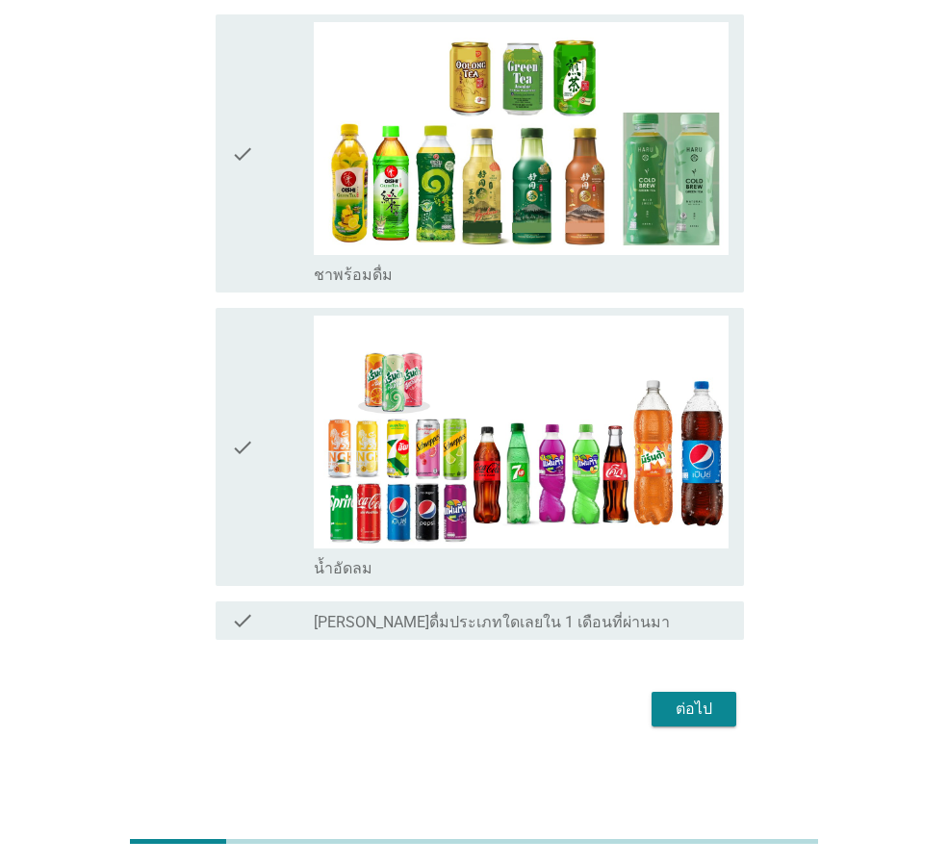
click at [686, 717] on div "ต่อไป" at bounding box center [694, 709] width 54 height 23
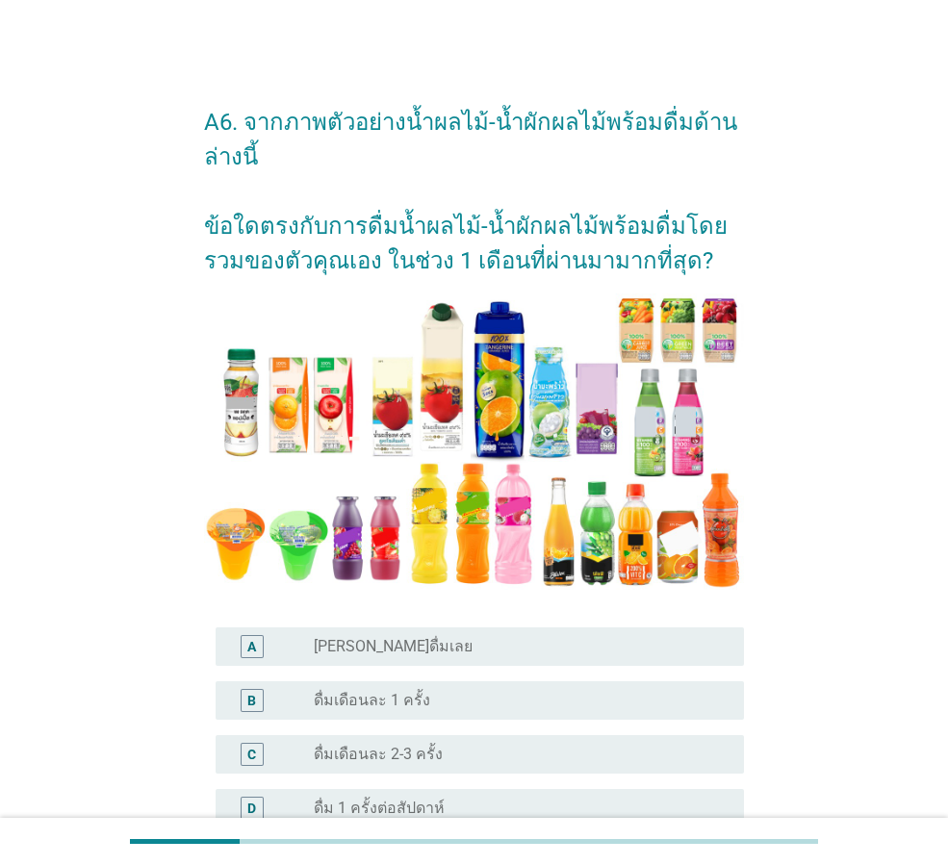
scroll to position [96, 0]
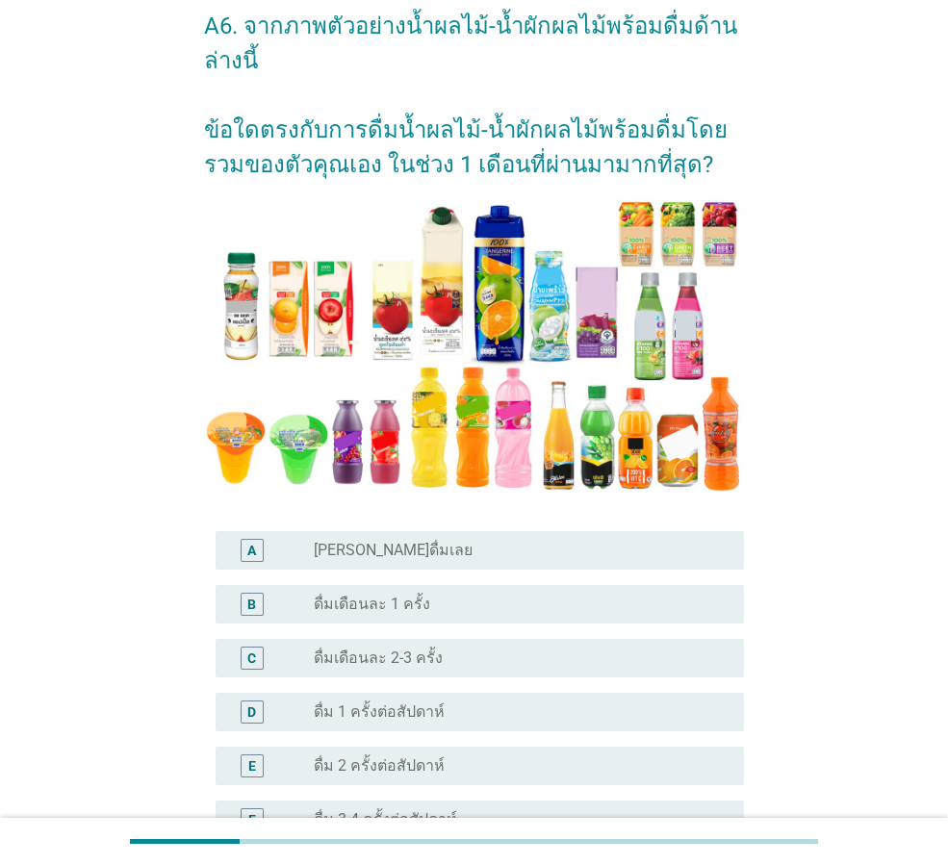
click at [442, 543] on div "radio_button_unchecked [PERSON_NAME]ดื่มเลย" at bounding box center [513, 550] width 399 height 19
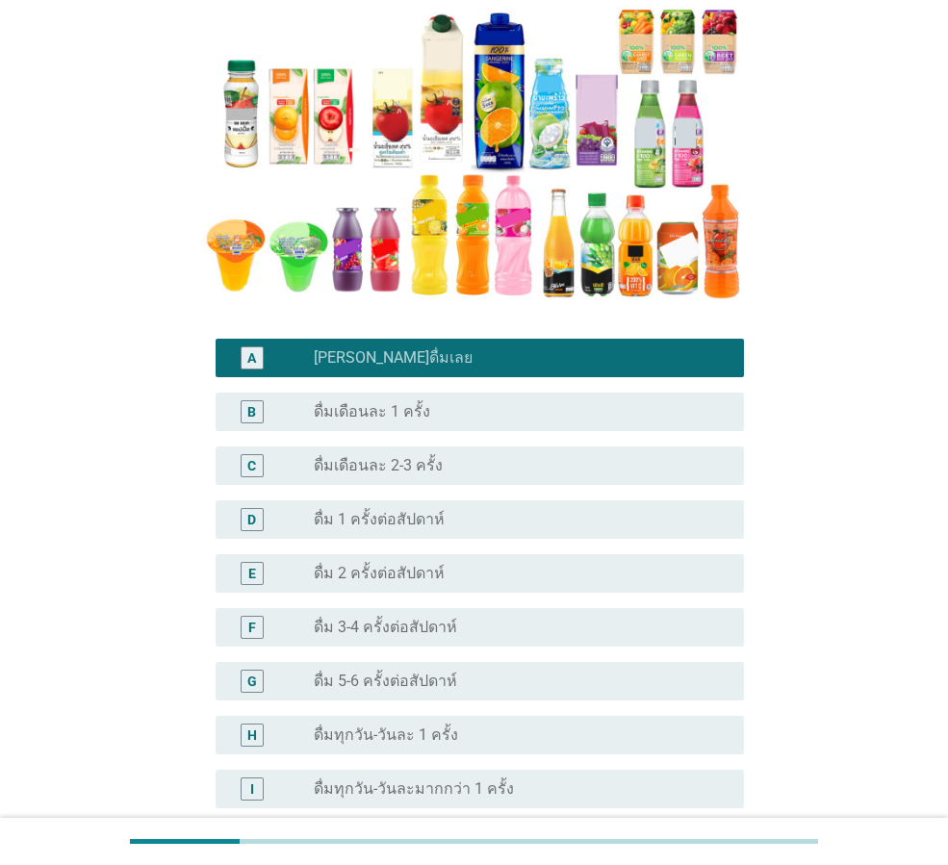
scroll to position [385, 0]
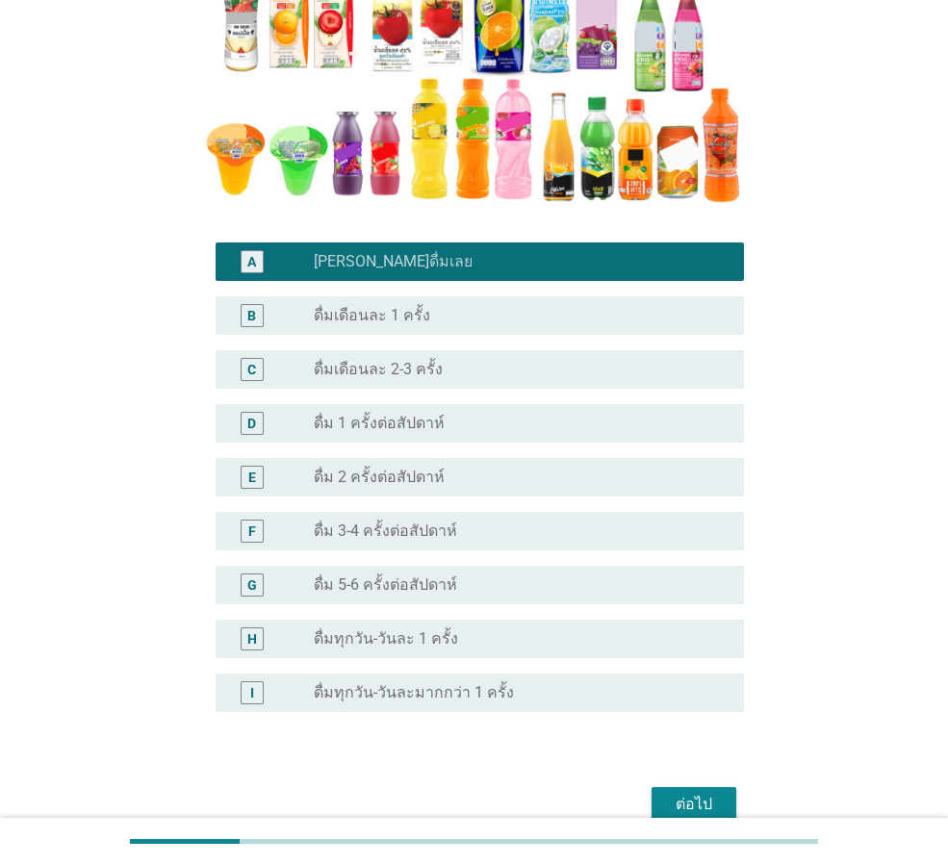
click at [684, 799] on div "ต่อไป" at bounding box center [694, 804] width 54 height 23
